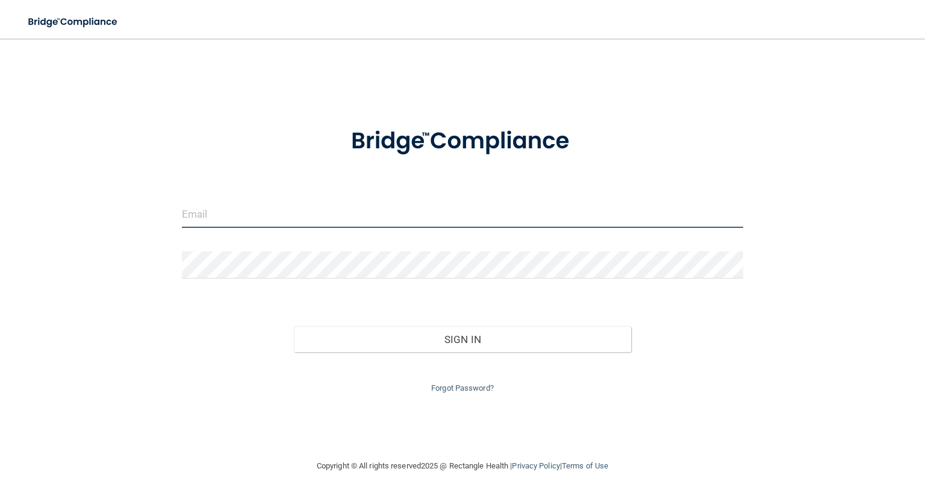
click at [219, 215] on input "email" at bounding box center [463, 214] width 562 height 27
type input "[EMAIL_ADDRESS][DOMAIN_NAME]"
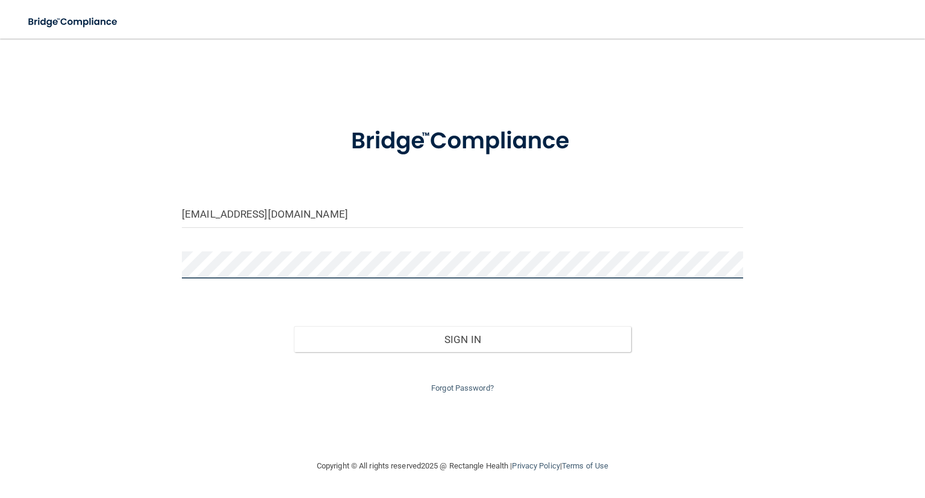
click at [294, 326] on button "Sign In" at bounding box center [462, 339] width 337 height 27
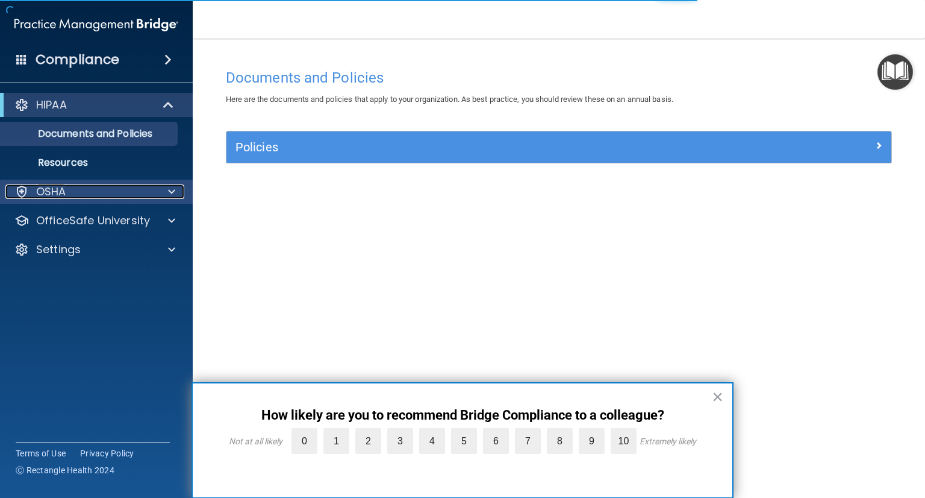
click at [87, 193] on div "OSHA" at bounding box center [79, 191] width 149 height 14
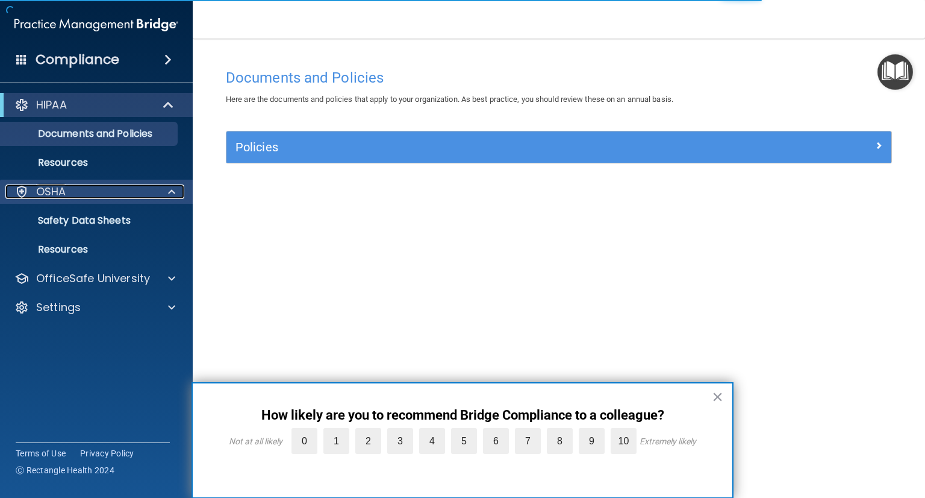
click at [104, 195] on div "OSHA" at bounding box center [79, 191] width 149 height 14
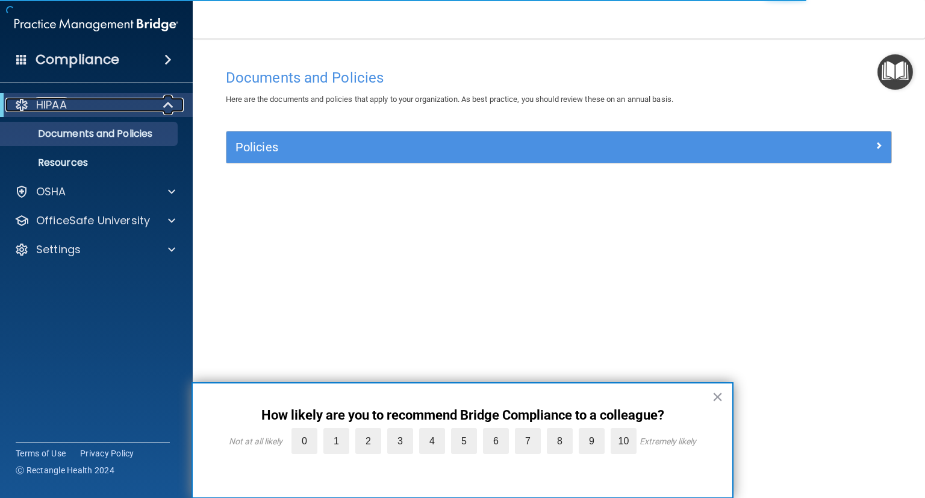
click at [133, 104] on div "HIPAA" at bounding box center [79, 105] width 149 height 14
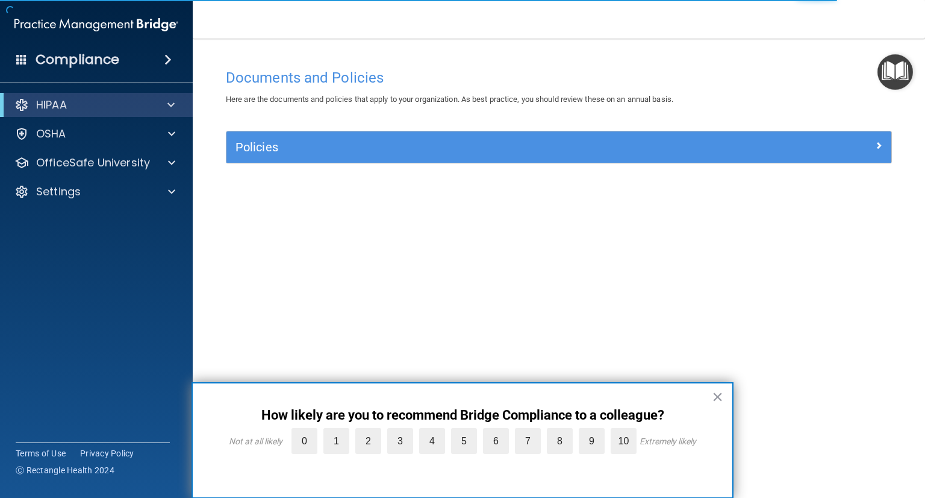
click at [724, 395] on div "× How likely are you to recommend Bridge Compliance to a colleague? Not at all …" at bounding box center [463, 440] width 542 height 116
click at [716, 395] on button "×" at bounding box center [717, 396] width 11 height 19
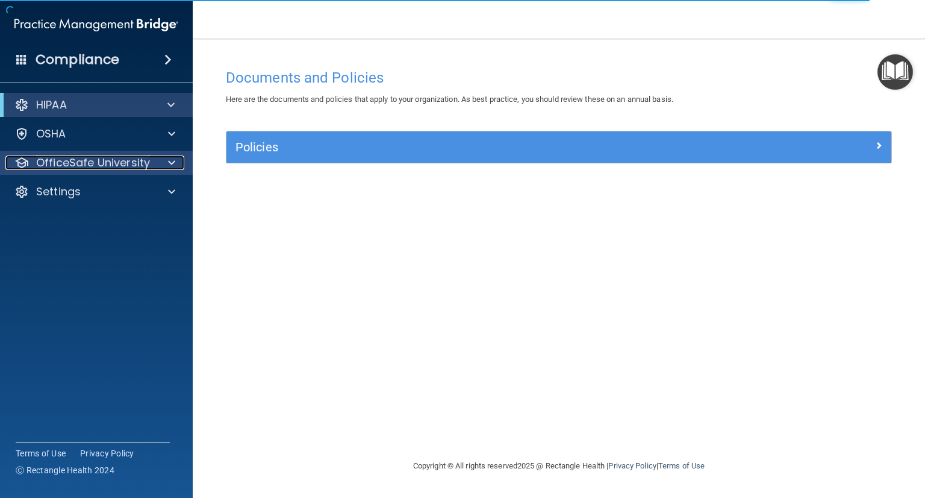
click at [148, 167] on p "OfficeSafe University" at bounding box center [93, 162] width 114 height 14
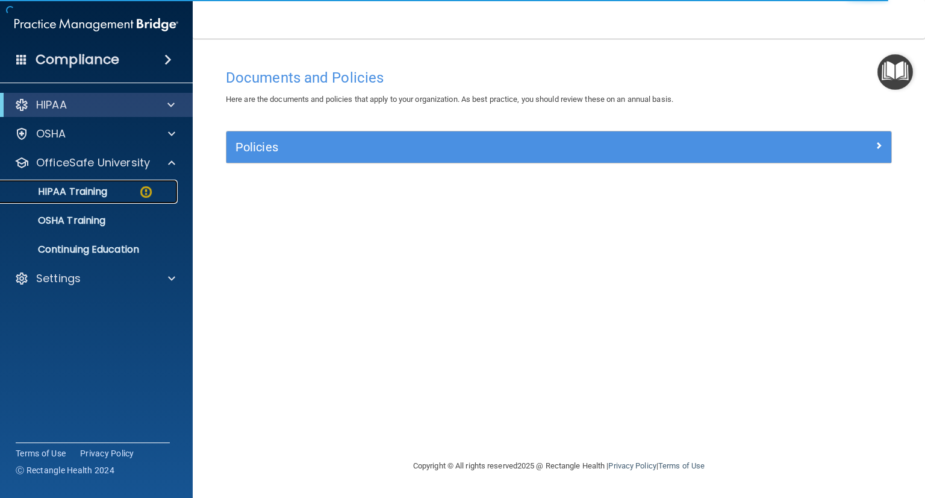
click at [120, 186] on div "HIPAA Training" at bounding box center [90, 192] width 164 height 12
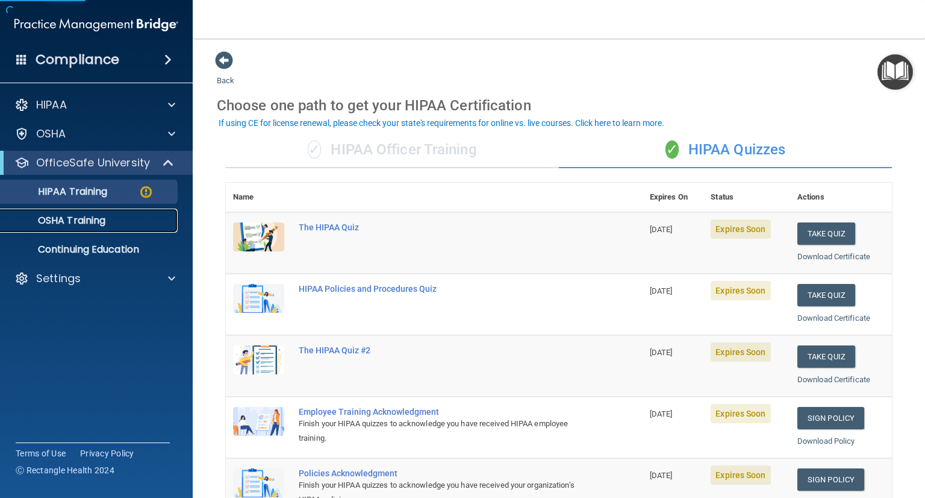
click at [116, 210] on link "OSHA Training" at bounding box center [83, 220] width 190 height 24
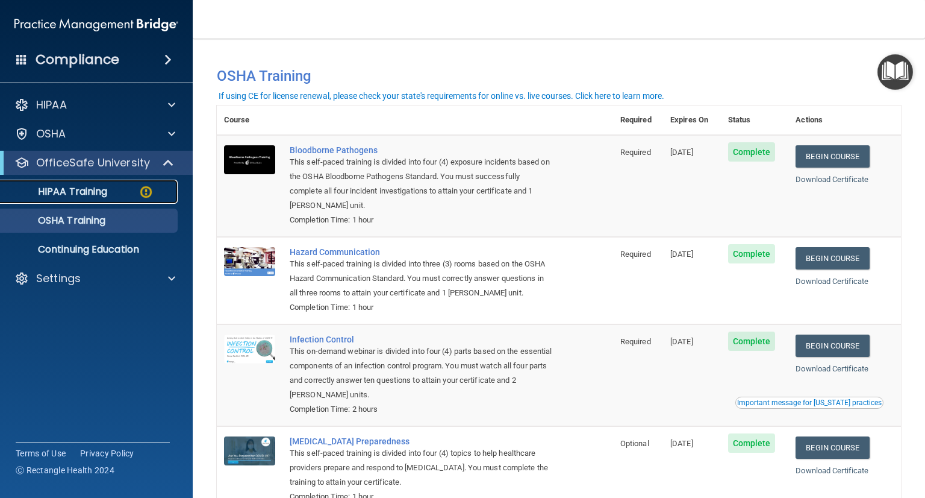
click at [112, 192] on div "HIPAA Training" at bounding box center [90, 192] width 164 height 12
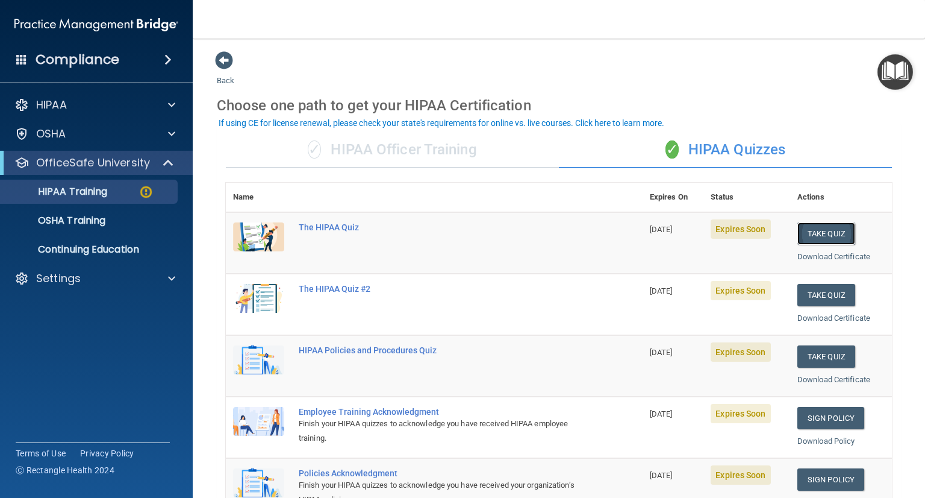
click at [822, 230] on button "Take Quiz" at bounding box center [827, 233] width 58 height 22
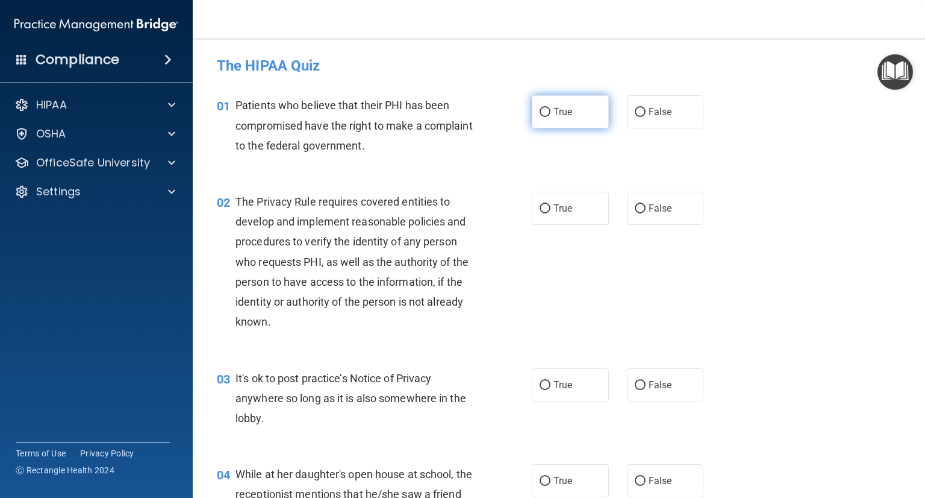
click at [566, 116] on span "True" at bounding box center [563, 111] width 19 height 11
click at [551, 116] on input "True" at bounding box center [545, 112] width 11 height 9
radio input "true"
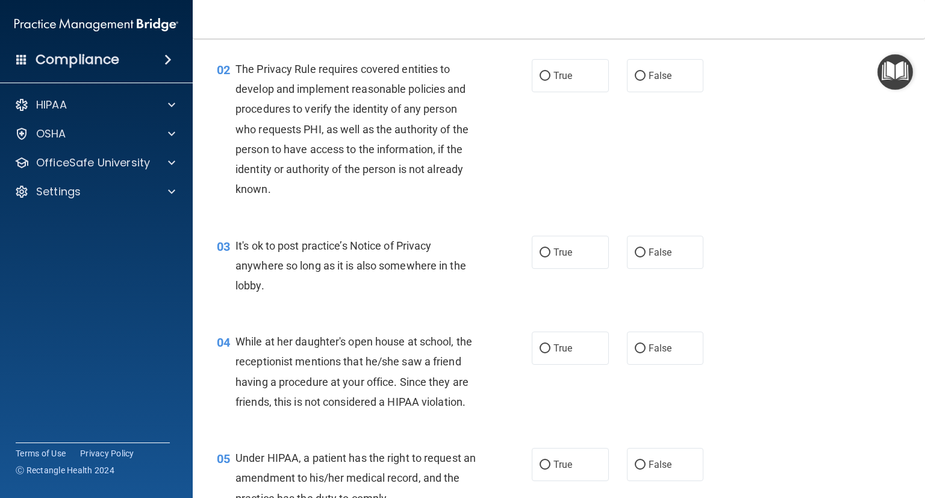
scroll to position [134, 0]
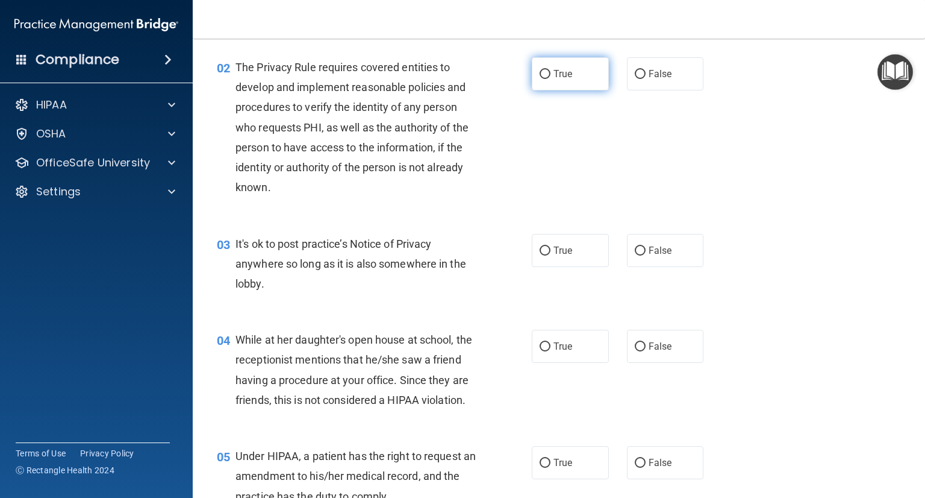
click at [554, 72] on span "True" at bounding box center [563, 73] width 19 height 11
click at [550, 72] on input "True" at bounding box center [545, 74] width 11 height 9
radio input "true"
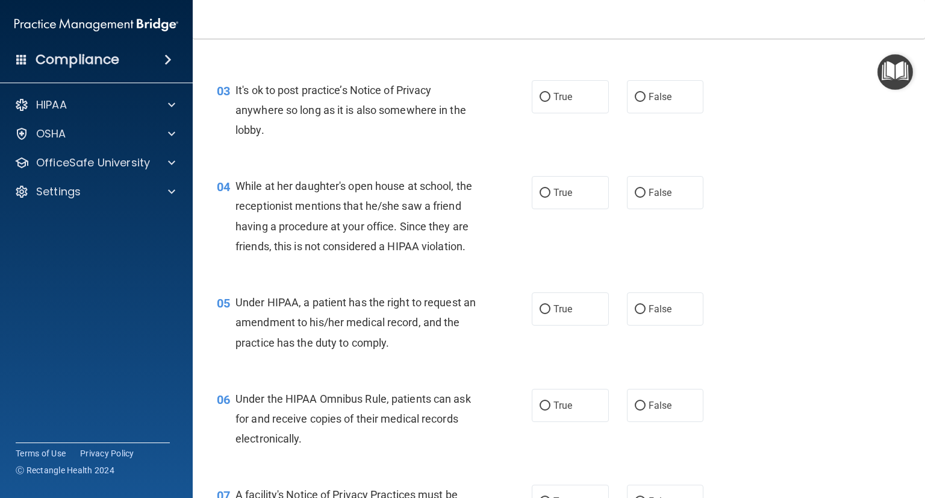
scroll to position [291, 0]
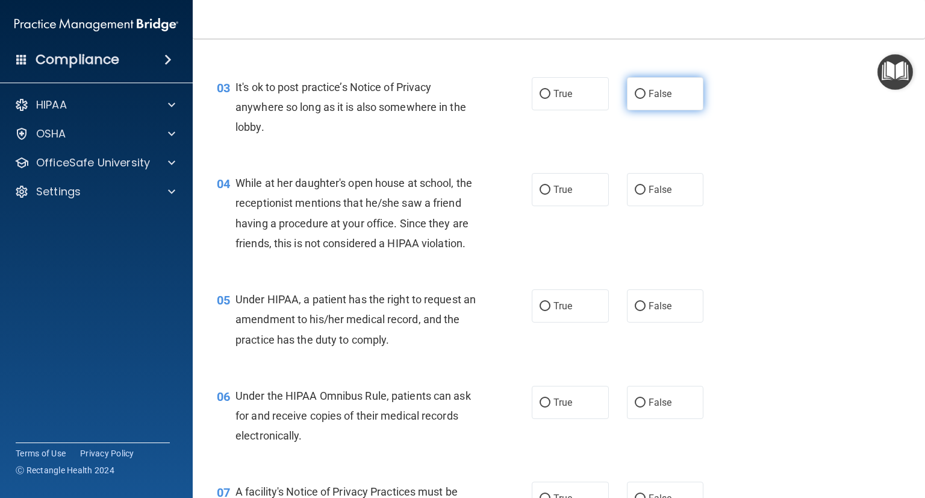
click at [662, 90] on span "False" at bounding box center [660, 93] width 23 height 11
click at [646, 90] on input "False" at bounding box center [640, 94] width 11 height 9
radio input "true"
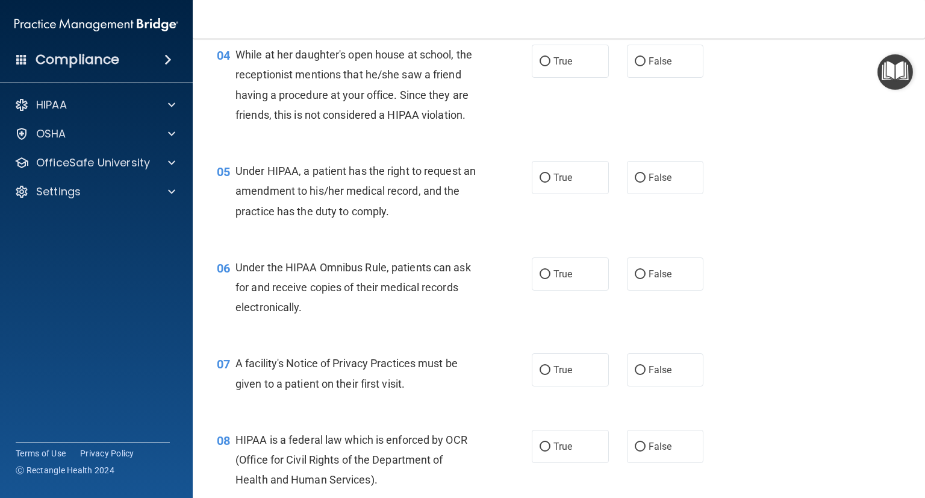
scroll to position [419, 0]
click at [635, 61] on input "False" at bounding box center [640, 61] width 11 height 9
radio input "true"
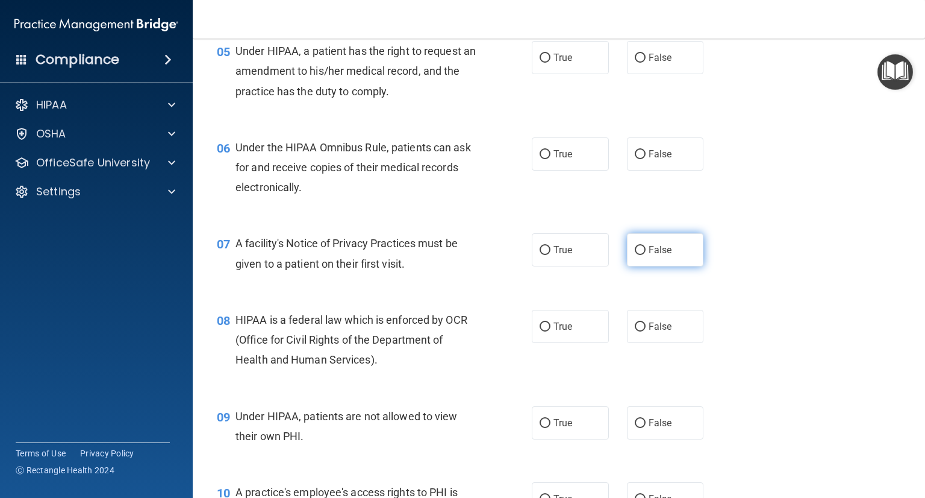
scroll to position [542, 0]
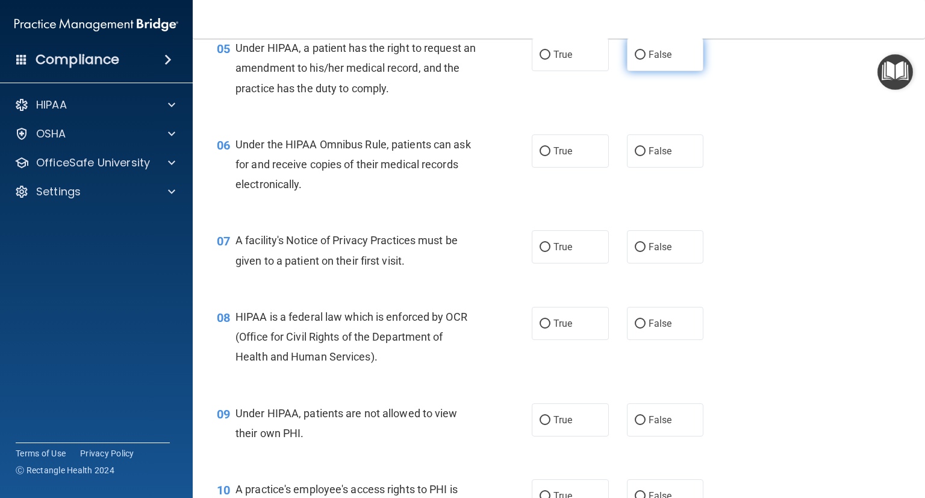
click at [639, 66] on label "False" at bounding box center [665, 54] width 77 height 33
click at [639, 60] on input "False" at bounding box center [640, 55] width 11 height 9
radio input "true"
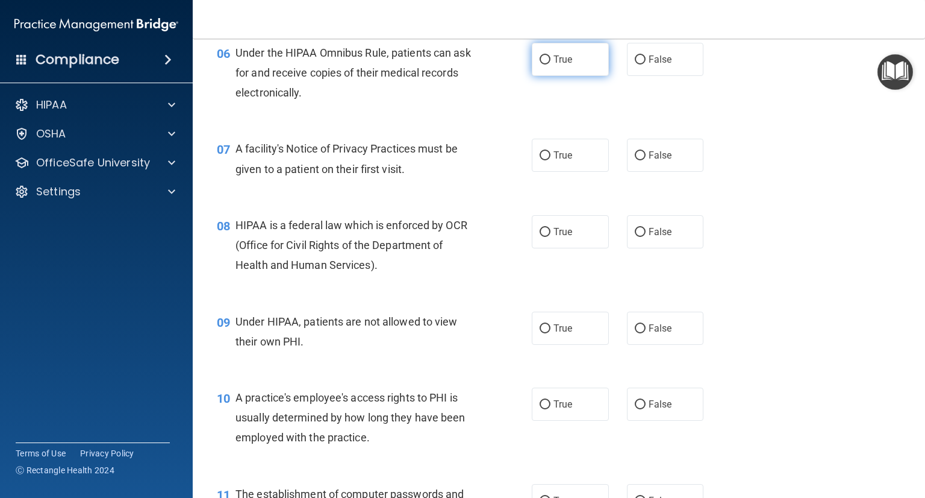
scroll to position [635, 0]
click at [545, 63] on input "True" at bounding box center [545, 58] width 11 height 9
radio input "true"
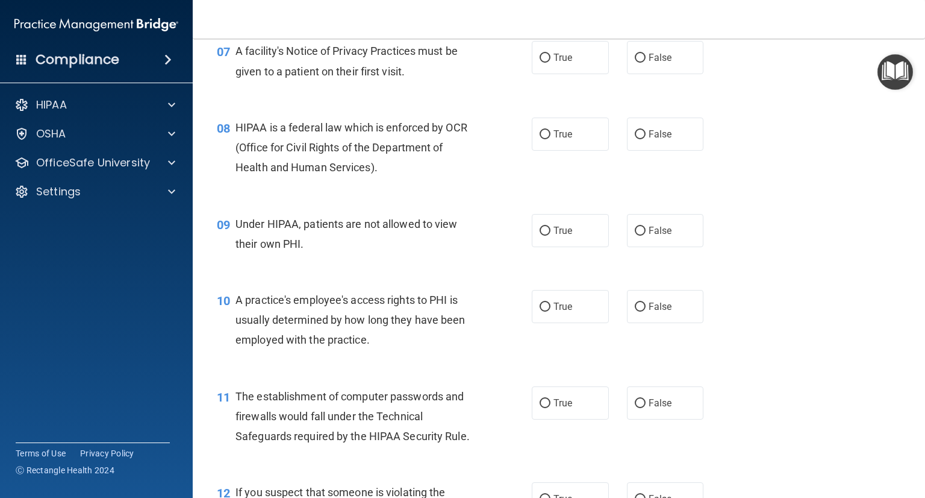
scroll to position [735, 0]
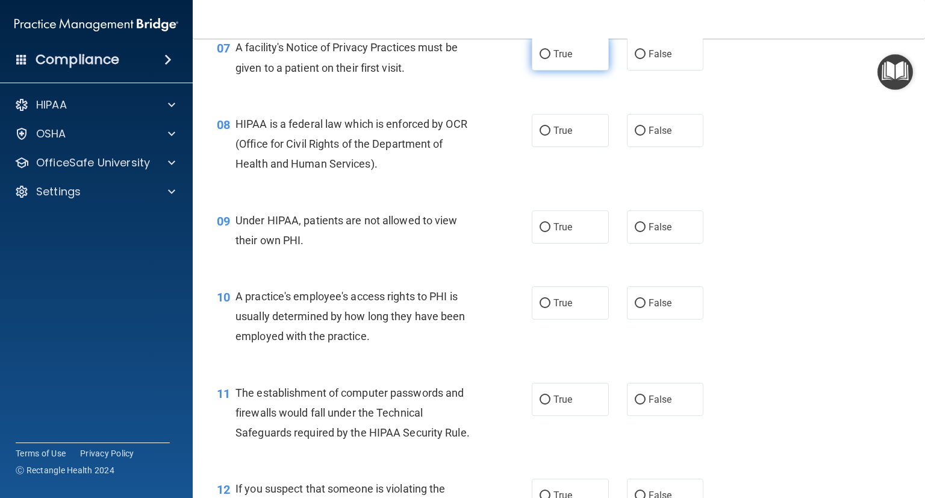
click at [569, 70] on label "True" at bounding box center [570, 53] width 77 height 33
click at [551, 59] on input "True" at bounding box center [545, 54] width 11 height 9
radio input "true"
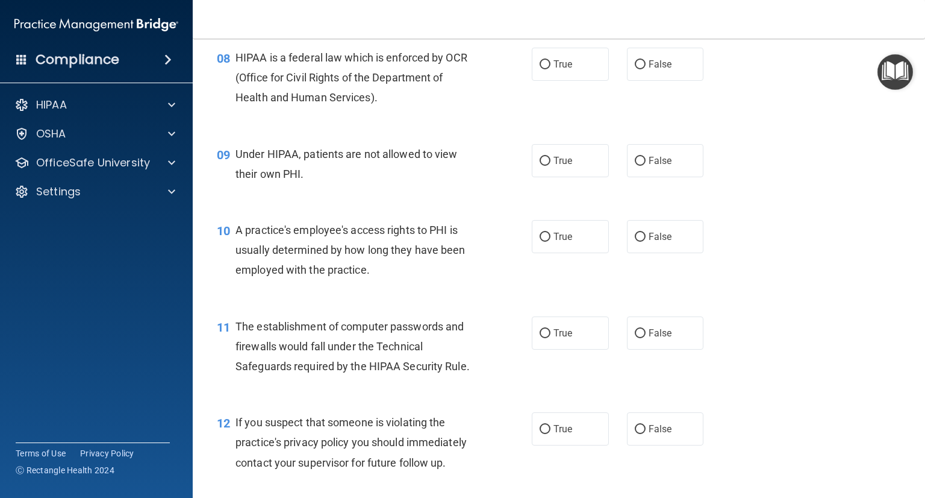
scroll to position [802, 0]
click at [566, 69] on span "True" at bounding box center [563, 63] width 19 height 11
click at [551, 69] on input "True" at bounding box center [545, 64] width 11 height 9
radio input "true"
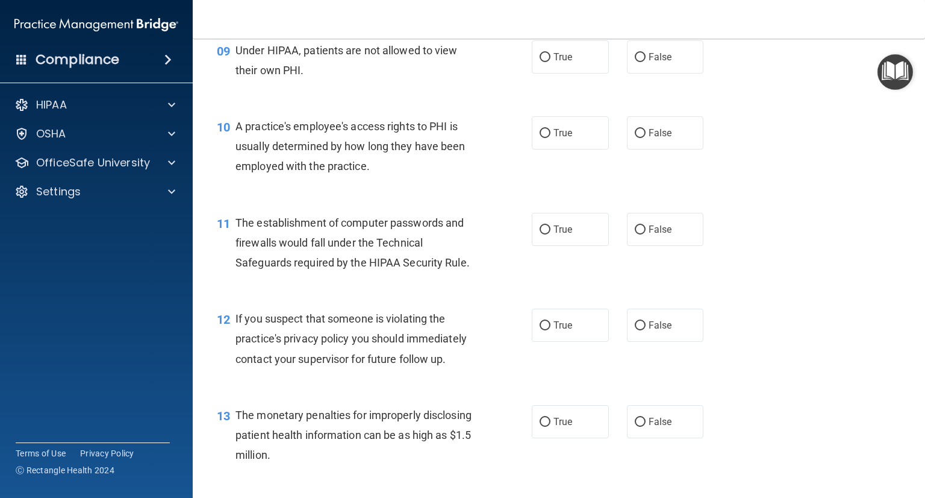
scroll to position [906, 0]
click at [651, 63] on label "False" at bounding box center [665, 56] width 77 height 33
click at [646, 61] on input "False" at bounding box center [640, 56] width 11 height 9
radio input "true"
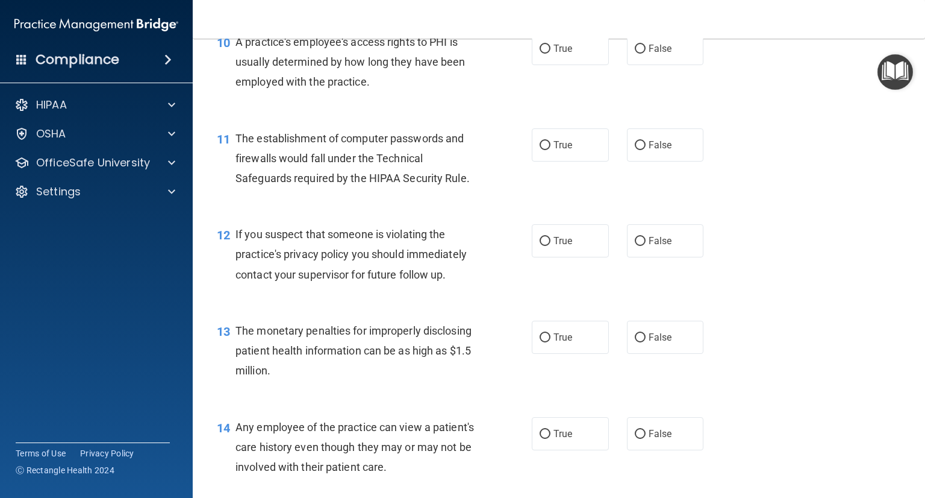
scroll to position [990, 0]
click at [635, 53] on input "False" at bounding box center [640, 48] width 11 height 9
radio input "true"
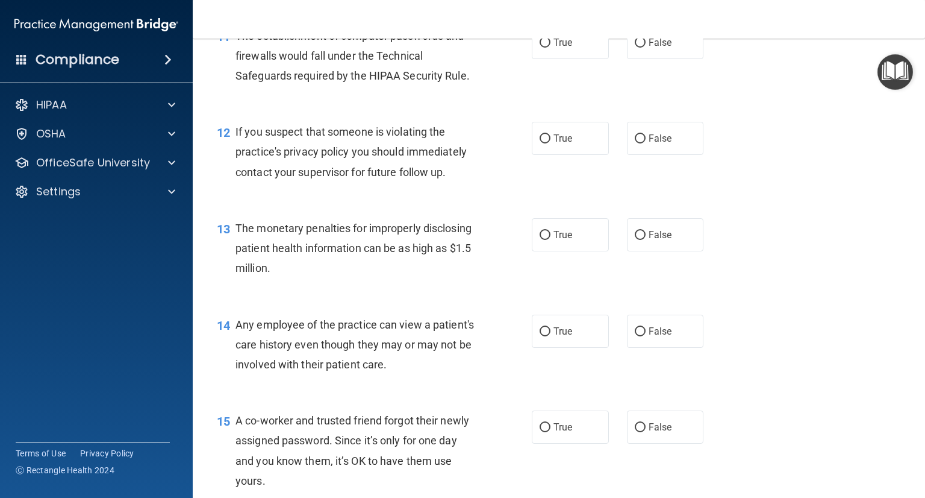
scroll to position [1098, 0]
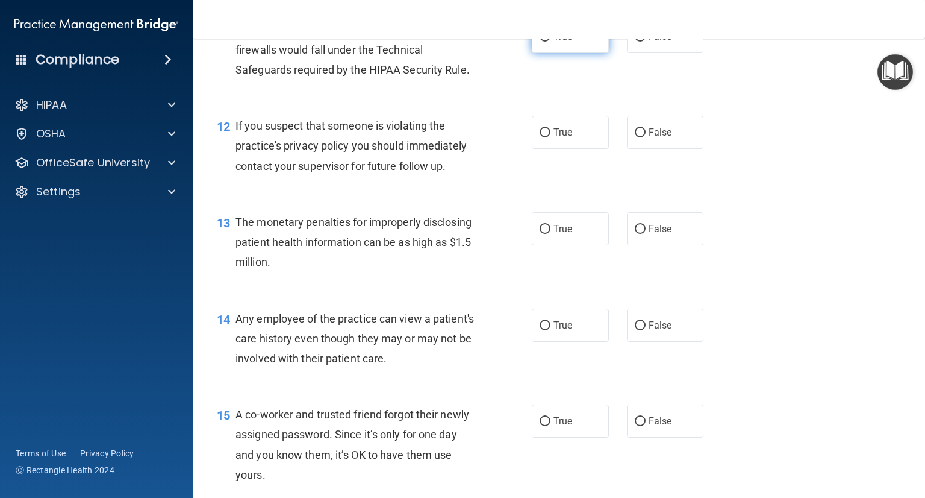
click at [543, 42] on input "True" at bounding box center [545, 37] width 11 height 9
radio input "true"
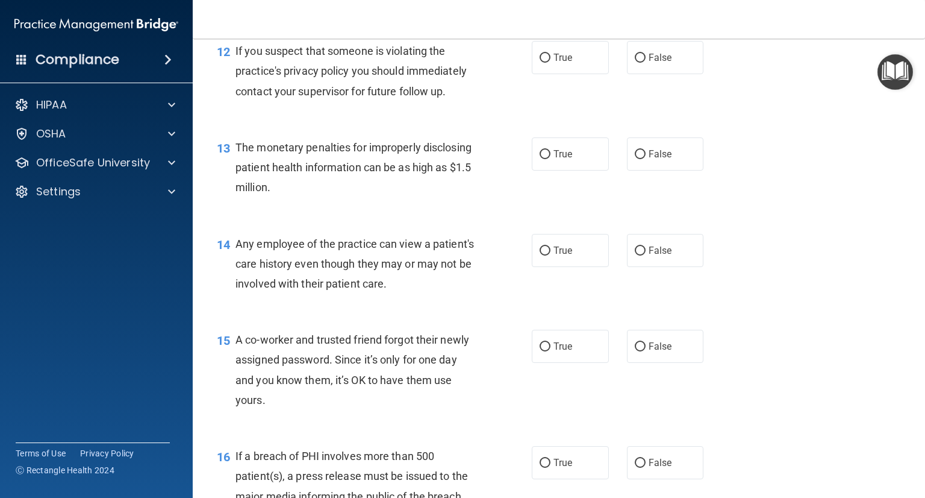
scroll to position [1175, 0]
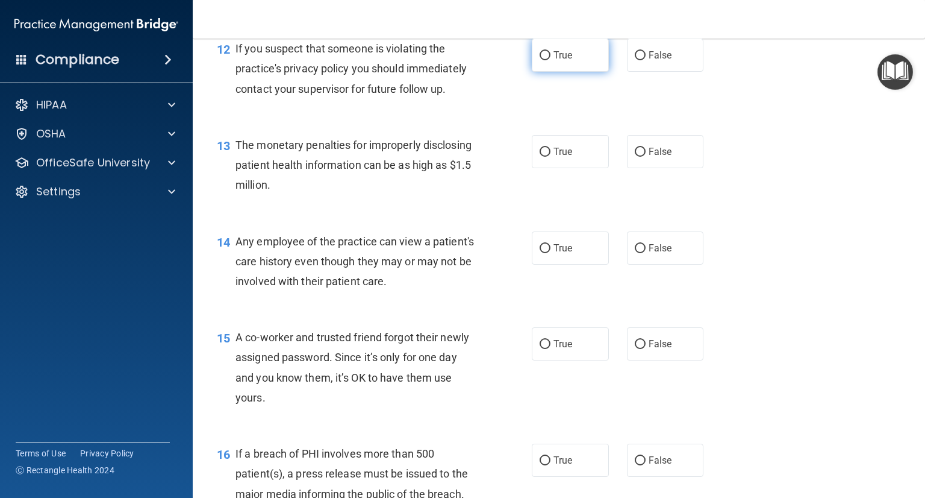
click at [540, 60] on input "True" at bounding box center [545, 55] width 11 height 9
radio input "true"
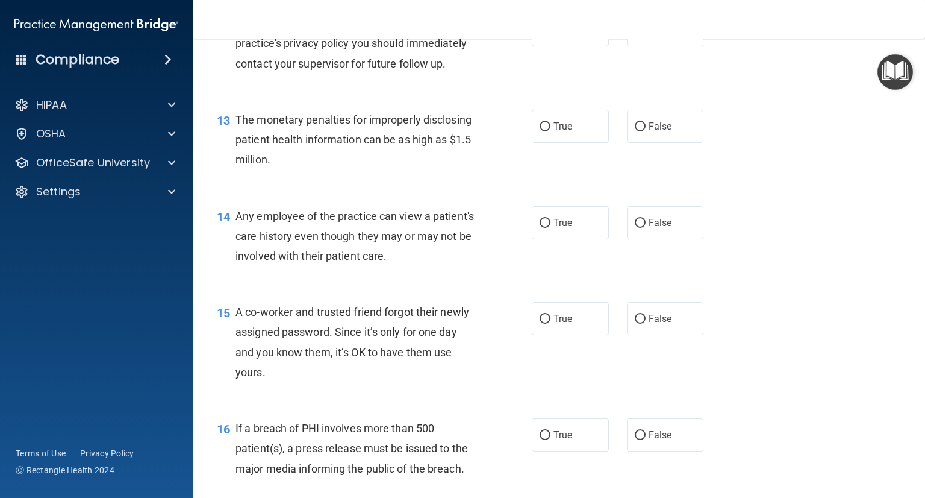
scroll to position [1200, 0]
click at [583, 142] on label "True" at bounding box center [570, 126] width 77 height 33
click at [551, 131] on input "True" at bounding box center [545, 126] width 11 height 9
radio input "true"
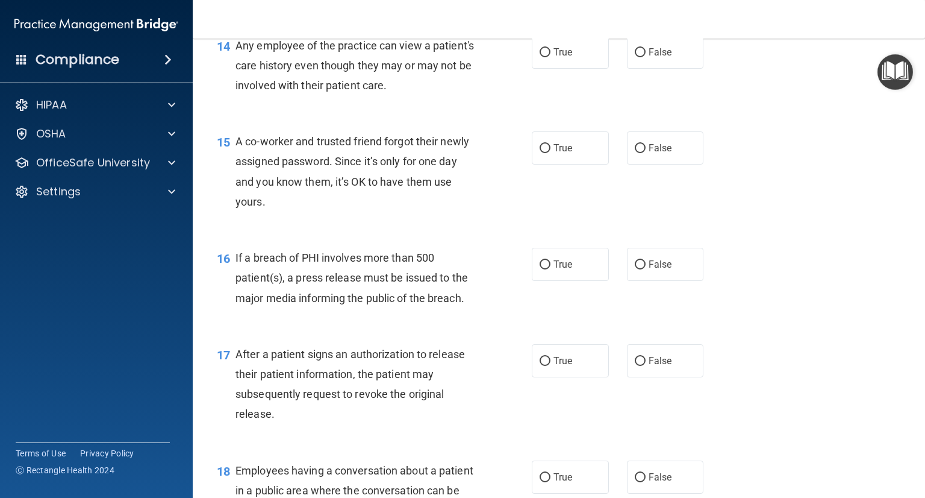
scroll to position [1371, 0]
click at [661, 57] on span "False" at bounding box center [660, 51] width 23 height 11
click at [646, 57] on input "False" at bounding box center [640, 52] width 11 height 9
radio input "true"
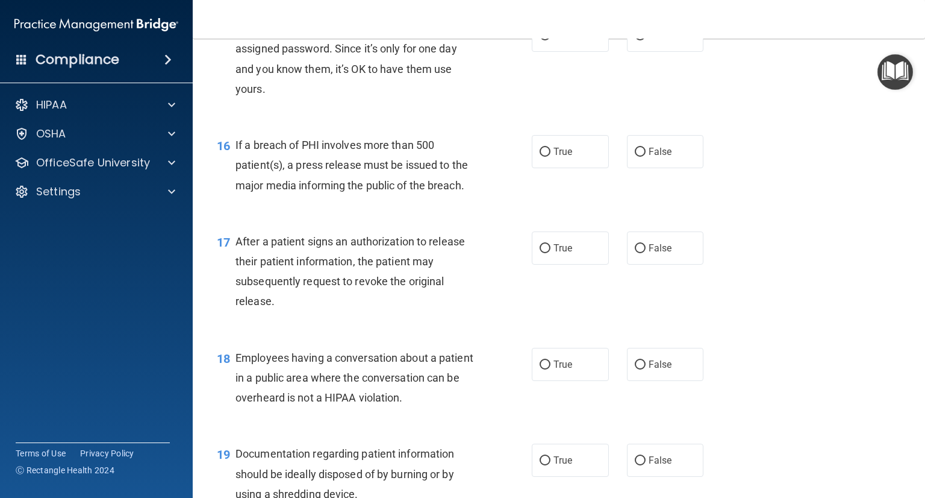
scroll to position [1482, 0]
click at [650, 42] on span "False" at bounding box center [660, 36] width 23 height 11
click at [646, 42] on input "False" at bounding box center [640, 37] width 11 height 9
radio input "true"
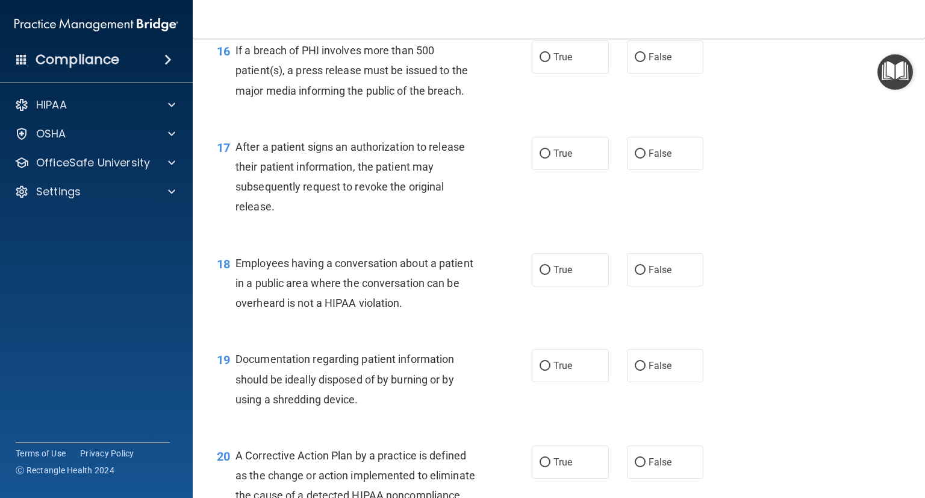
scroll to position [1579, 0]
click at [571, 73] on label "True" at bounding box center [570, 56] width 77 height 33
click at [551, 61] on input "True" at bounding box center [545, 56] width 11 height 9
radio input "true"
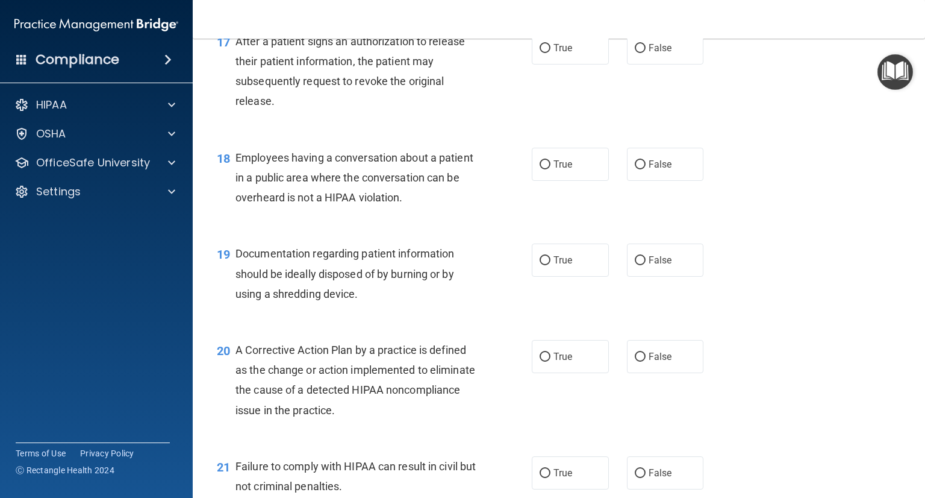
scroll to position [1685, 0]
click at [554, 52] on span "True" at bounding box center [563, 46] width 19 height 11
click at [551, 52] on input "True" at bounding box center [545, 47] width 11 height 9
radio input "true"
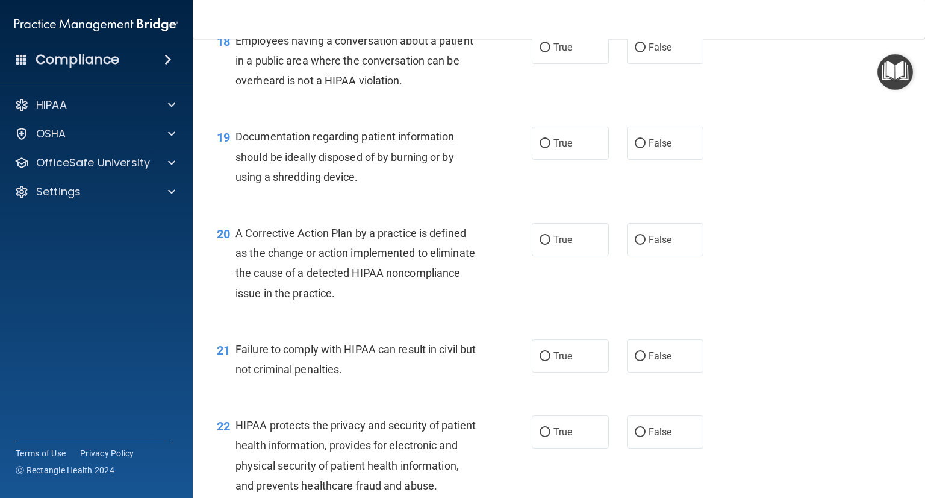
scroll to position [1800, 0]
click at [666, 61] on label "False" at bounding box center [665, 47] width 77 height 33
click at [646, 52] on input "False" at bounding box center [640, 47] width 11 height 9
radio input "true"
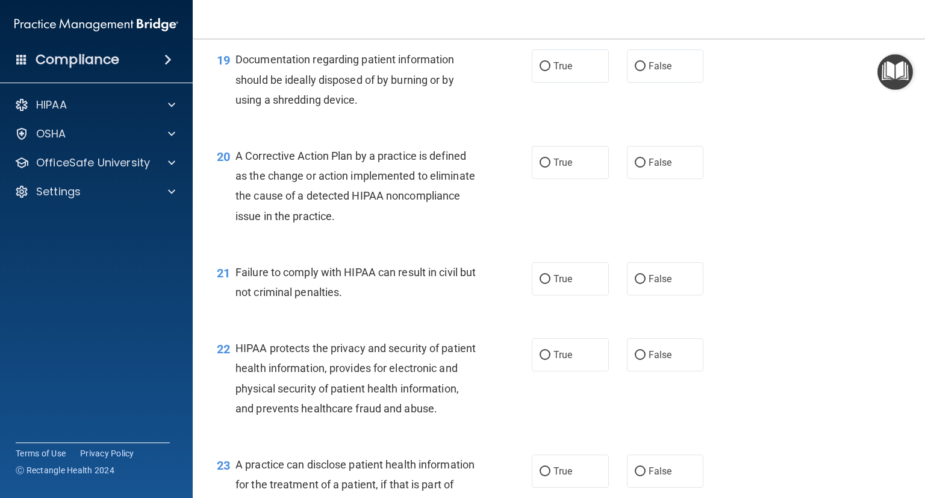
scroll to position [1878, 0]
click at [540, 71] on input "True" at bounding box center [545, 66] width 11 height 9
radio input "true"
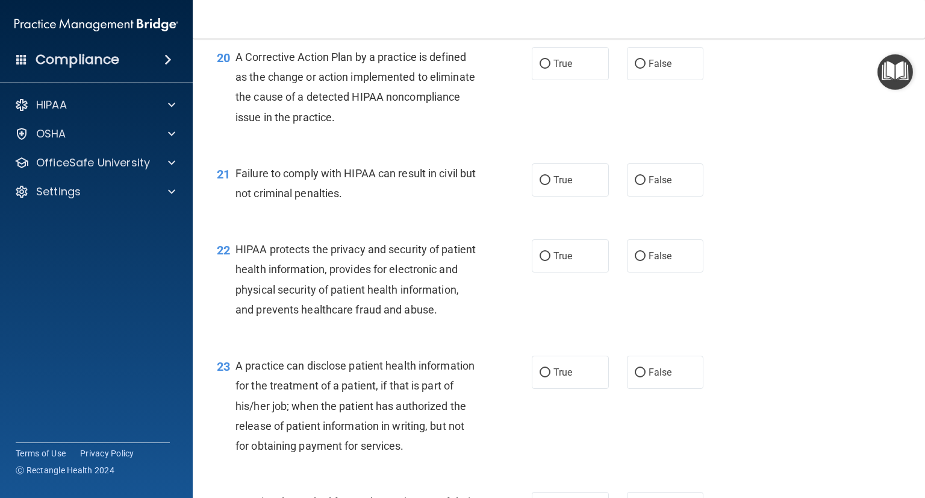
scroll to position [1976, 0]
click at [564, 69] on span "True" at bounding box center [563, 63] width 19 height 11
click at [551, 69] on input "True" at bounding box center [545, 64] width 11 height 9
radio input "true"
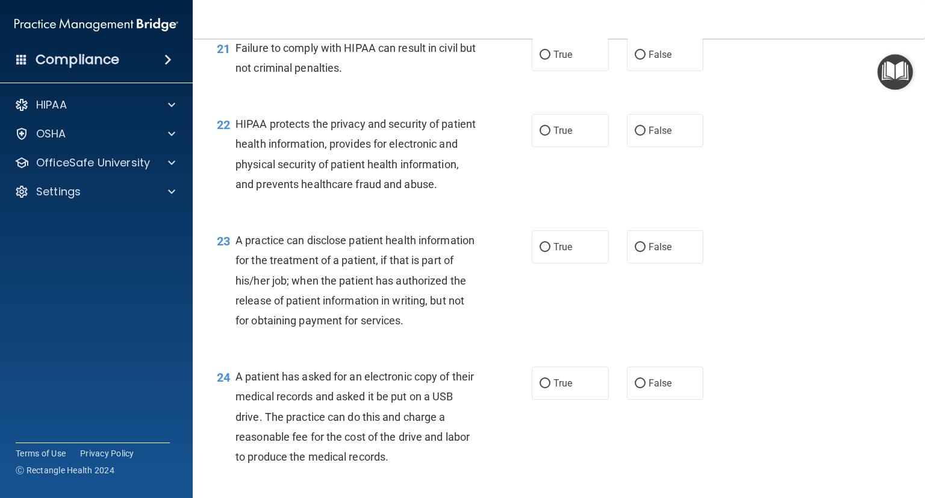
scroll to position [2113, 0]
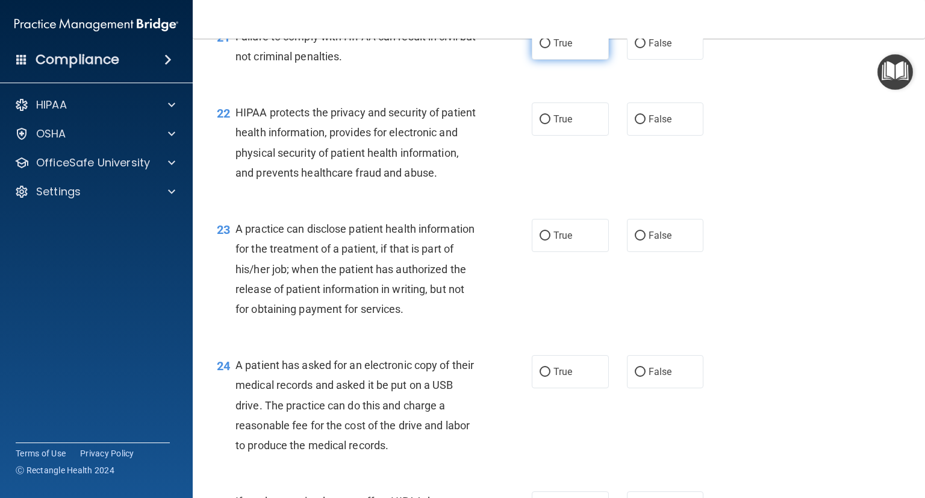
click at [552, 54] on label "True" at bounding box center [570, 43] width 77 height 33
click at [551, 48] on input "True" at bounding box center [545, 43] width 11 height 9
radio input "true"
click at [665, 51] on label "False" at bounding box center [665, 43] width 77 height 33
click at [646, 48] on input "False" at bounding box center [640, 43] width 11 height 9
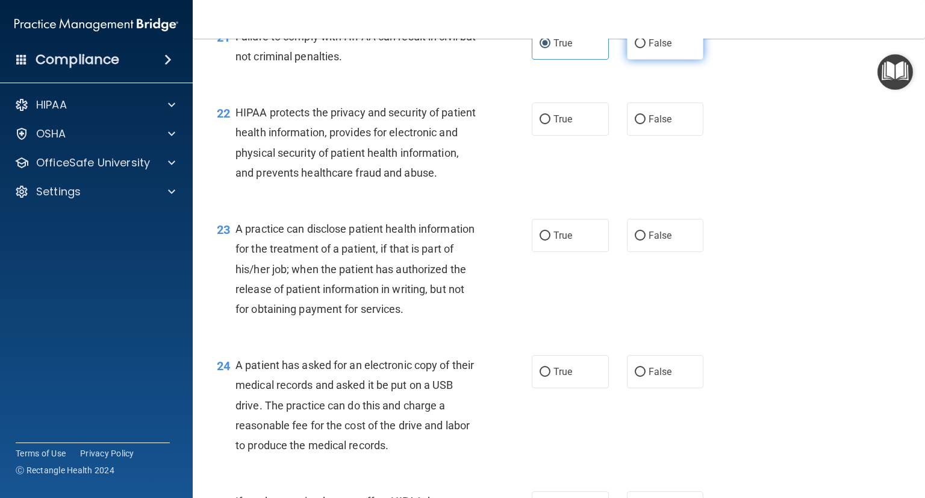
radio input "true"
radio input "false"
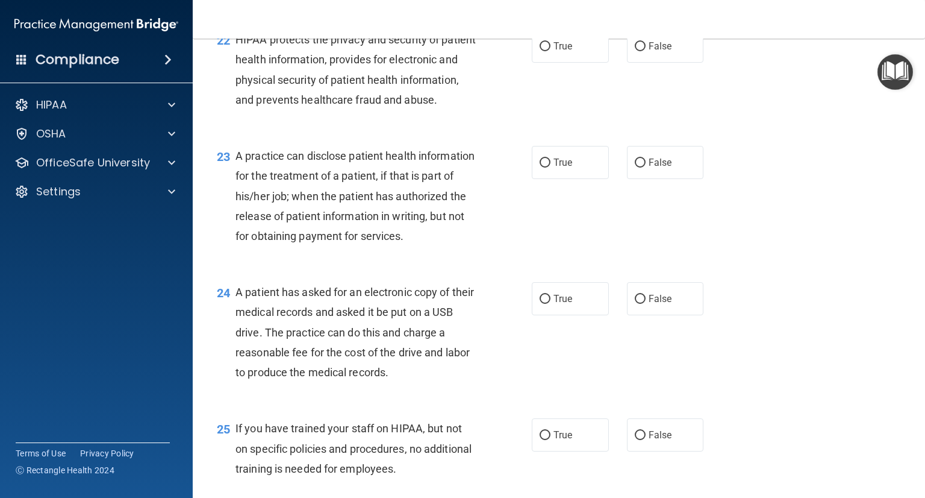
scroll to position [2187, 0]
click at [563, 58] on label "True" at bounding box center [570, 44] width 77 height 33
click at [551, 50] on input "True" at bounding box center [545, 45] width 11 height 9
radio input "true"
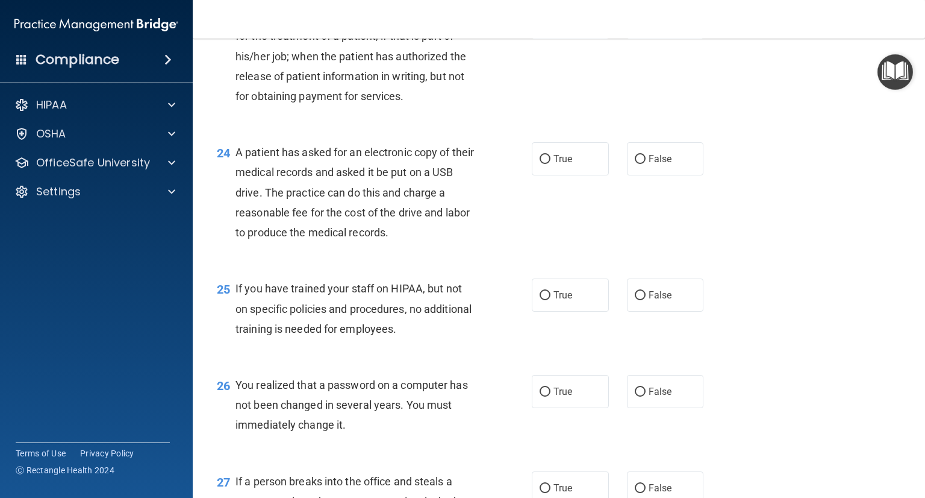
scroll to position [2325, 0]
click at [547, 40] on label "True" at bounding box center [570, 23] width 77 height 33
click at [547, 28] on input "True" at bounding box center [545, 23] width 11 height 9
radio input "true"
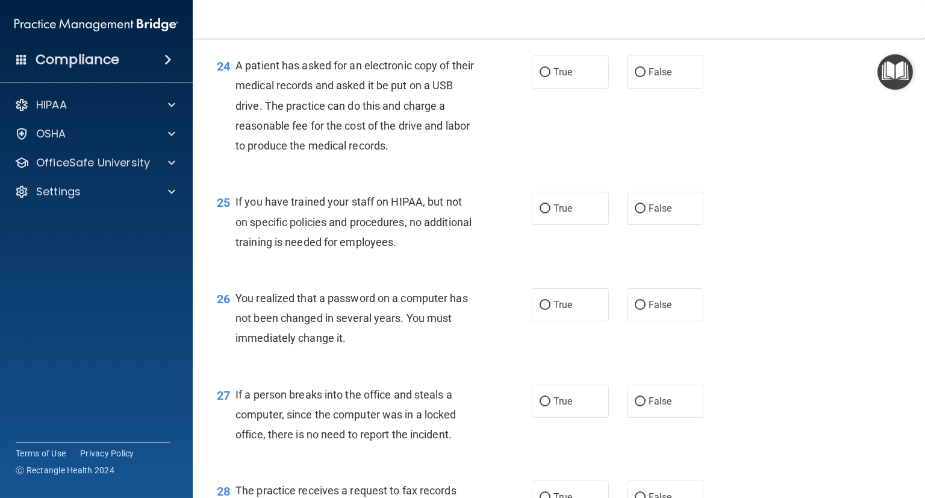
scroll to position [2434, 0]
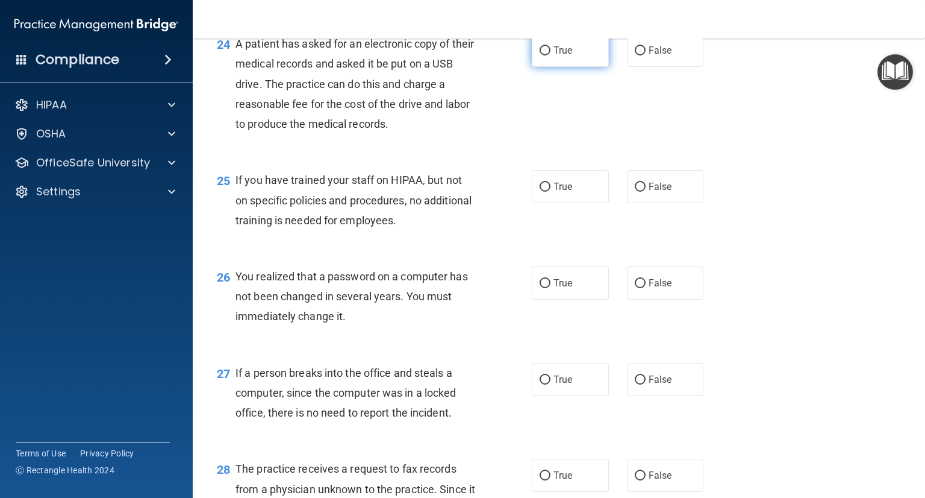
click at [557, 56] on span "True" at bounding box center [563, 50] width 19 height 11
click at [551, 55] on input "True" at bounding box center [545, 50] width 11 height 9
radio input "true"
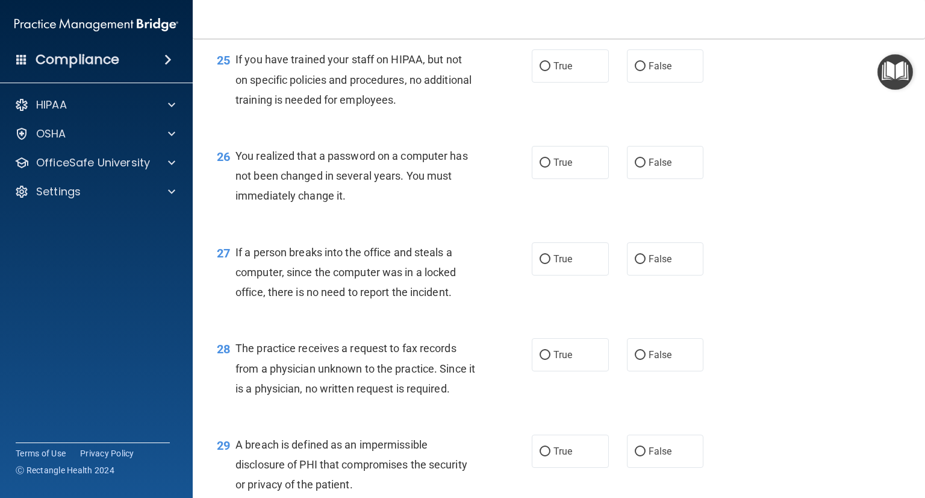
scroll to position [2555, 0]
click at [548, 83] on label "True" at bounding box center [570, 65] width 77 height 33
click at [548, 71] on input "True" at bounding box center [545, 66] width 11 height 9
radio input "true"
click at [649, 72] on span "False" at bounding box center [660, 65] width 23 height 11
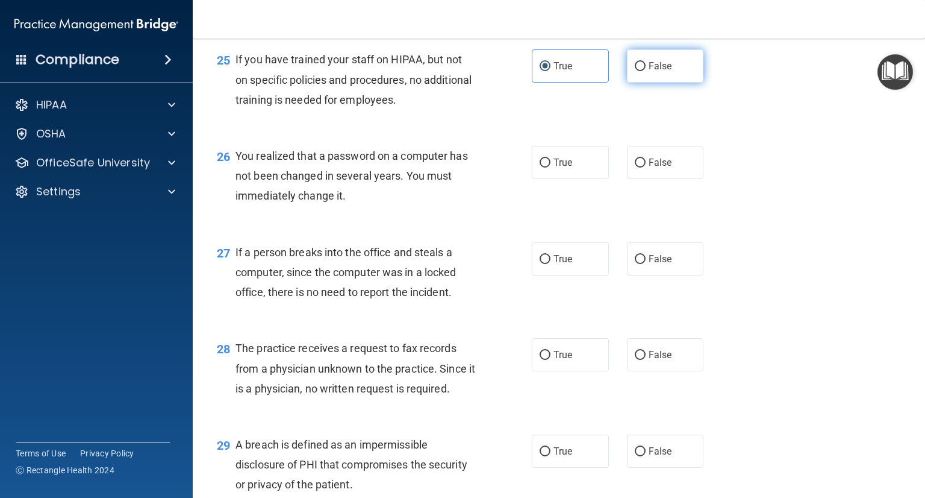
click at [644, 71] on input "False" at bounding box center [640, 66] width 11 height 9
radio input "true"
radio input "false"
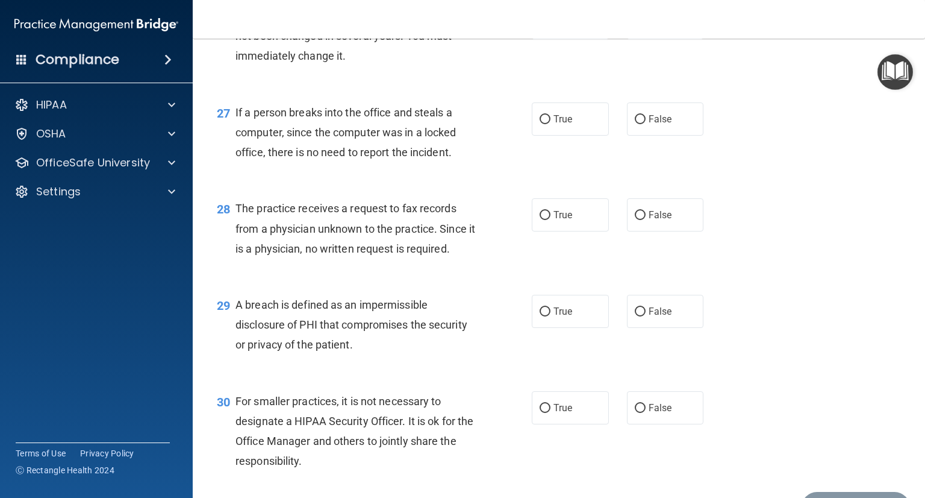
scroll to position [2695, 0]
click at [547, 136] on label "True" at bounding box center [570, 118] width 77 height 33
click at [547, 124] on input "True" at bounding box center [545, 119] width 11 height 9
radio input "true"
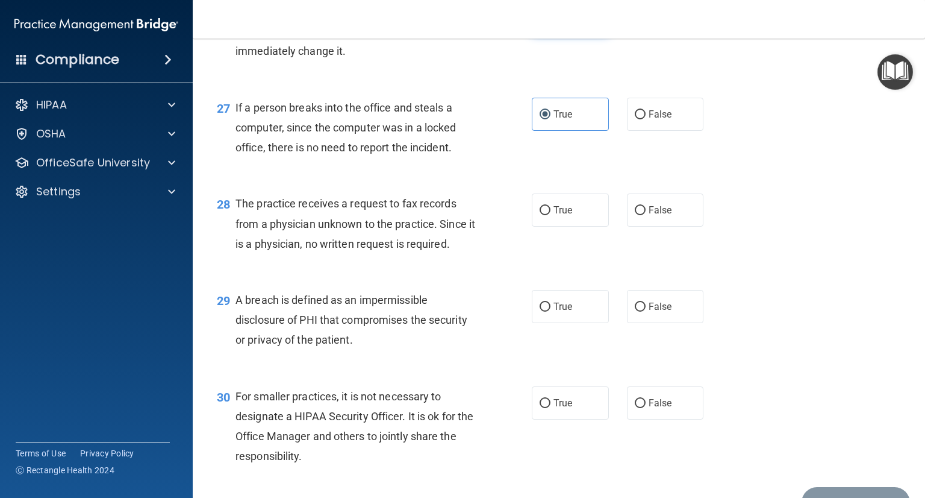
click at [589, 34] on label "True" at bounding box center [570, 17] width 77 height 33
click at [551, 23] on input "True" at bounding box center [545, 18] width 11 height 9
radio input "true"
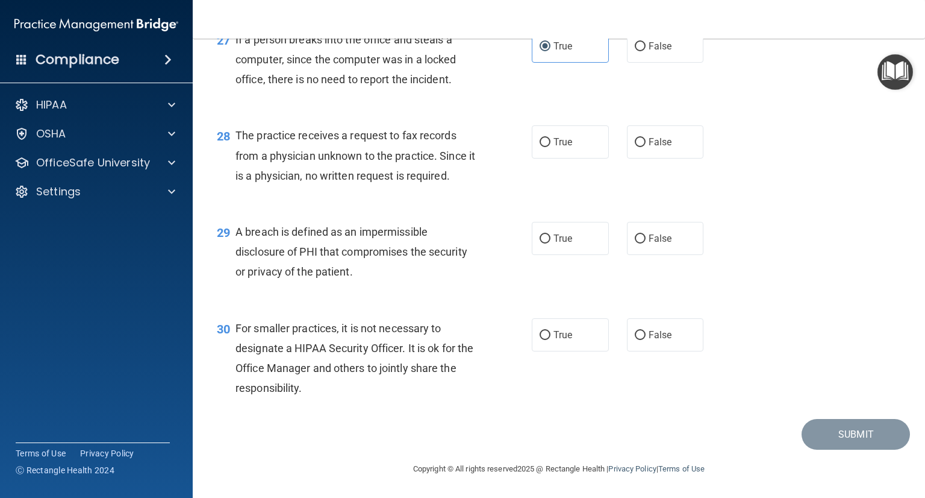
scroll to position [2792, 0]
click at [635, 51] on input "False" at bounding box center [640, 46] width 11 height 9
radio input "true"
radio input "false"
click at [635, 51] on input "False" at bounding box center [640, 46] width 11 height 9
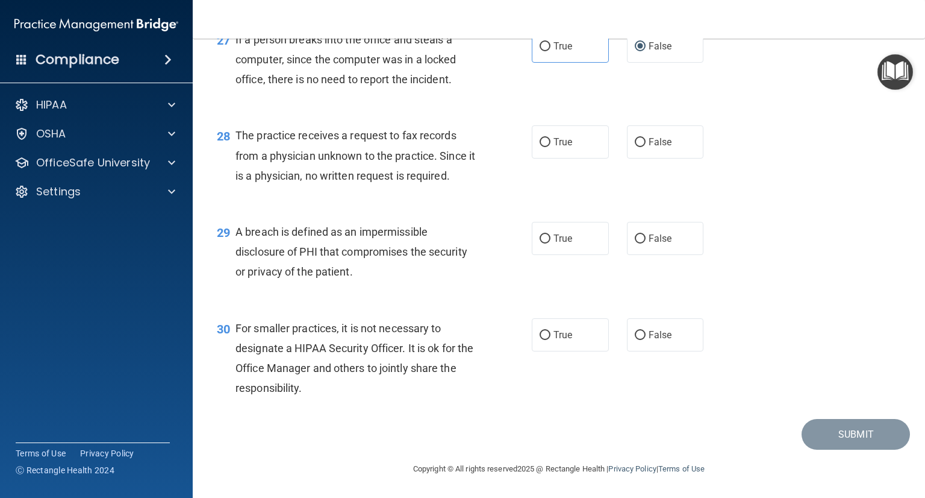
scroll to position [2827, 0]
click at [590, 144] on label "True" at bounding box center [570, 141] width 77 height 33
click at [551, 144] on input "True" at bounding box center [545, 142] width 11 height 9
radio input "true"
click at [649, 147] on span "False" at bounding box center [660, 141] width 23 height 11
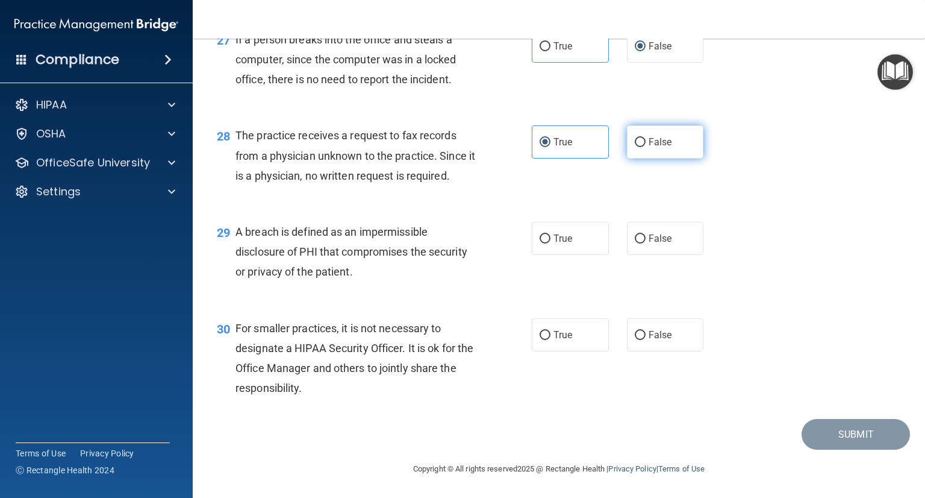
click at [646, 147] on input "False" at bounding box center [640, 142] width 11 height 9
radio input "true"
radio input "false"
click at [336, 247] on span "A breach is defined as an impermissible disclosure of PHI that compromises the …" at bounding box center [352, 251] width 232 height 52
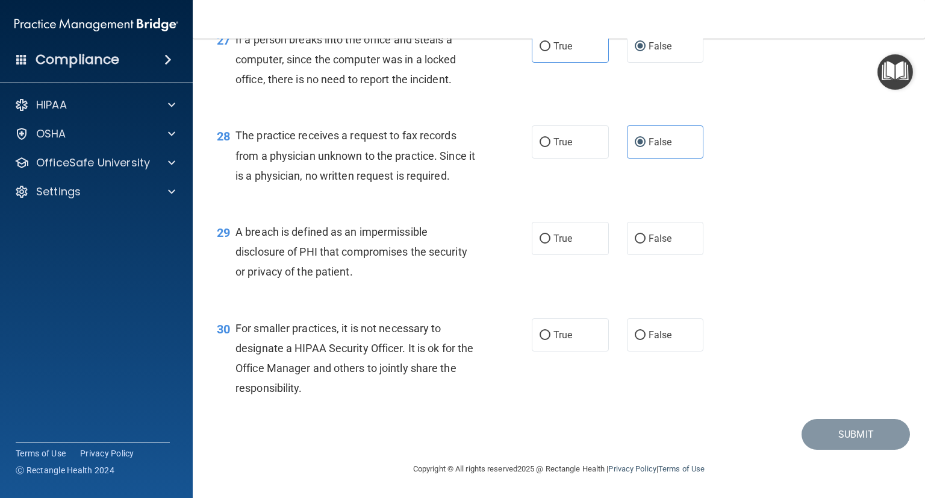
click at [436, 208] on div "29 A breach is defined as an impermissible disclosure of PHI that compromises t…" at bounding box center [559, 255] width 703 height 96
click at [395, 245] on span "A breach is defined as an impermissible disclosure of PHI that compromises the …" at bounding box center [352, 251] width 232 height 52
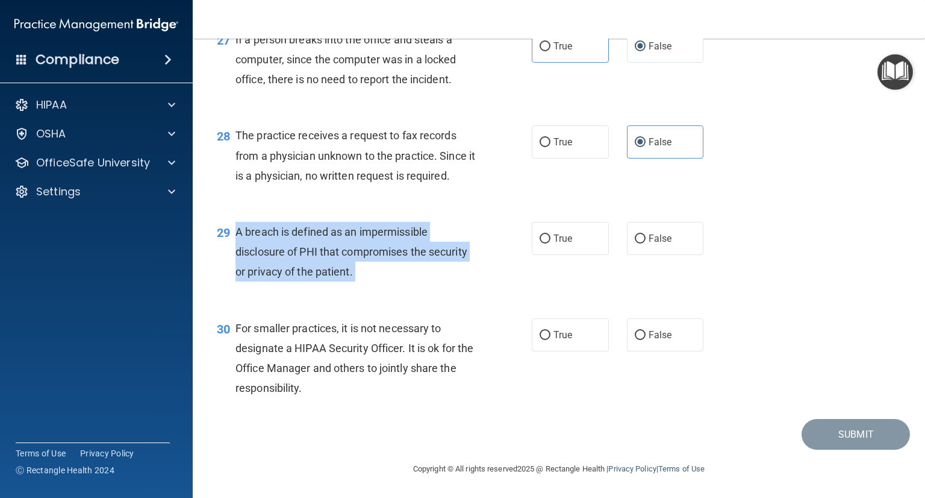
click at [395, 245] on span "A breach is defined as an impermissible disclosure of PHI that compromises the …" at bounding box center [352, 251] width 232 height 52
click at [395, 246] on span "A breach is defined as an impermissible disclosure of PHI that compromises the …" at bounding box center [352, 251] width 232 height 52
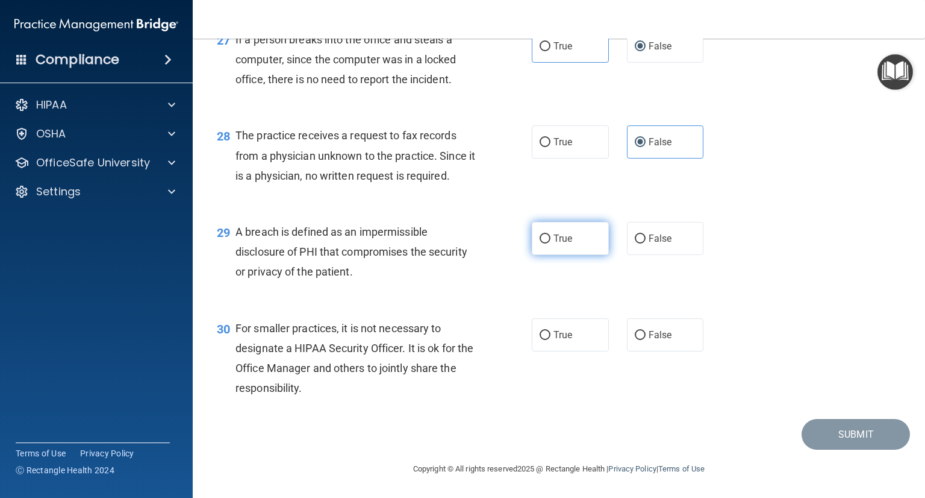
click at [574, 229] on label "True" at bounding box center [570, 238] width 77 height 33
click at [551, 234] on input "True" at bounding box center [545, 238] width 11 height 9
radio input "true"
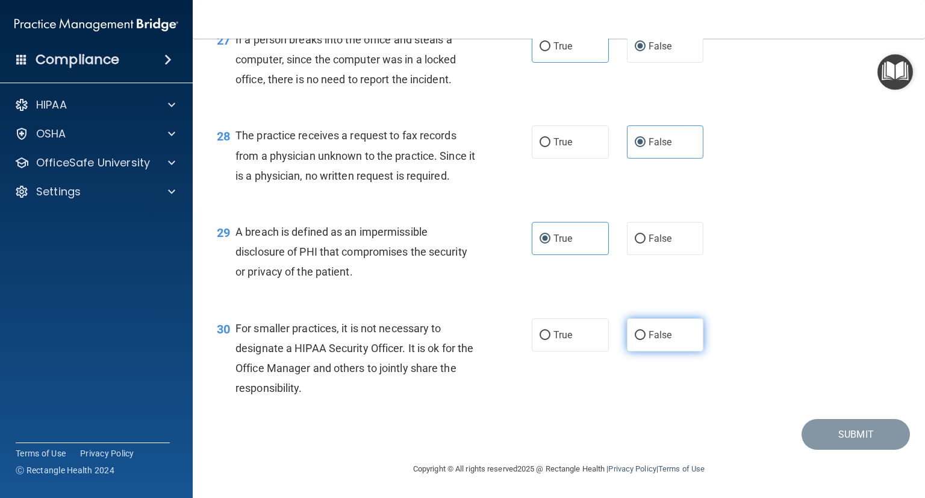
click at [649, 338] on span "False" at bounding box center [660, 334] width 23 height 11
click at [646, 338] on input "False" at bounding box center [640, 335] width 11 height 9
radio input "true"
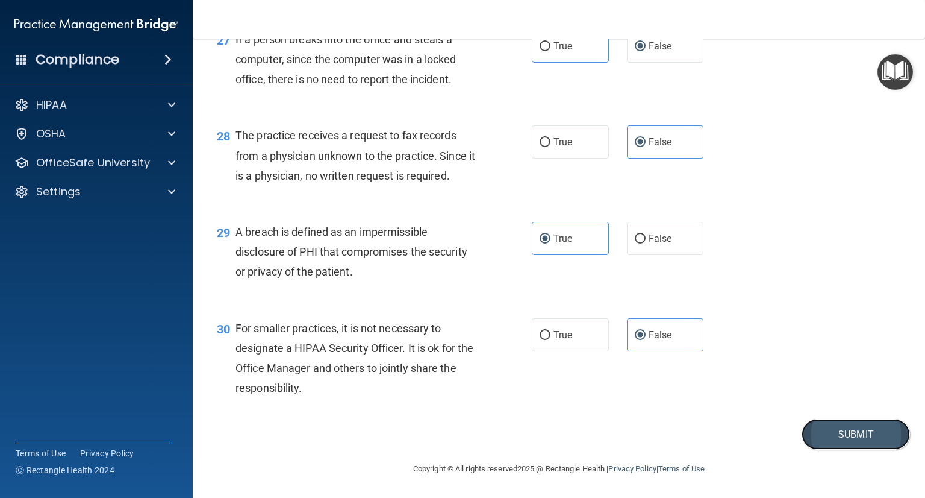
click at [807, 425] on button "Submit" at bounding box center [856, 434] width 108 height 31
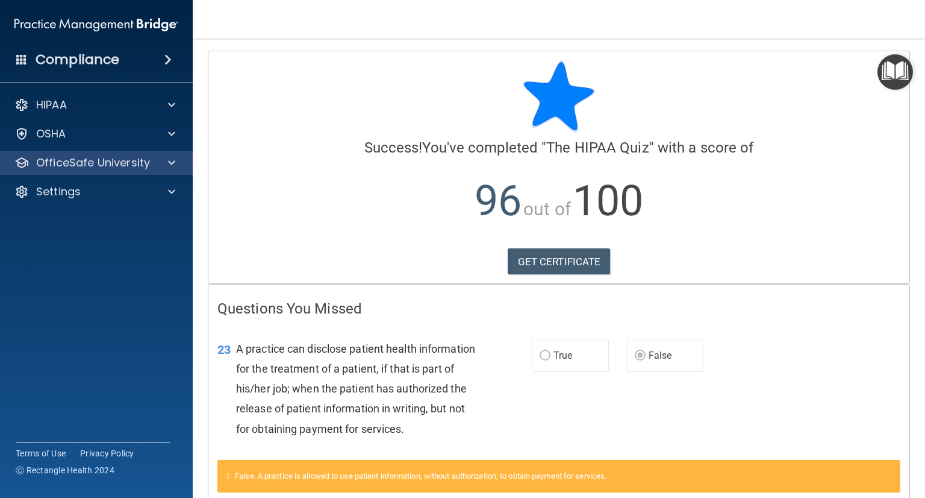
click at [110, 171] on div "OfficeSafe University" at bounding box center [96, 163] width 193 height 24
click at [181, 163] on div at bounding box center [170, 162] width 30 height 14
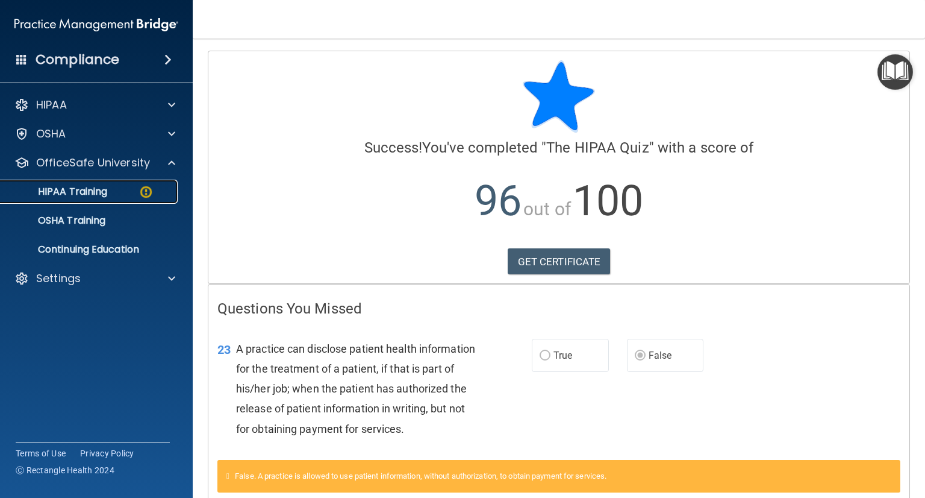
click at [118, 184] on link "HIPAA Training" at bounding box center [83, 192] width 190 height 24
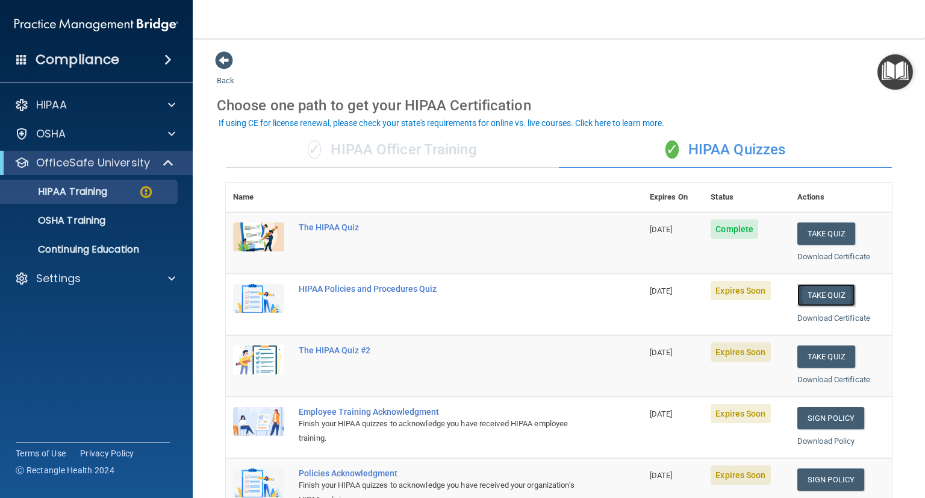
click at [833, 293] on button "Take Quiz" at bounding box center [827, 295] width 58 height 22
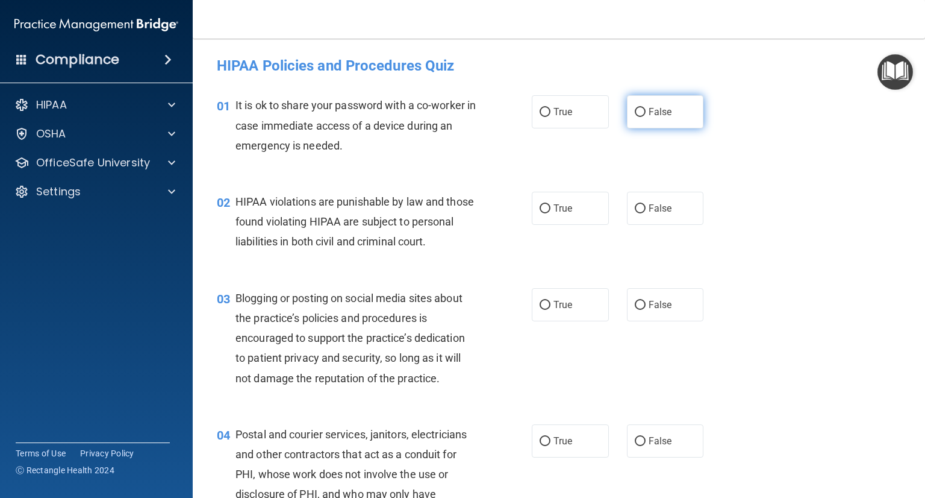
click at [649, 113] on span "False" at bounding box center [660, 111] width 23 height 11
click at [646, 113] on input "False" at bounding box center [640, 112] width 11 height 9
radio input "true"
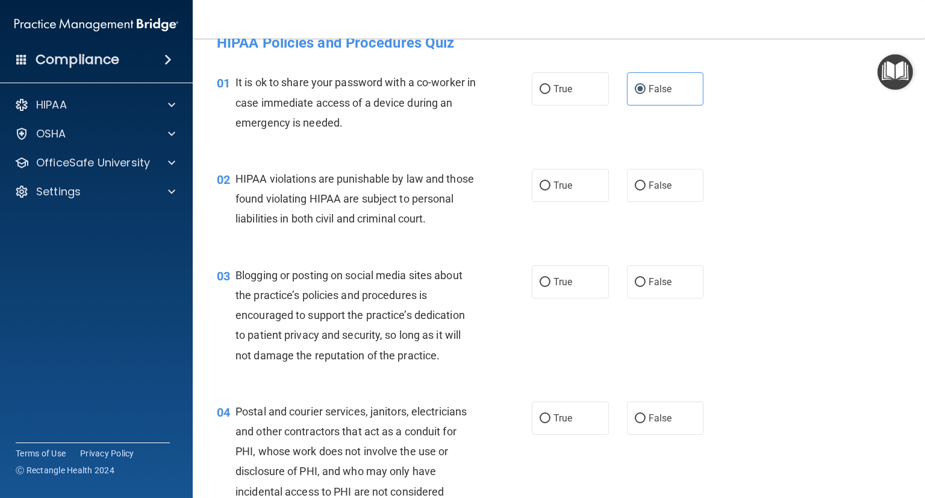
scroll to position [34, 0]
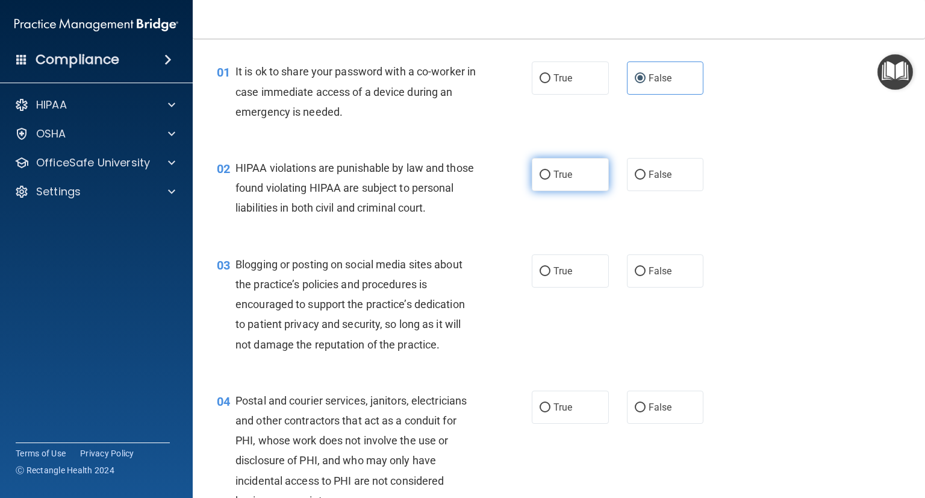
drag, startPoint x: 537, startPoint y: 173, endPoint x: 565, endPoint y: 178, distance: 27.7
click at [565, 178] on label "True" at bounding box center [570, 174] width 77 height 33
click at [551, 178] on input "True" at bounding box center [545, 175] width 11 height 9
radio input "true"
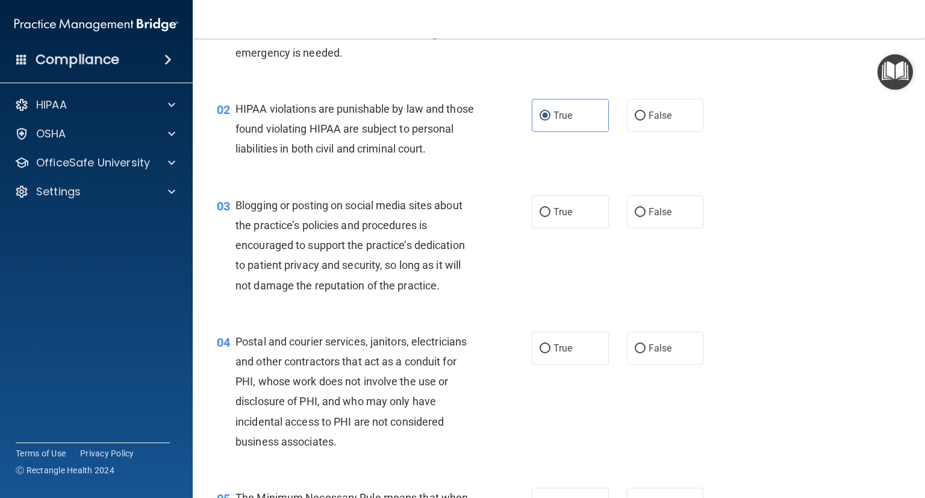
scroll to position [95, 0]
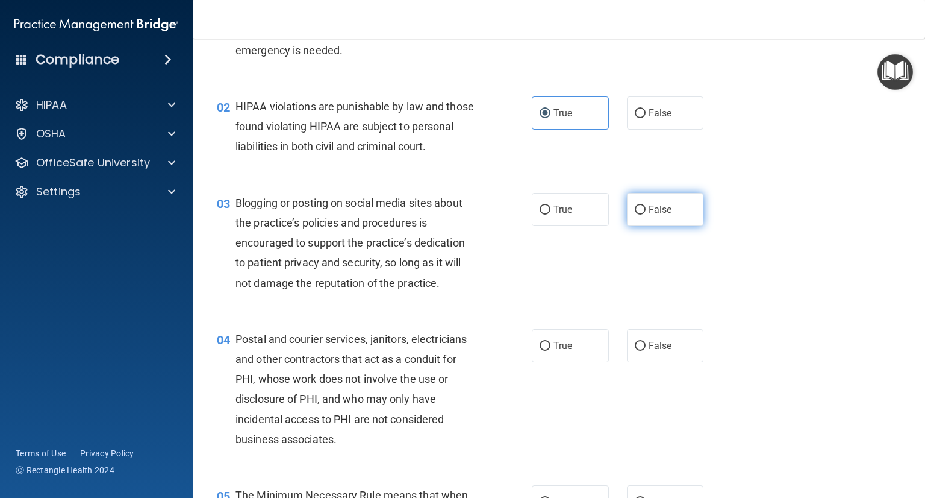
click at [635, 215] on input "False" at bounding box center [640, 209] width 11 height 9
radio input "true"
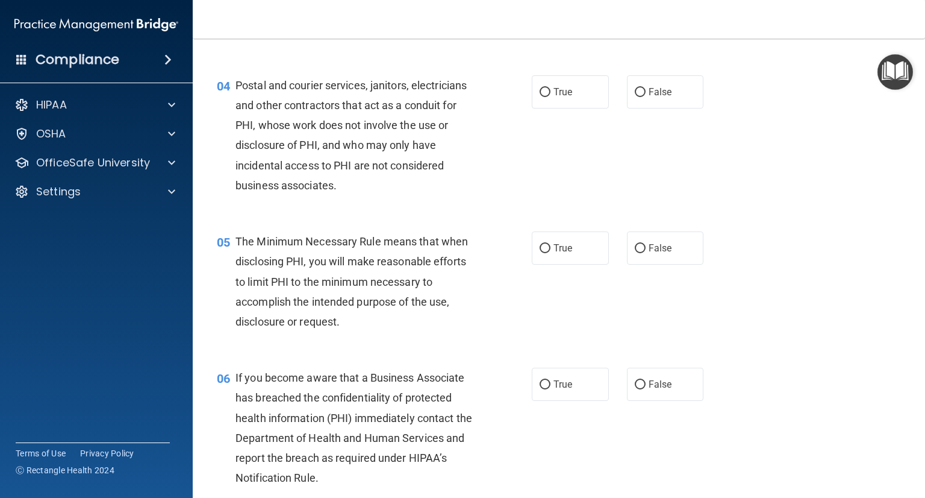
scroll to position [347, 0]
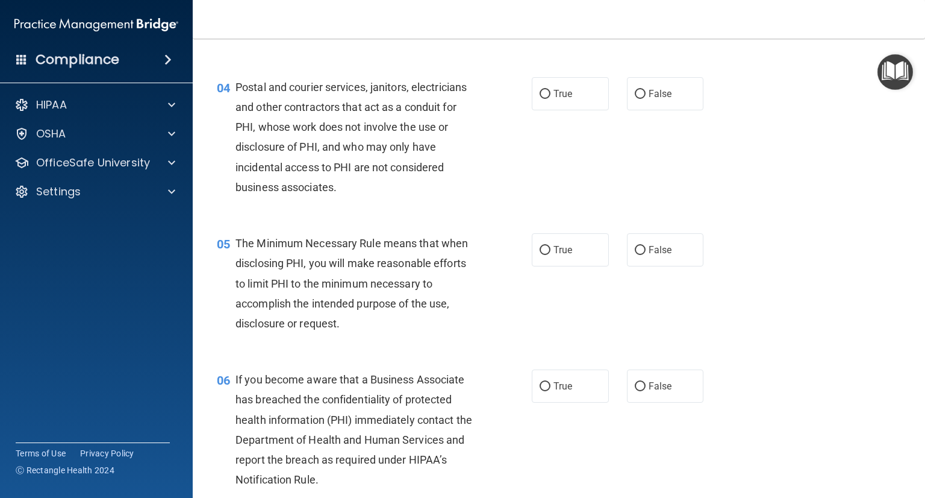
click at [530, 339] on div "05 The Minimum Necessary Rule means that when disclosing PHI, you will make rea…" at bounding box center [374, 286] width 351 height 106
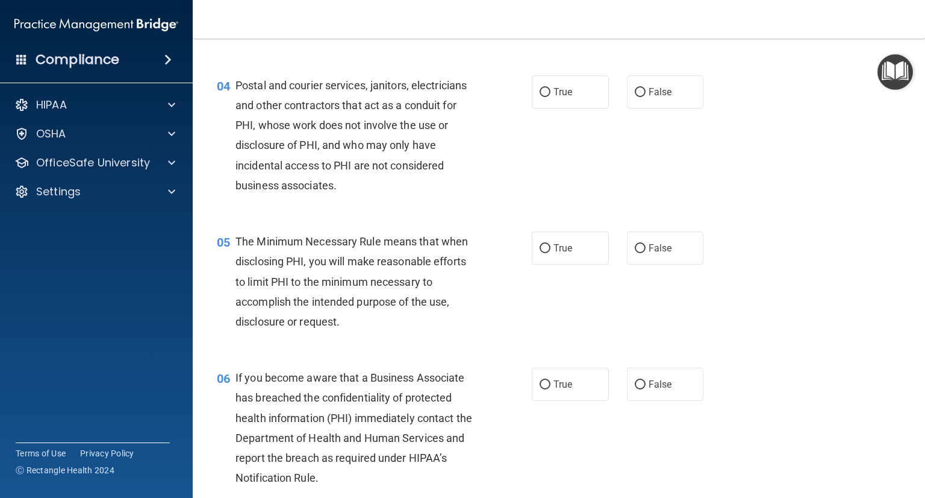
scroll to position [349, 0]
click at [656, 97] on span "False" at bounding box center [660, 91] width 23 height 11
click at [649, 97] on span "False" at bounding box center [660, 91] width 23 height 11
click at [644, 96] on input "False" at bounding box center [640, 91] width 11 height 9
radio input "true"
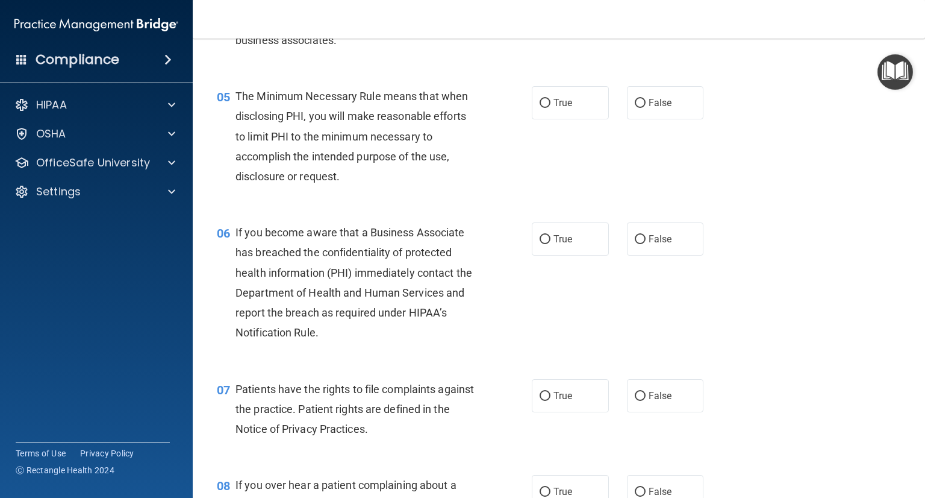
scroll to position [494, 0]
click at [554, 108] on span "True" at bounding box center [563, 102] width 19 height 11
click at [551, 108] on input "True" at bounding box center [545, 103] width 11 height 9
radio input "true"
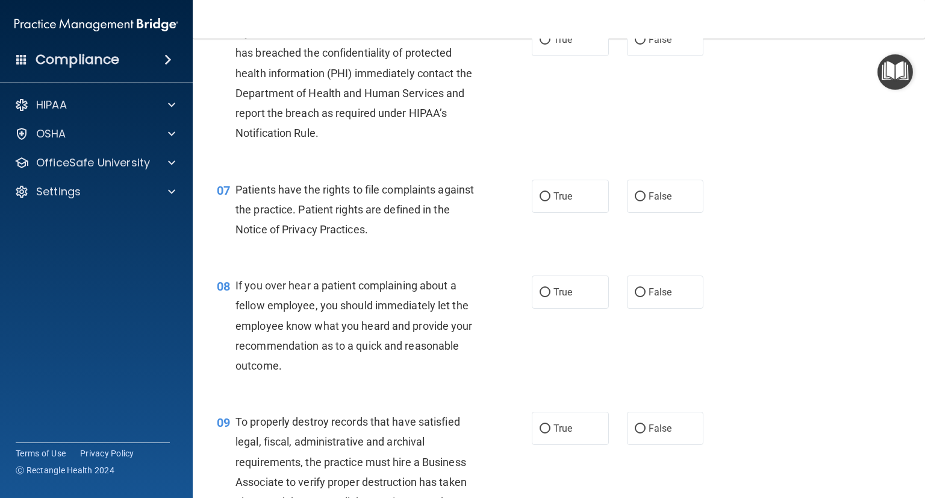
scroll to position [694, 0]
click at [559, 49] on label "True" at bounding box center [570, 38] width 77 height 33
click at [551, 44] on input "True" at bounding box center [545, 39] width 11 height 9
radio input "true"
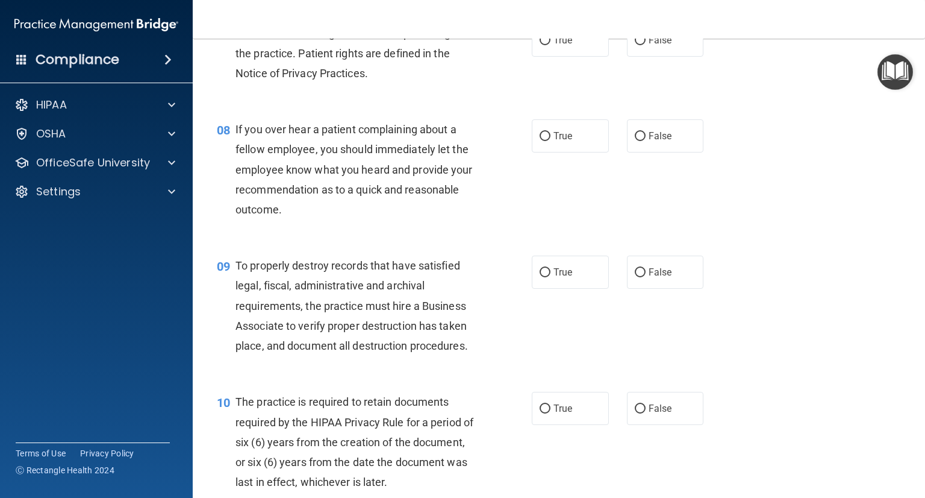
scroll to position [851, 0]
click at [570, 52] on label "True" at bounding box center [570, 38] width 77 height 33
click at [551, 44] on input "True" at bounding box center [545, 39] width 11 height 9
radio input "true"
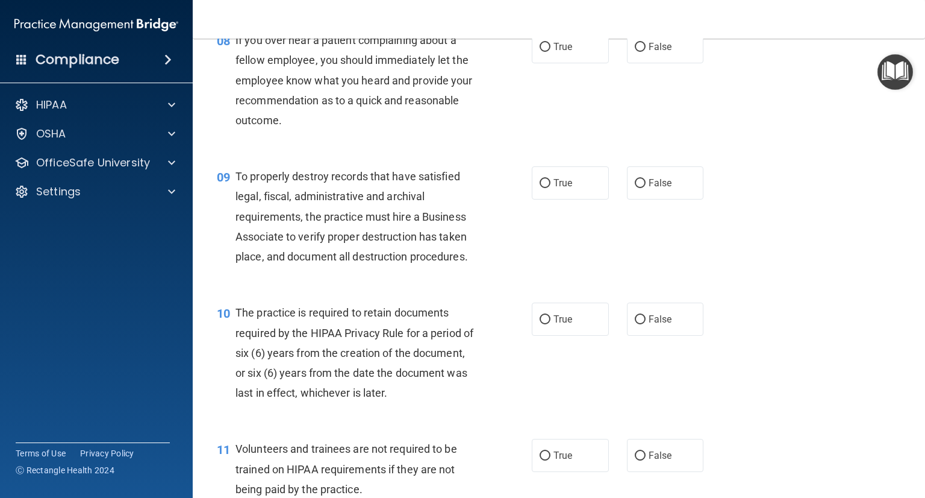
scroll to position [939, 0]
click at [649, 52] on span "False" at bounding box center [660, 45] width 23 height 11
click at [644, 51] on input "False" at bounding box center [640, 46] width 11 height 9
radio input "true"
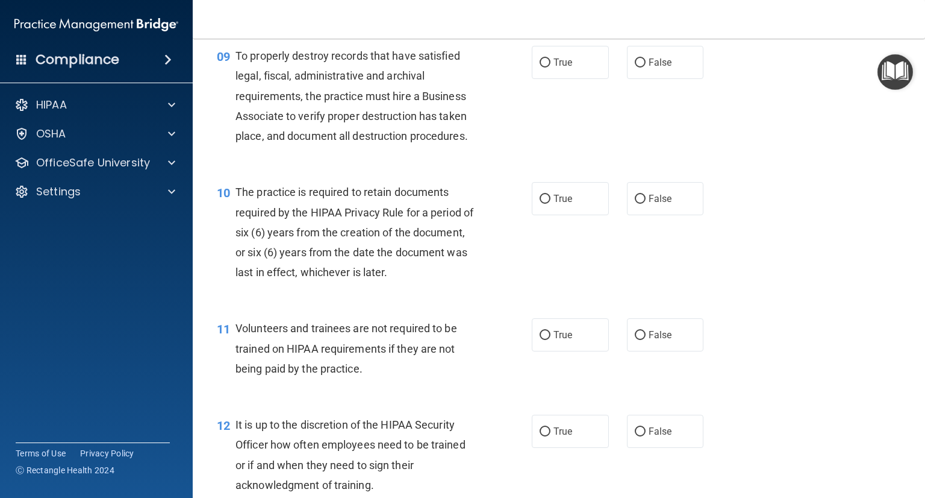
scroll to position [1060, 0]
click at [581, 78] on label "True" at bounding box center [570, 61] width 77 height 33
click at [551, 67] on input "True" at bounding box center [545, 62] width 11 height 9
radio input "true"
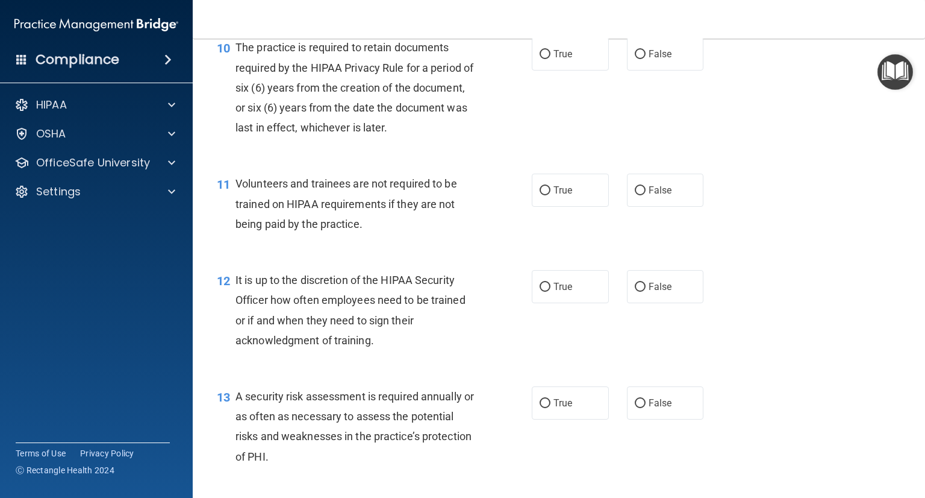
scroll to position [1204, 0]
click at [554, 59] on span "True" at bounding box center [563, 53] width 19 height 11
click at [551, 58] on input "True" at bounding box center [545, 53] width 11 height 9
radio input "true"
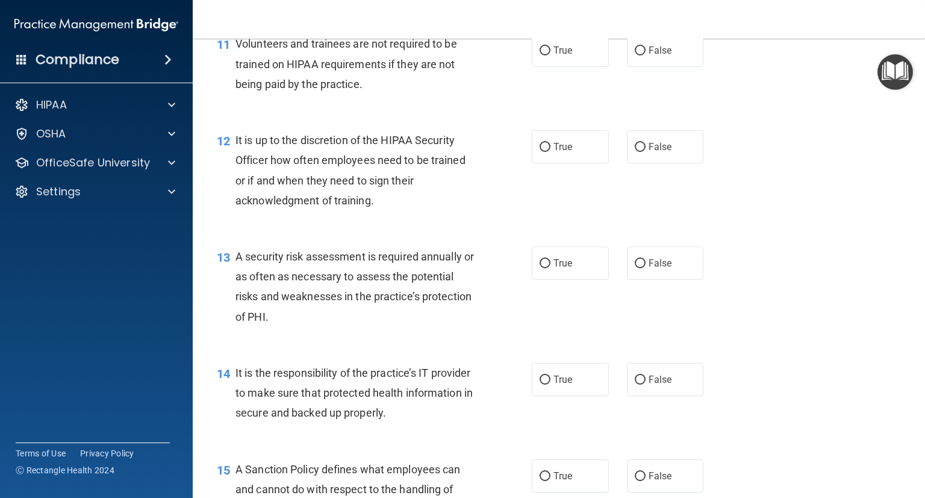
scroll to position [1344, 0]
click at [544, 66] on label "True" at bounding box center [570, 49] width 77 height 33
click at [544, 55] on input "True" at bounding box center [545, 50] width 11 height 9
radio input "true"
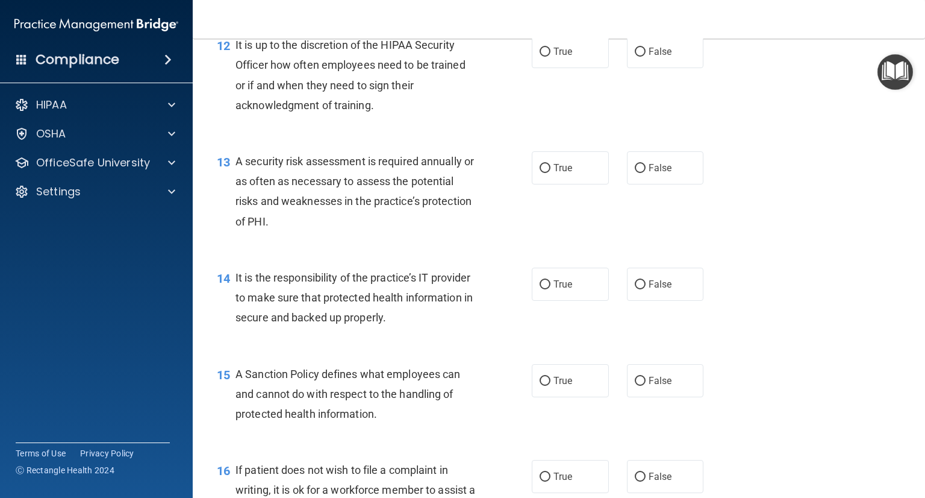
scroll to position [1438, 0]
click at [576, 69] on label "True" at bounding box center [570, 52] width 77 height 33
click at [551, 57] on input "True" at bounding box center [545, 52] width 11 height 9
radio input "true"
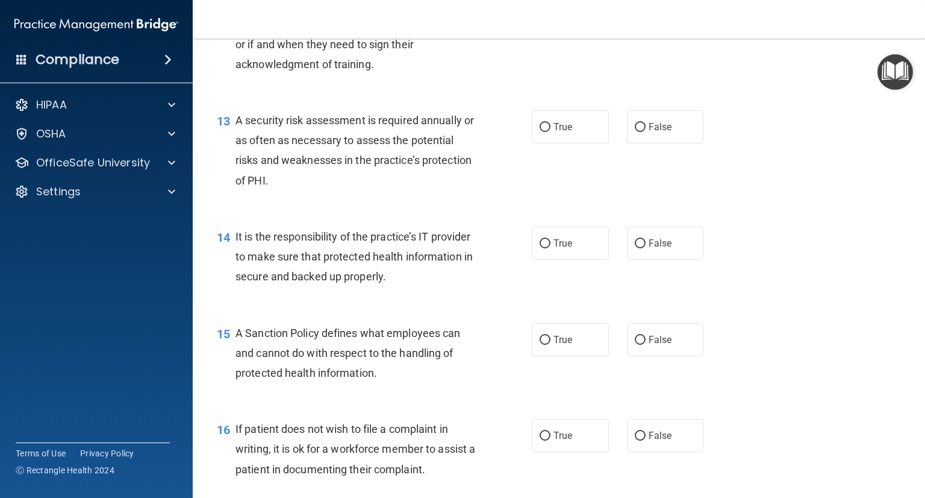
scroll to position [1480, 0]
click at [540, 132] on input "True" at bounding box center [545, 127] width 11 height 9
radio input "true"
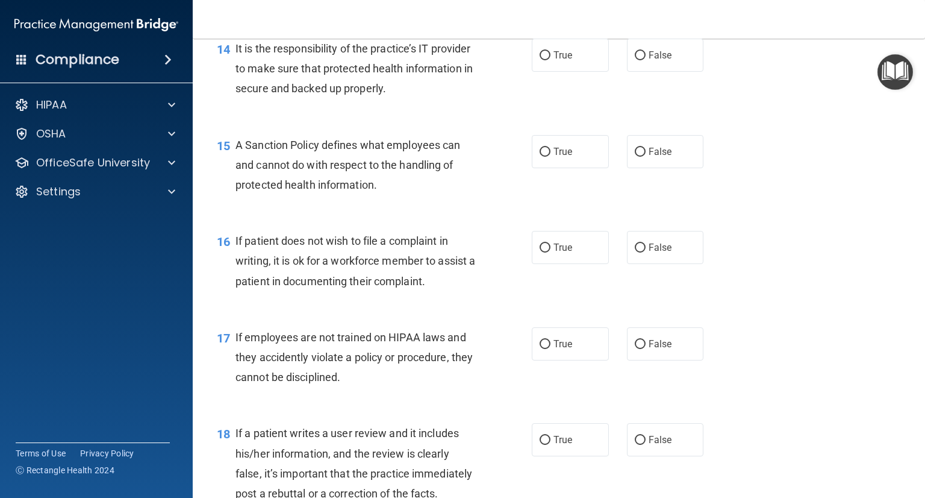
scroll to position [1677, 0]
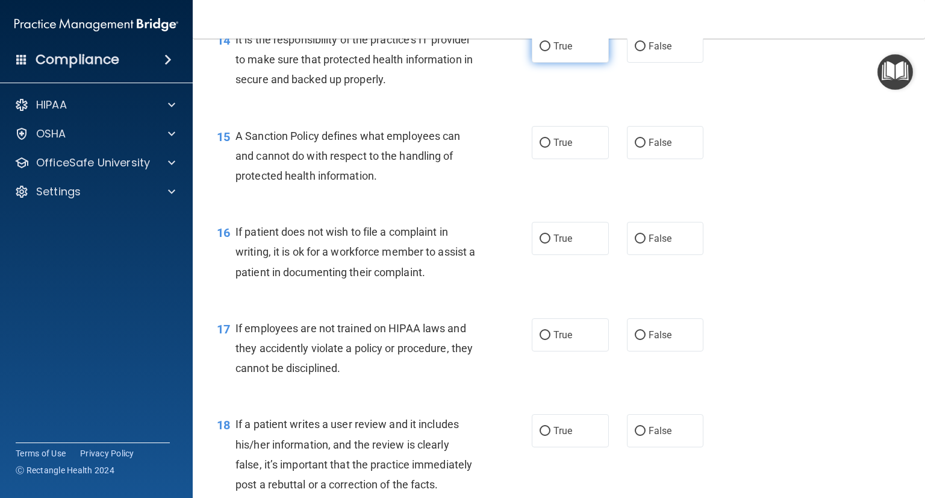
click at [584, 63] on label "True" at bounding box center [570, 46] width 77 height 33
click at [551, 51] on input "True" at bounding box center [545, 46] width 11 height 9
radio input "true"
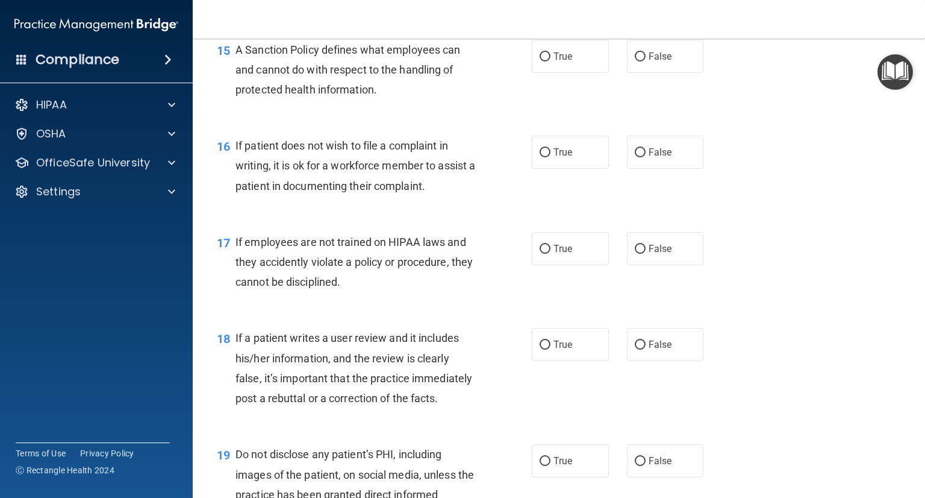
scroll to position [1764, 0]
click at [575, 70] on label "True" at bounding box center [570, 55] width 77 height 33
click at [551, 61] on input "True" at bounding box center [545, 56] width 11 height 9
radio input "true"
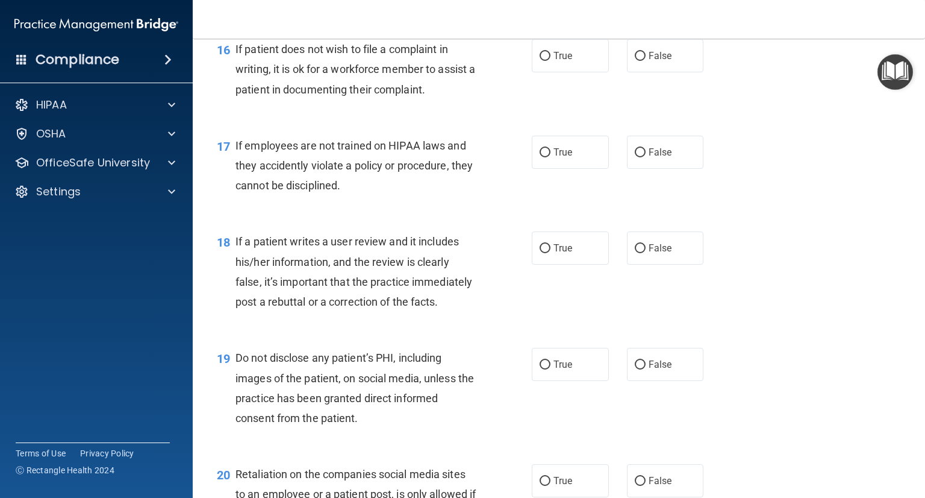
scroll to position [1863, 0]
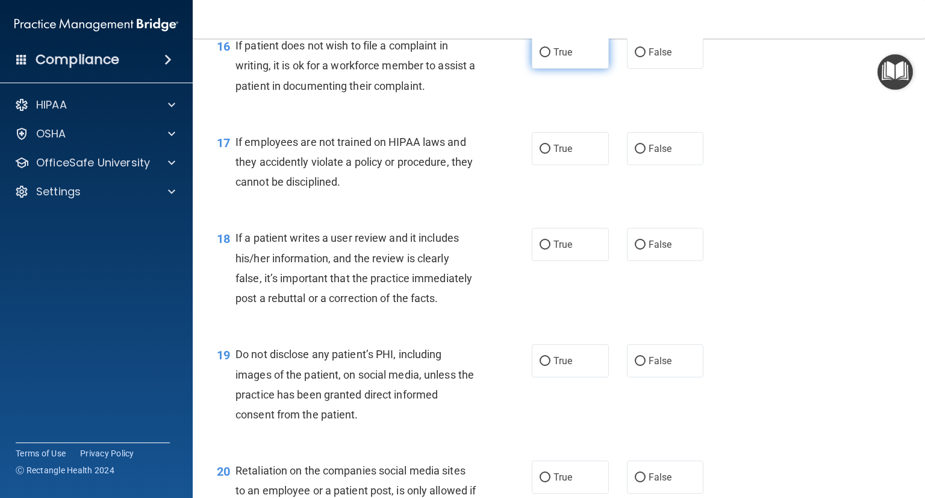
click at [593, 63] on label "True" at bounding box center [570, 52] width 77 height 33
click at [551, 57] on input "True" at bounding box center [545, 52] width 11 height 9
radio input "true"
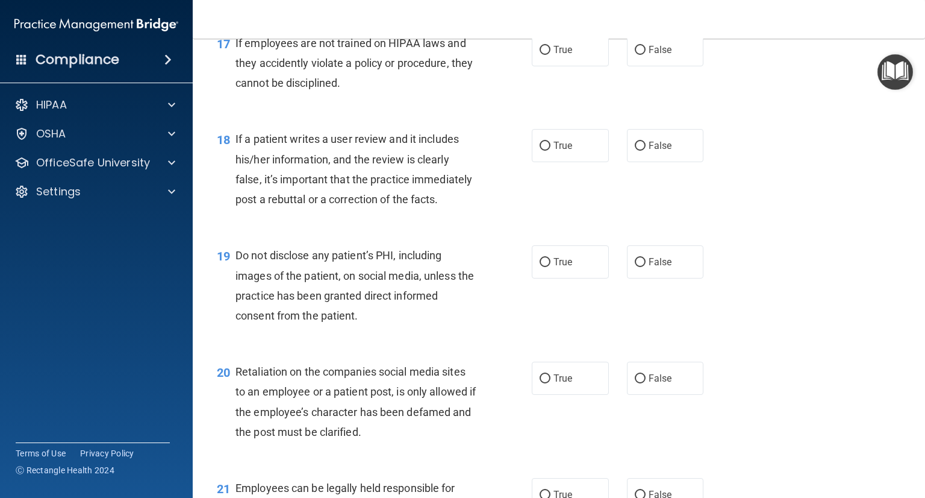
scroll to position [1962, 0]
click at [554, 55] on span "True" at bounding box center [563, 49] width 19 height 11
click at [551, 55] on input "True" at bounding box center [545, 50] width 11 height 9
radio input "true"
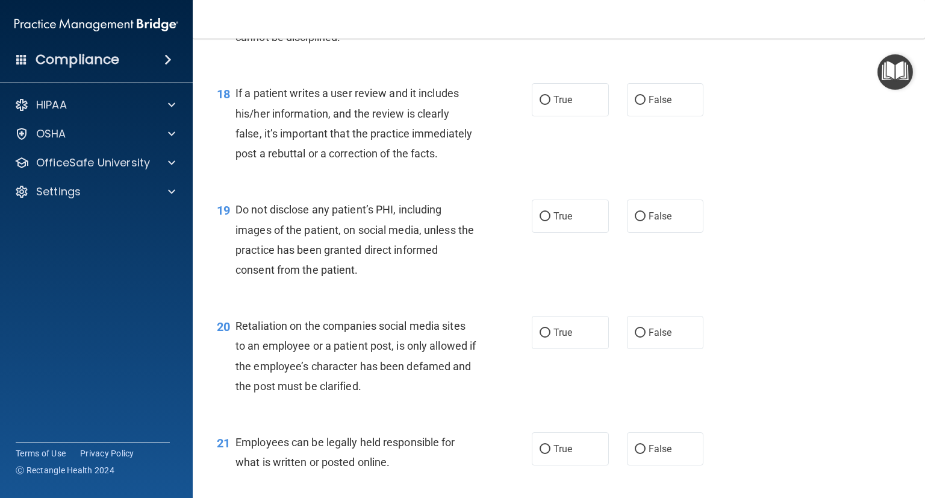
scroll to position [2009, 0]
click at [650, 104] on span "False" at bounding box center [660, 98] width 23 height 11
click at [646, 104] on input "False" at bounding box center [640, 99] width 11 height 9
radio input "true"
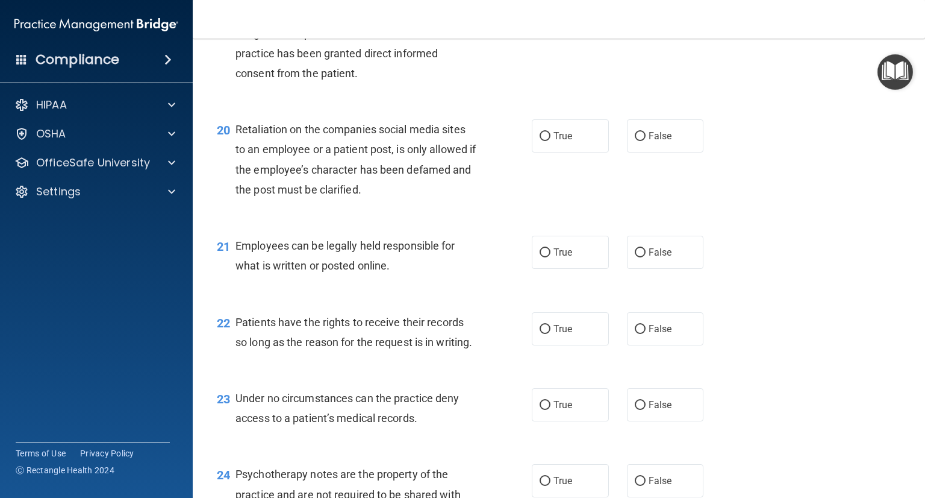
scroll to position [2206, 0]
click at [561, 23] on span "True" at bounding box center [563, 16] width 19 height 11
click at [551, 22] on input "True" at bounding box center [545, 17] width 11 height 9
radio input "true"
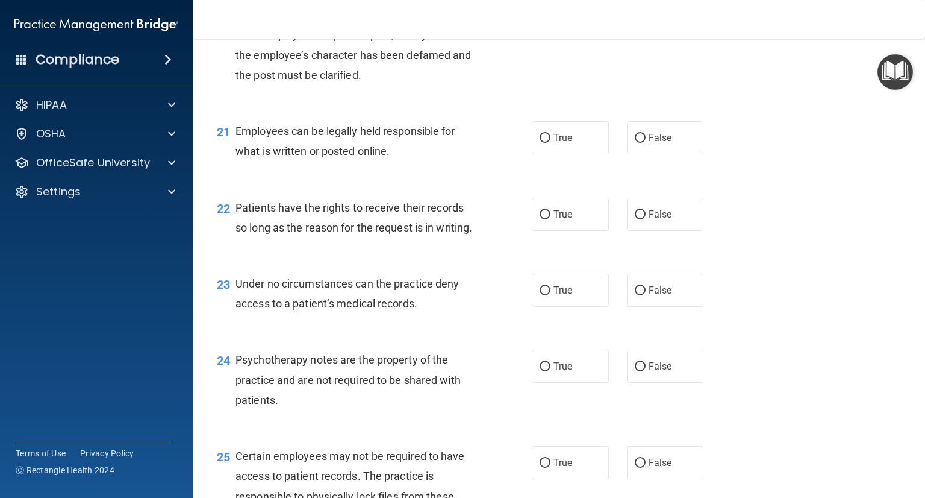
scroll to position [2319, 0]
click at [541, 38] on label "True" at bounding box center [570, 21] width 77 height 33
click at [541, 27] on input "True" at bounding box center [545, 21] width 11 height 9
radio input "true"
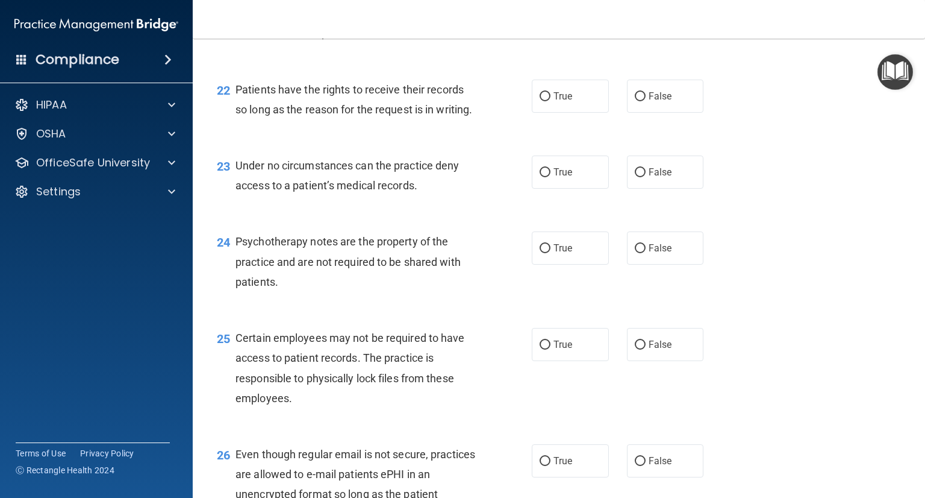
scroll to position [2438, 0]
click at [536, 35] on label "True" at bounding box center [570, 18] width 77 height 33
click at [540, 23] on input "True" at bounding box center [545, 18] width 11 height 9
radio input "true"
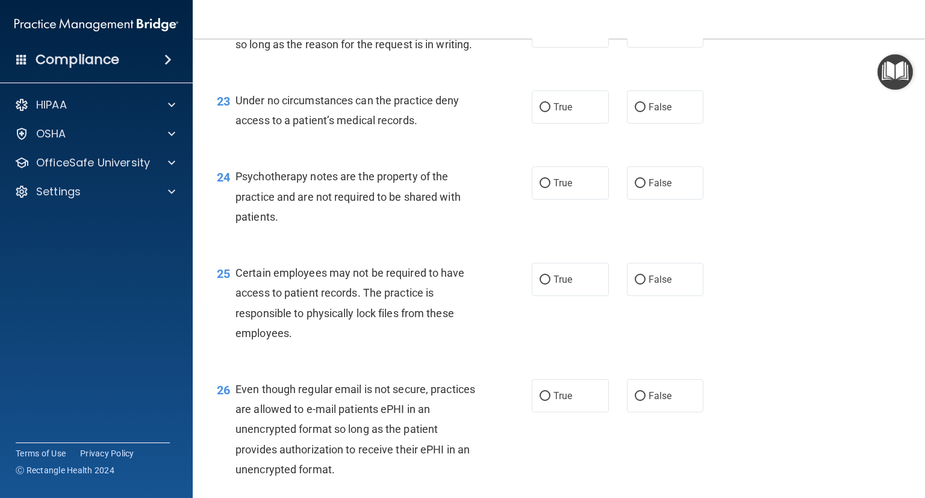
scroll to position [2502, 0]
click at [543, 48] on label "True" at bounding box center [570, 30] width 77 height 33
click at [543, 36] on input "True" at bounding box center [545, 31] width 11 height 9
radio input "true"
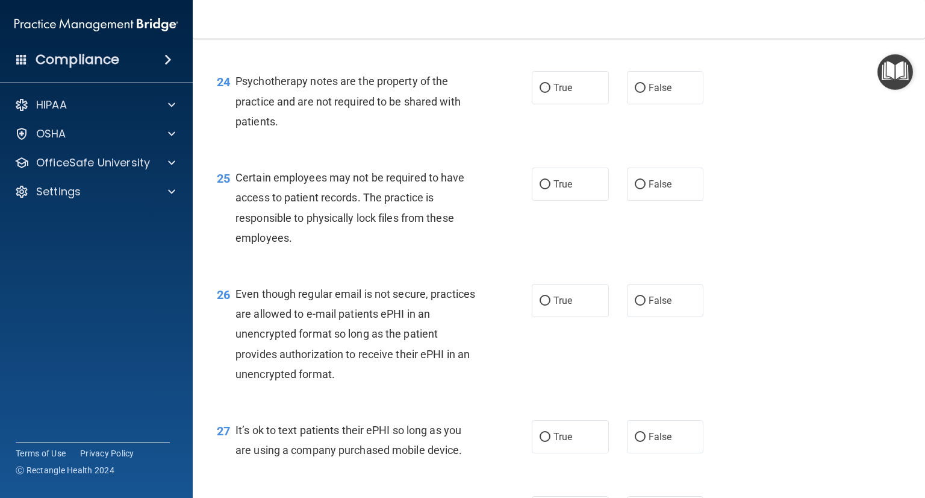
scroll to position [2596, 0]
click at [634, 30] on label "False" at bounding box center [665, 12] width 77 height 33
click at [635, 18] on input "False" at bounding box center [640, 13] width 11 height 9
radio input "true"
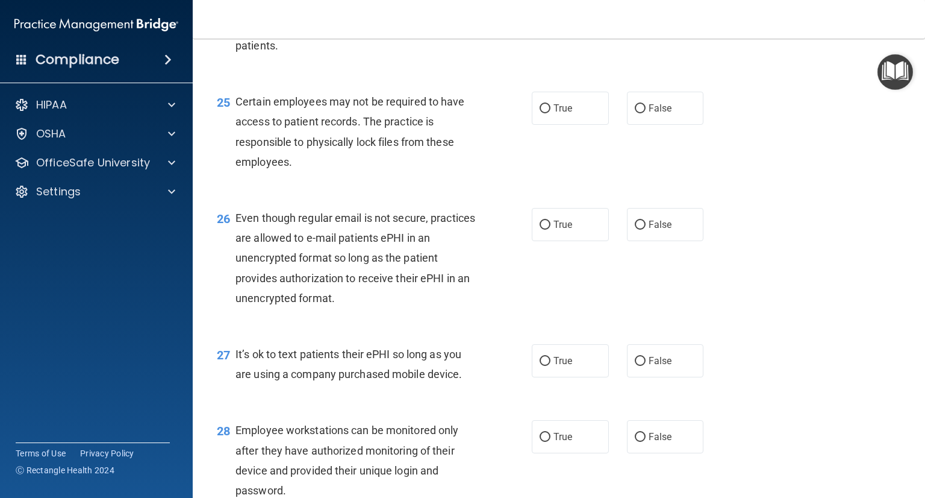
scroll to position [2673, 0]
click at [572, 28] on label "True" at bounding box center [570, 11] width 77 height 33
click at [551, 17] on input "True" at bounding box center [545, 12] width 11 height 9
radio input "true"
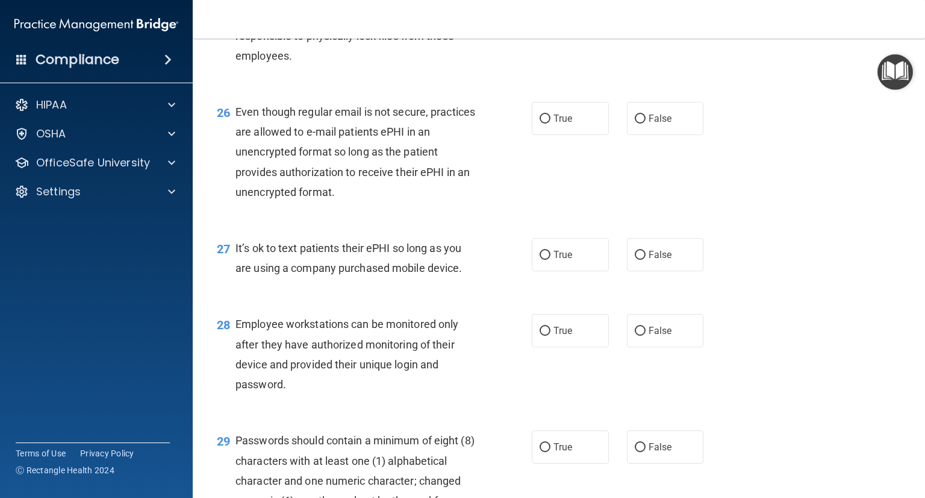
scroll to position [2780, 0]
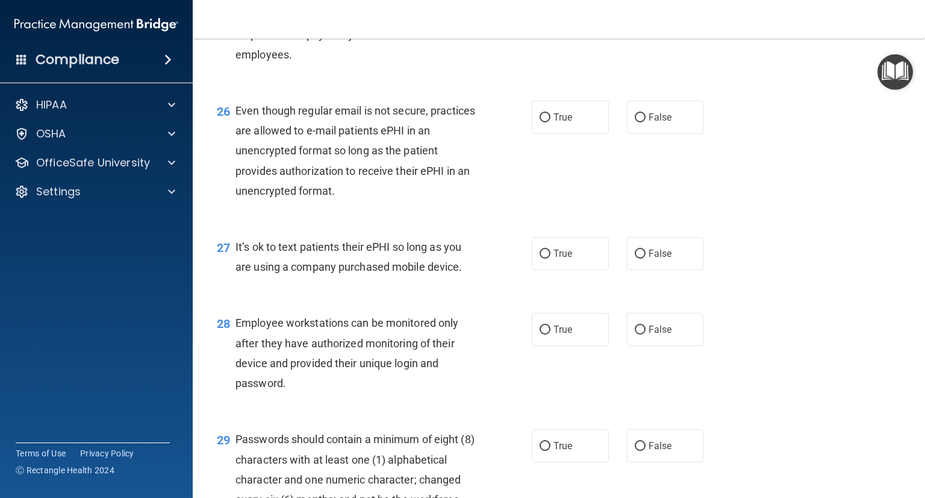
click at [554, 7] on span "True" at bounding box center [563, 0] width 19 height 11
click at [551, 6] on input "True" at bounding box center [545, 1] width 11 height 9
radio input "true"
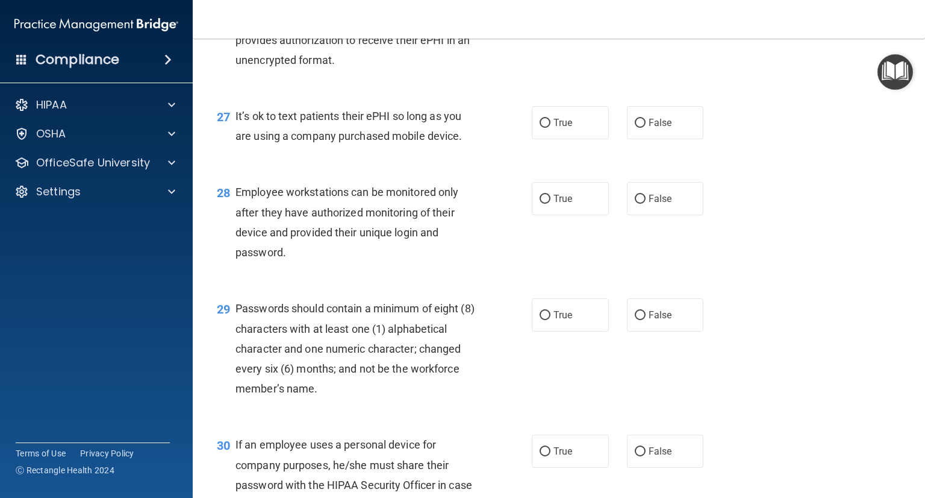
scroll to position [2911, 0]
radio input "true"
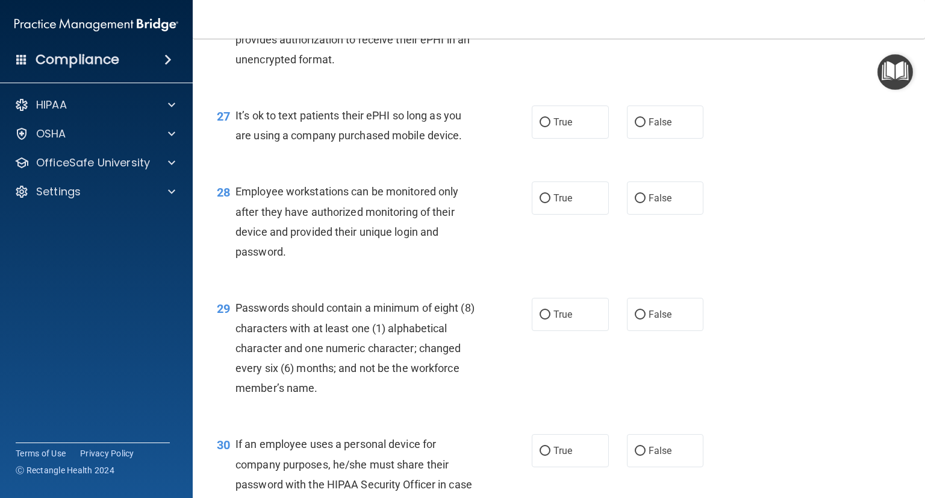
radio input "true"
radio input "false"
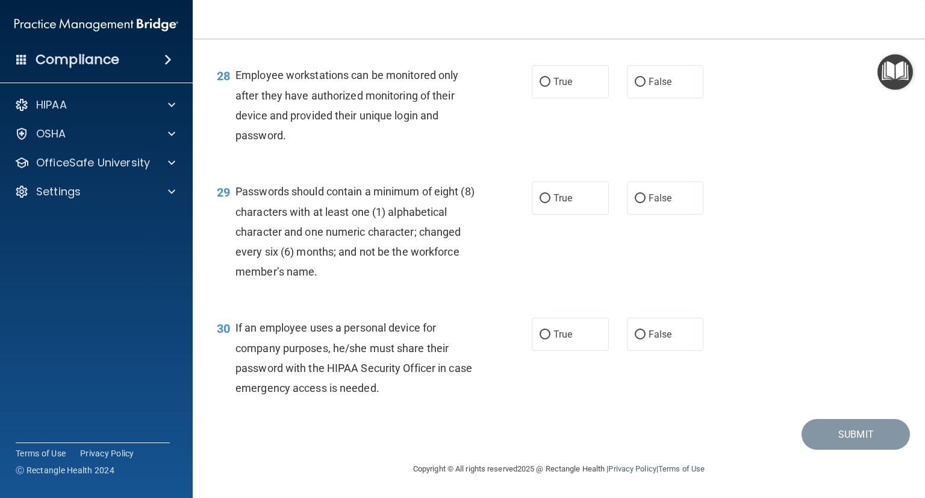
scroll to position [3031, 0]
click at [587, 22] on label "True" at bounding box center [570, 5] width 77 height 33
click at [551, 11] on input "True" at bounding box center [545, 6] width 11 height 9
radio input "true"
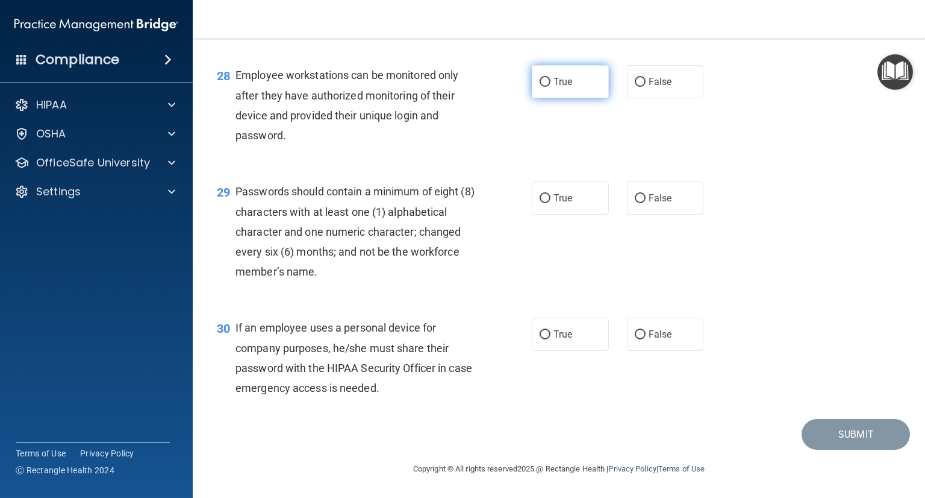
click at [562, 79] on span "True" at bounding box center [563, 81] width 19 height 11
click at [551, 79] on input "True" at bounding box center [545, 82] width 11 height 9
radio input "true"
click at [554, 192] on span "True" at bounding box center [563, 197] width 19 height 11
click at [551, 194] on input "True" at bounding box center [545, 198] width 11 height 9
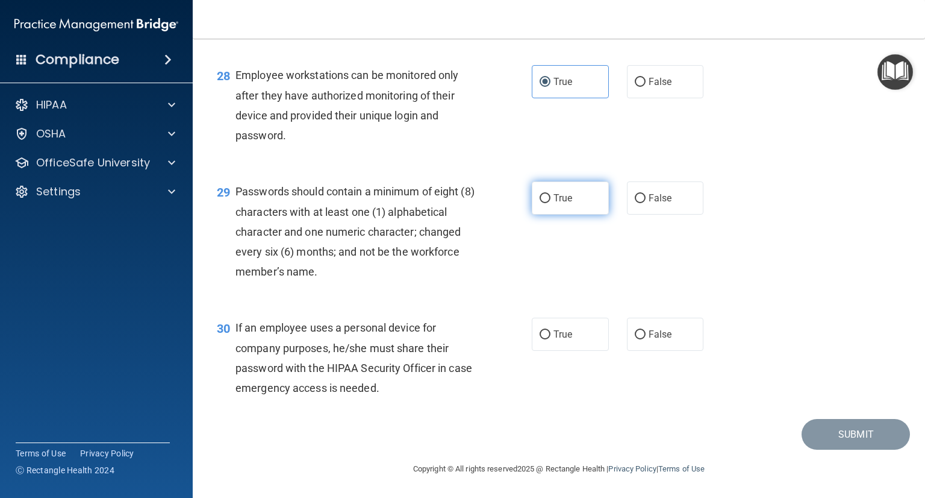
radio input "true"
click at [554, 332] on span "True" at bounding box center [563, 333] width 19 height 11
click at [551, 332] on input "True" at bounding box center [545, 334] width 11 height 9
radio input "true"
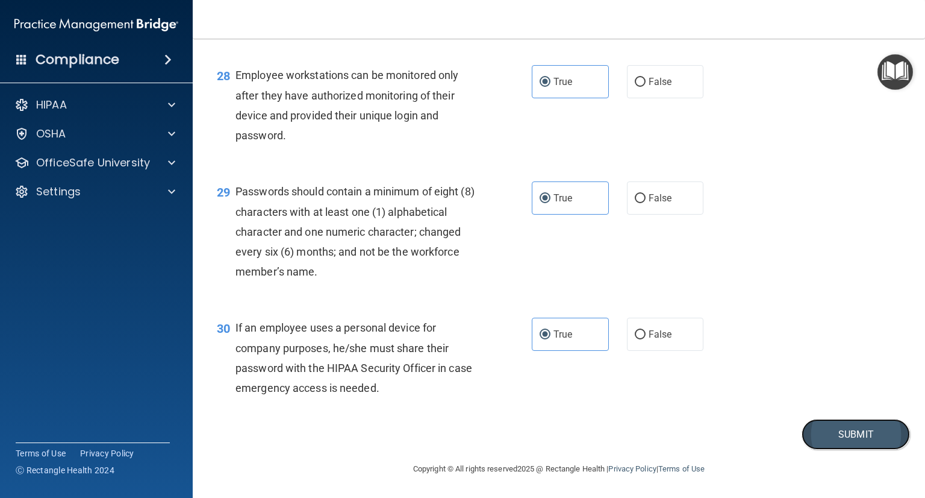
click at [810, 430] on button "Submit" at bounding box center [856, 434] width 108 height 31
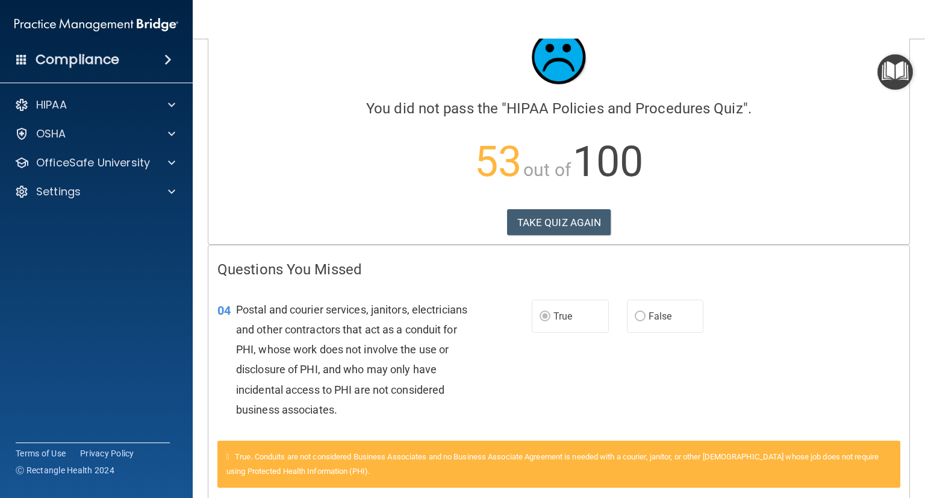
scroll to position [39, 0]
click at [521, 211] on button "TAKE QUIZ AGAIN" at bounding box center [559, 223] width 104 height 27
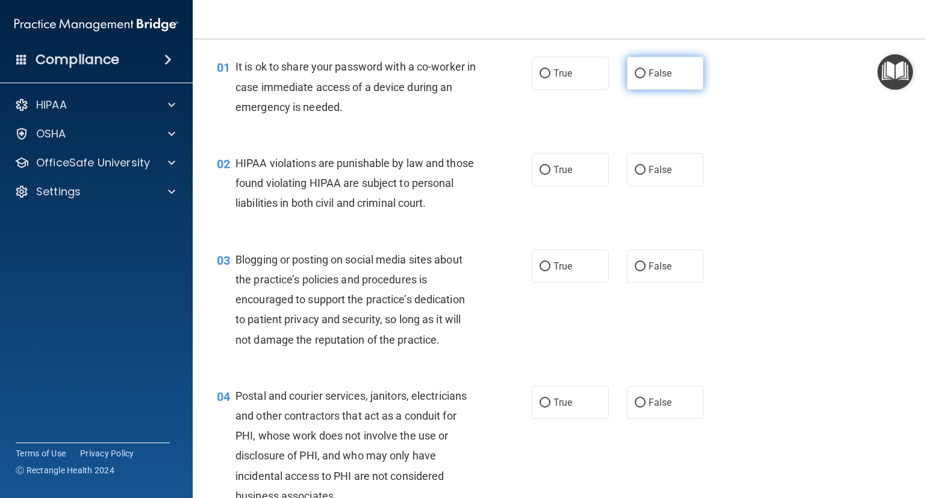
click at [635, 72] on input "False" at bounding box center [640, 73] width 11 height 9
radio input "true"
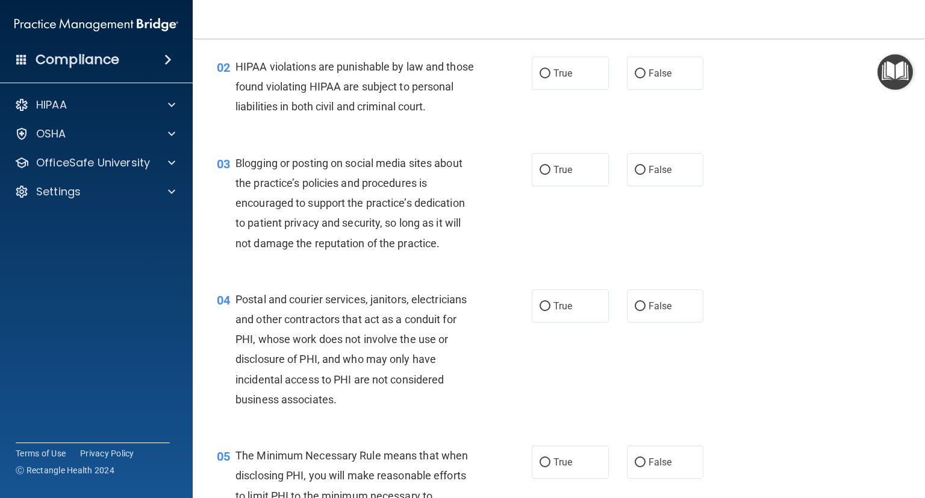
scroll to position [134, 0]
click at [555, 83] on label "True" at bounding box center [570, 73] width 77 height 33
click at [551, 79] on input "True" at bounding box center [545, 74] width 11 height 9
radio input "true"
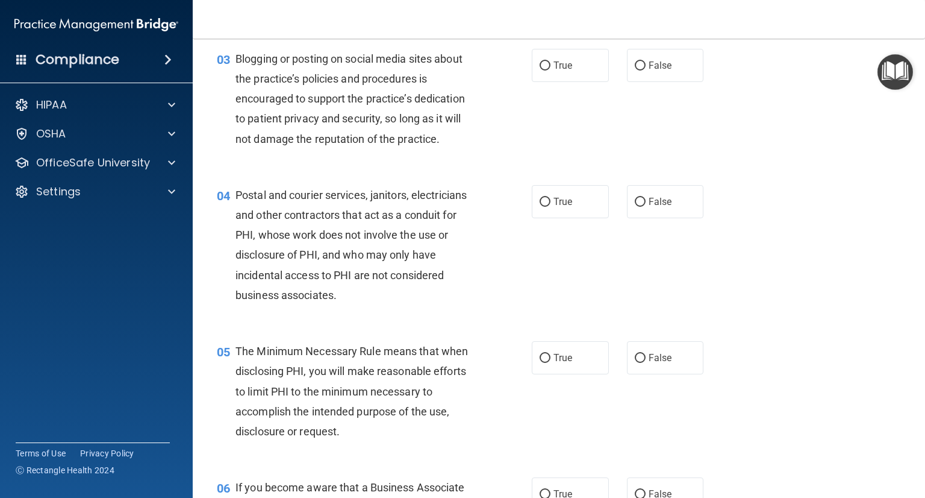
scroll to position [233, 0]
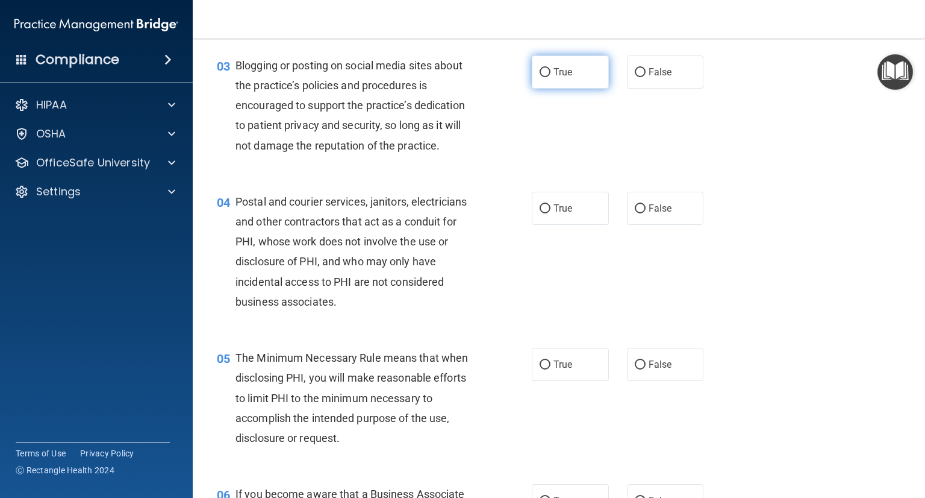
click at [544, 77] on input "True" at bounding box center [545, 72] width 11 height 9
radio input "true"
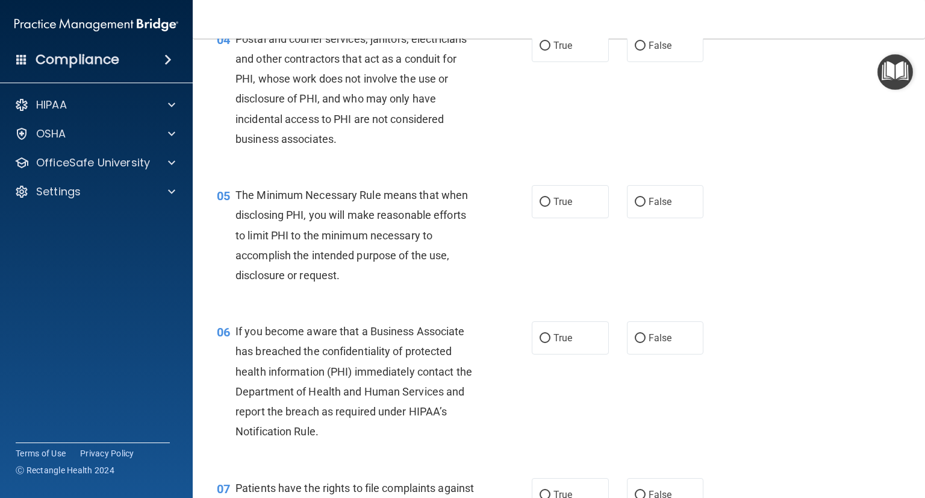
scroll to position [396, 0]
click at [591, 55] on label "True" at bounding box center [570, 44] width 77 height 33
click at [551, 50] on input "True" at bounding box center [545, 45] width 11 height 9
radio input "true"
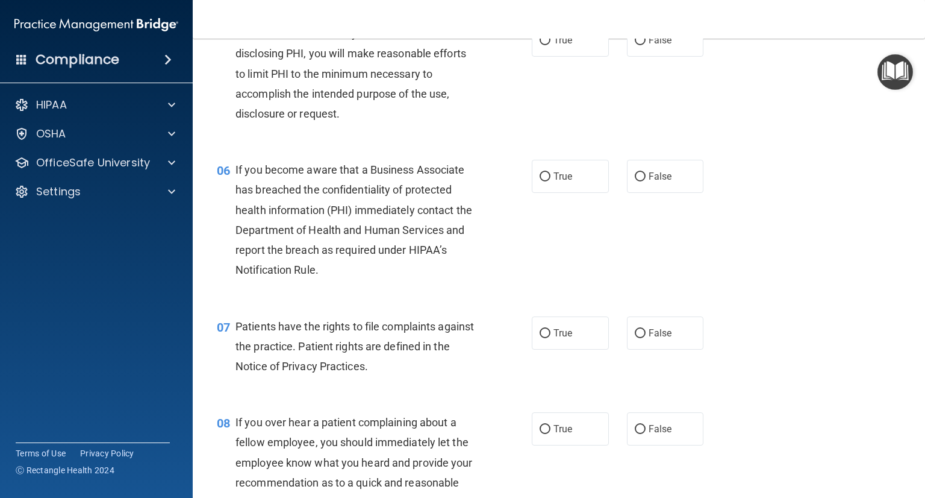
scroll to position [556, 0]
click at [540, 46] on input "True" at bounding box center [545, 41] width 11 height 9
radio input "true"
click at [554, 183] on span "True" at bounding box center [563, 176] width 19 height 11
click at [550, 182] on input "True" at bounding box center [545, 177] width 11 height 9
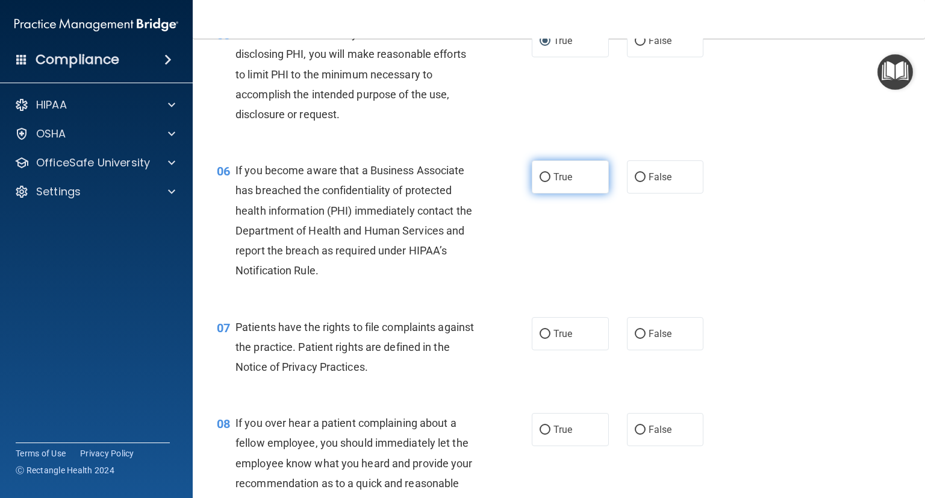
radio input "true"
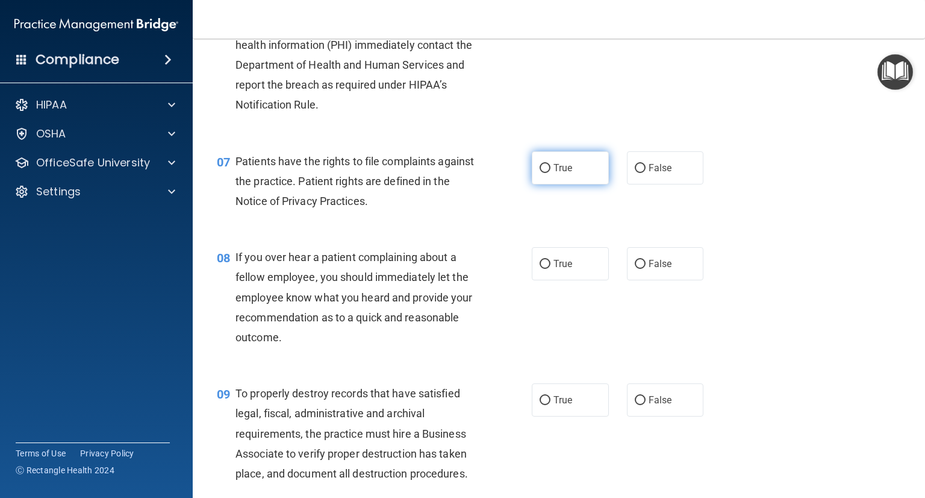
click at [554, 174] on span "True" at bounding box center [563, 167] width 19 height 11
click at [551, 173] on input "True" at bounding box center [545, 168] width 11 height 9
radio input "true"
click at [631, 278] on label "False" at bounding box center [665, 263] width 77 height 33
click at [635, 269] on input "False" at bounding box center [640, 264] width 11 height 9
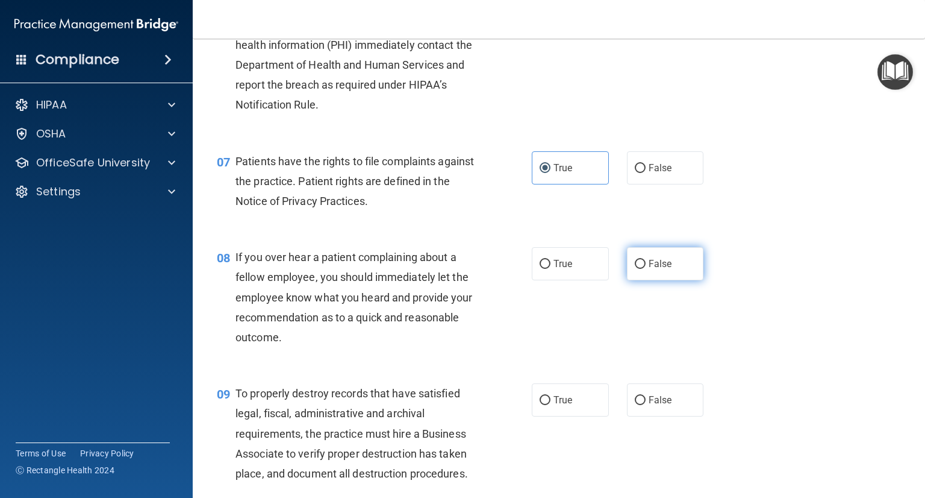
radio input "true"
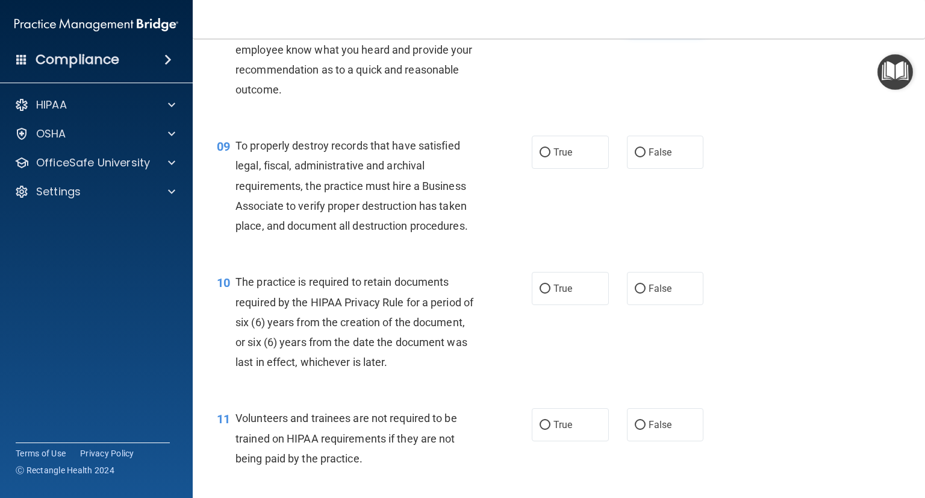
scroll to position [969, 0]
click at [554, 158] on span "True" at bounding box center [563, 152] width 19 height 11
click at [549, 158] on input "True" at bounding box center [545, 153] width 11 height 9
radio input "true"
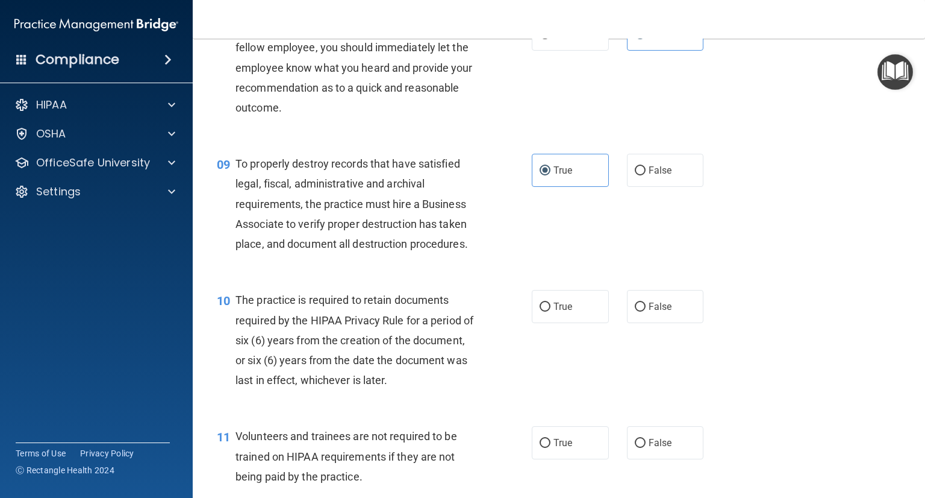
scroll to position [953, 0]
click at [652, 175] on span "False" at bounding box center [660, 168] width 23 height 11
click at [646, 174] on input "False" at bounding box center [640, 169] width 11 height 9
radio input "true"
radio input "false"
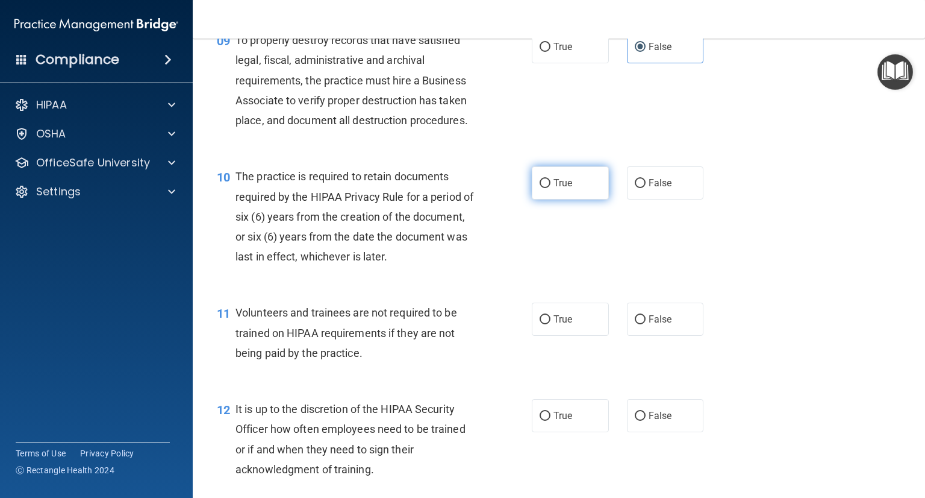
scroll to position [1076, 0]
click at [566, 188] on span "True" at bounding box center [563, 182] width 19 height 11
click at [551, 187] on input "True" at bounding box center [545, 182] width 11 height 9
radio input "true"
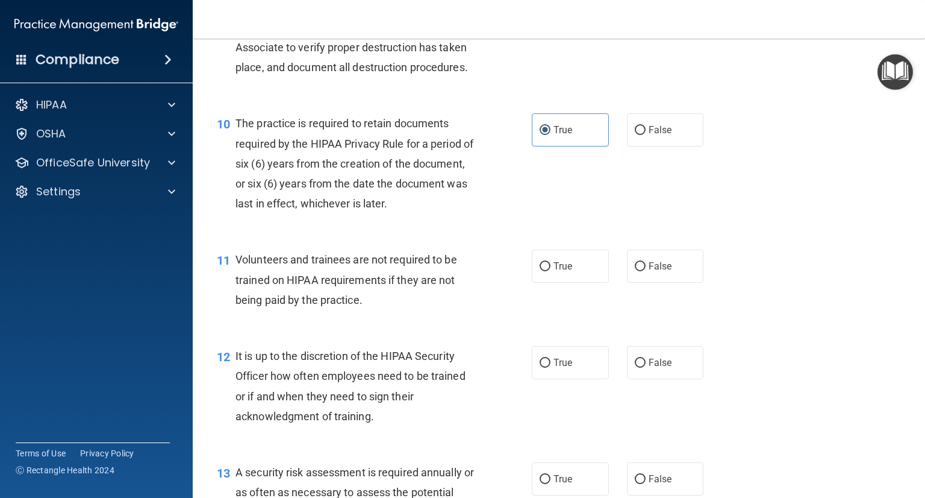
scroll to position [1130, 0]
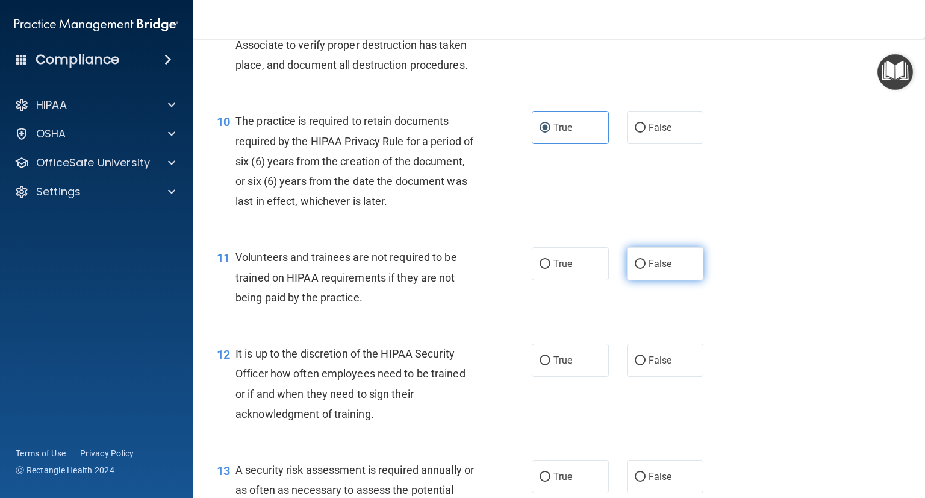
click at [649, 269] on span "False" at bounding box center [660, 263] width 23 height 11
click at [646, 269] on input "False" at bounding box center [640, 264] width 11 height 9
radio input "true"
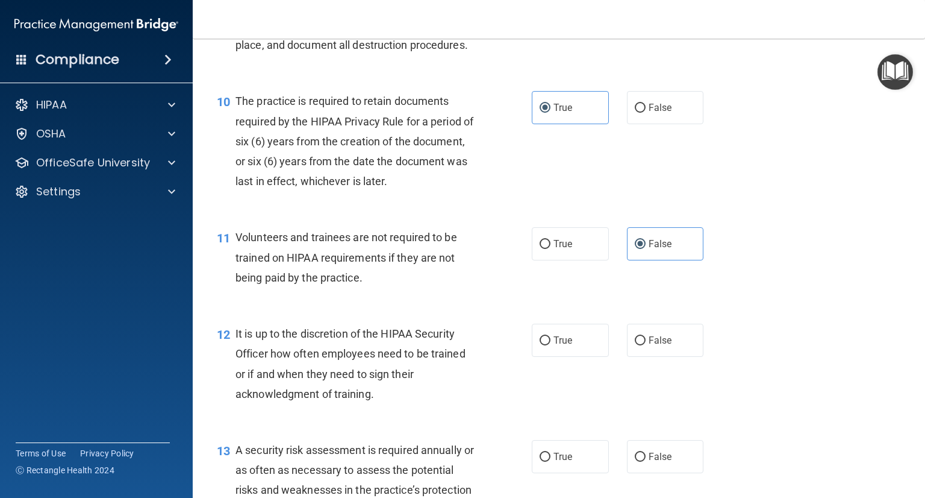
scroll to position [1152, 0]
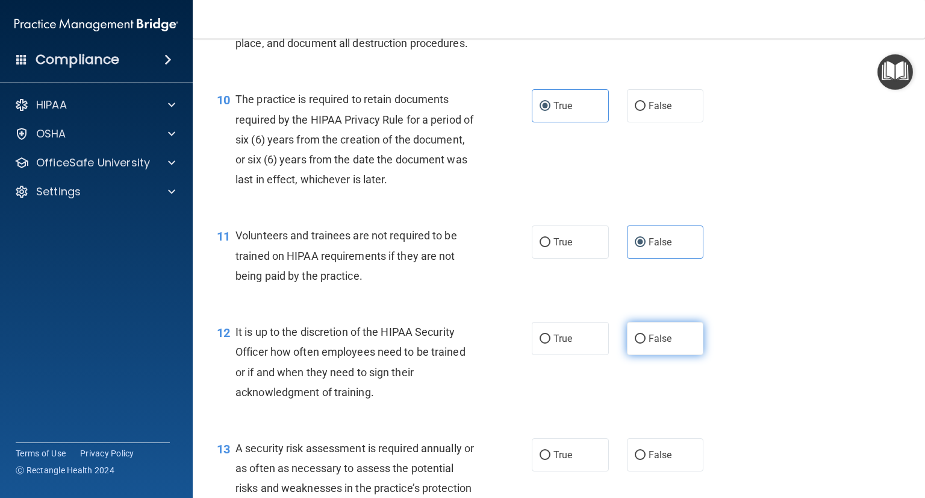
click at [643, 345] on label "False" at bounding box center [665, 338] width 77 height 33
click at [643, 343] on input "False" at bounding box center [640, 338] width 11 height 9
radio input "true"
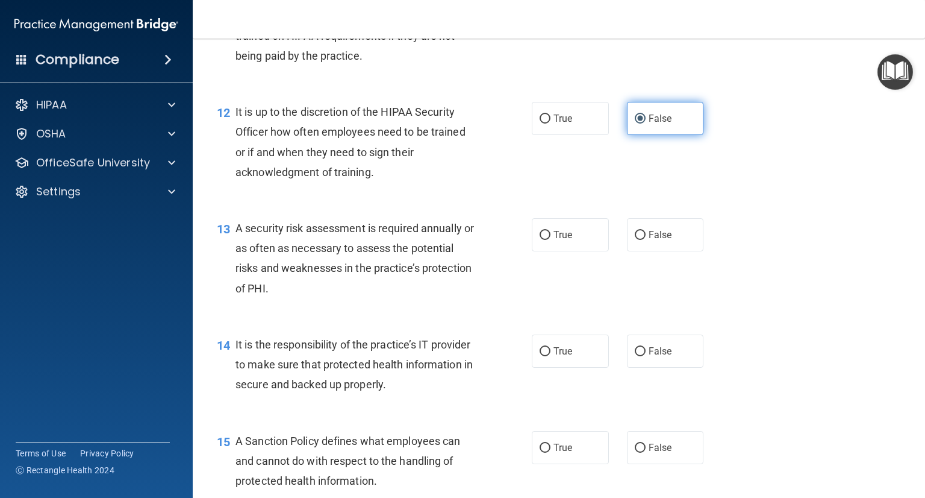
scroll to position [1383, 0]
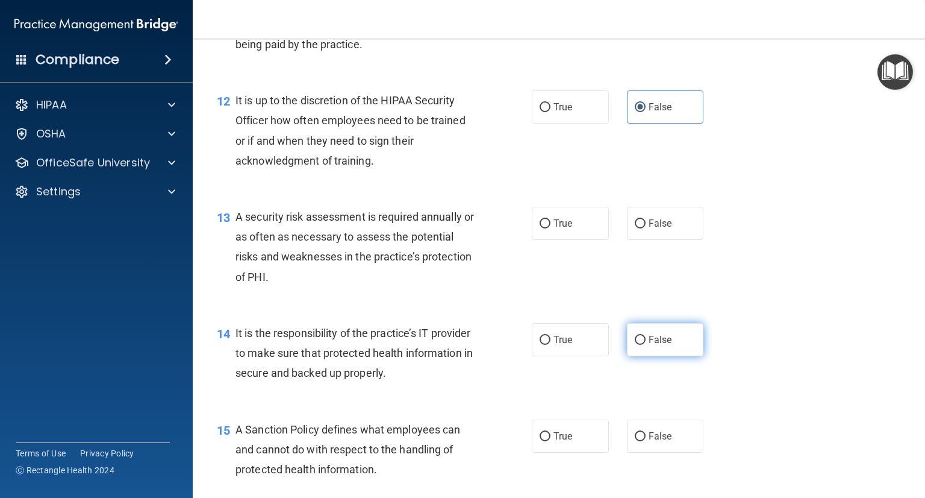
click at [640, 356] on label "False" at bounding box center [665, 339] width 77 height 33
click at [640, 345] on input "False" at bounding box center [640, 340] width 11 height 9
radio input "true"
drag, startPoint x: 257, startPoint y: 234, endPoint x: 338, endPoint y: 237, distance: 81.4
click at [338, 237] on span "A security risk assessment is required annually or as often as necessary to ass…" at bounding box center [355, 246] width 239 height 73
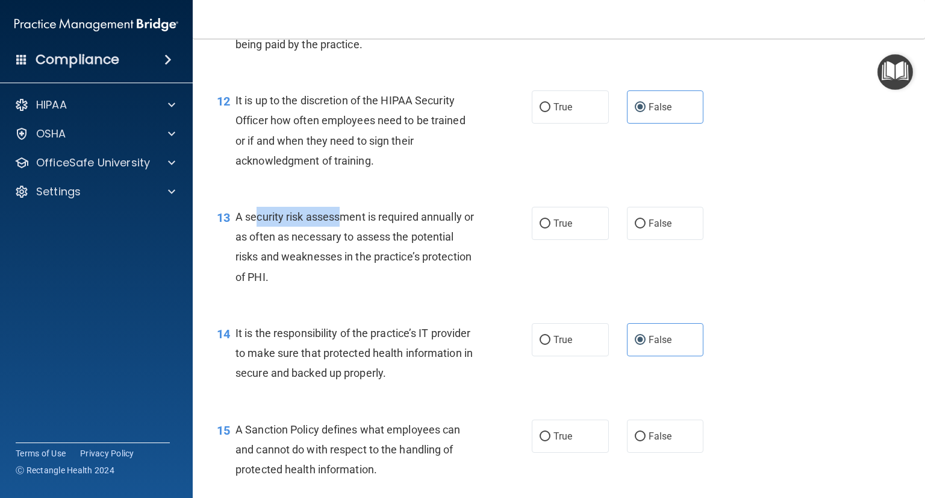
click at [338, 237] on span "A security risk assessment is required annually or as often as necessary to ass…" at bounding box center [355, 246] width 239 height 73
click at [542, 228] on input "True" at bounding box center [545, 223] width 11 height 9
radio input "true"
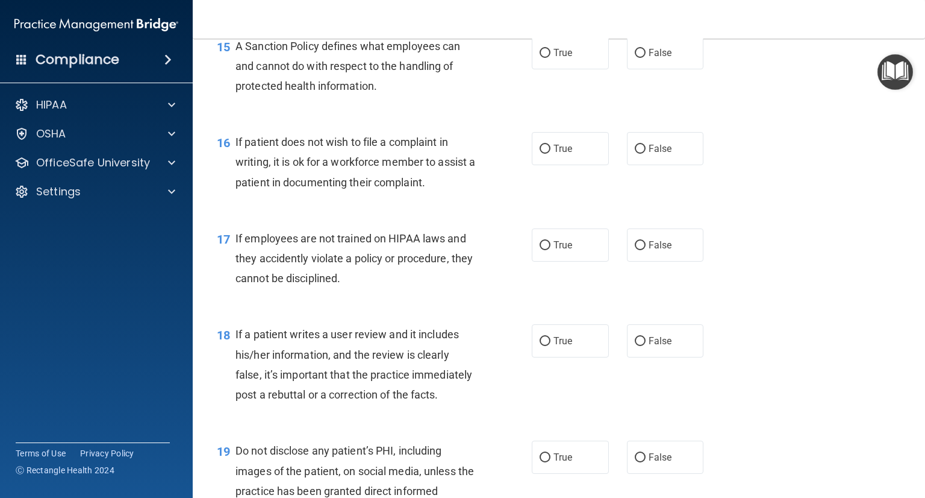
scroll to position [1767, 0]
click at [658, 58] on span "False" at bounding box center [660, 51] width 23 height 11
click at [646, 57] on input "False" at bounding box center [640, 52] width 11 height 9
radio input "true"
click at [649, 250] on span "False" at bounding box center [660, 244] width 23 height 11
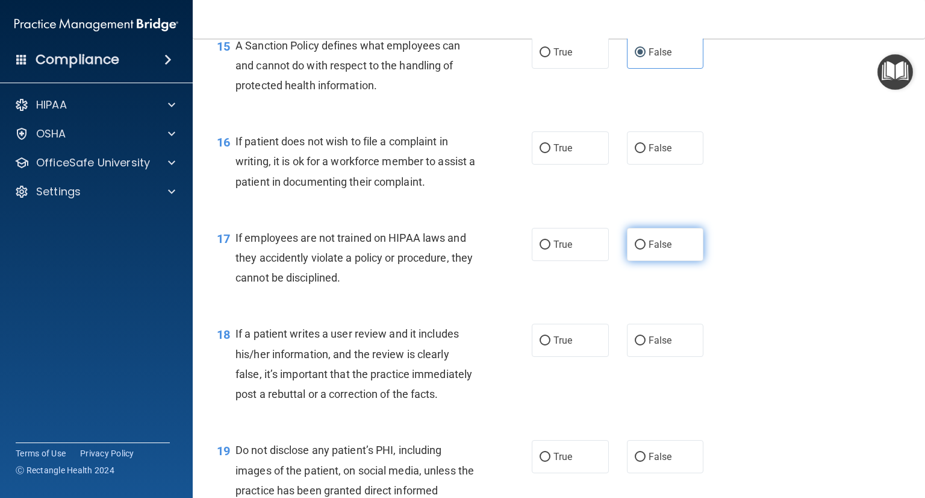
click at [646, 249] on input "False" at bounding box center [640, 244] width 11 height 9
radio input "true"
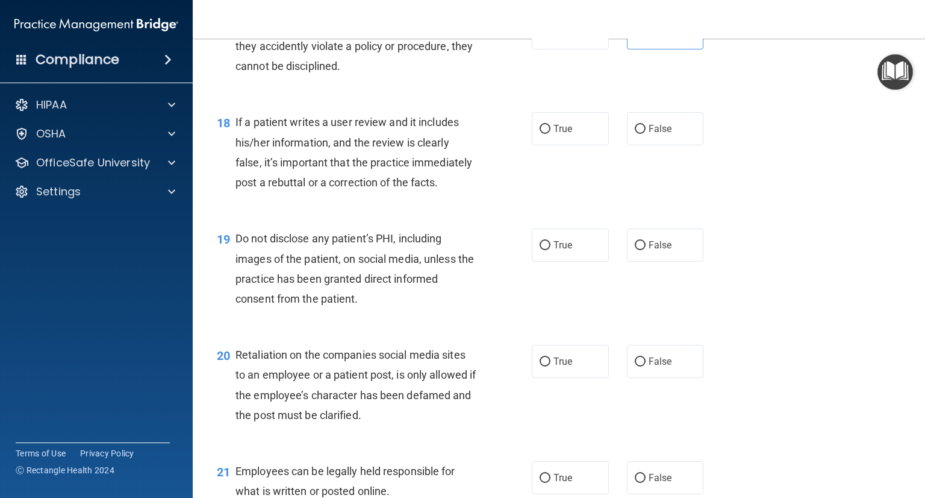
scroll to position [1981, 0]
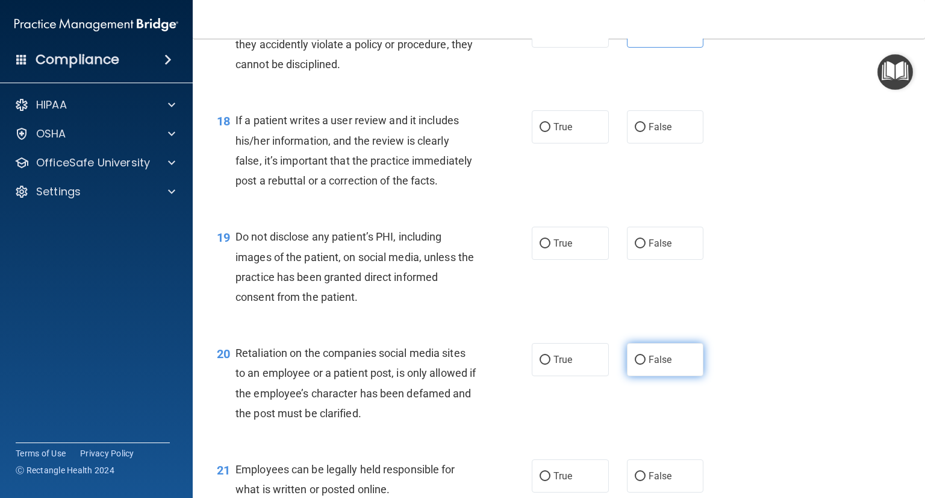
click at [656, 376] on label "False" at bounding box center [665, 359] width 77 height 33
click at [646, 365] on input "False" at bounding box center [640, 359] width 11 height 9
radio input "true"
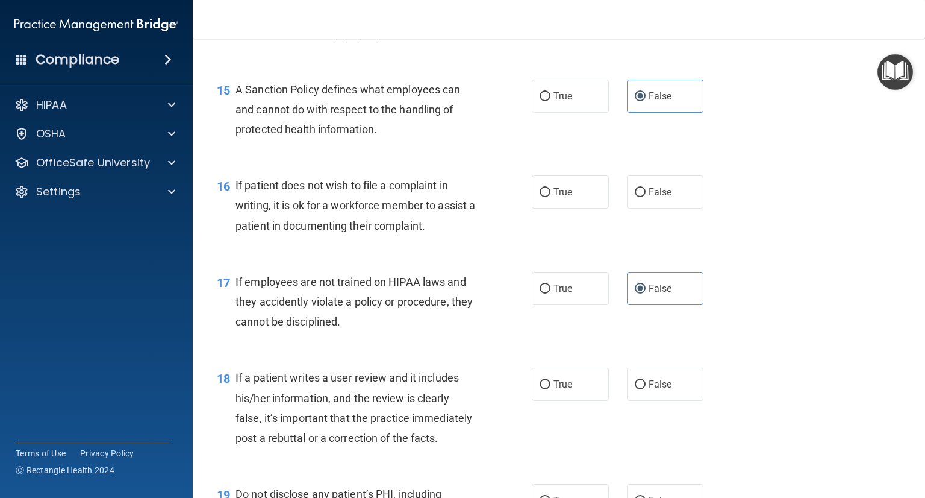
scroll to position [1724, 0]
drag, startPoint x: 557, startPoint y: 210, endPoint x: 424, endPoint y: 369, distance: 206.6
click at [424, 369] on div "01 It is ok to share your password with a co-worker in case immediate access of…" at bounding box center [559, 39] width 703 height 3366
click at [542, 201] on label "True" at bounding box center [570, 191] width 77 height 33
click at [542, 196] on input "True" at bounding box center [545, 191] width 11 height 9
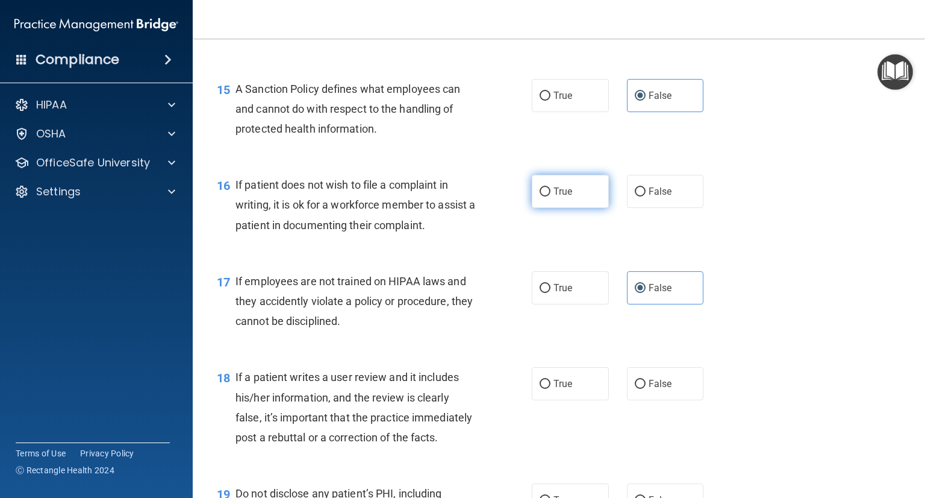
radio input "true"
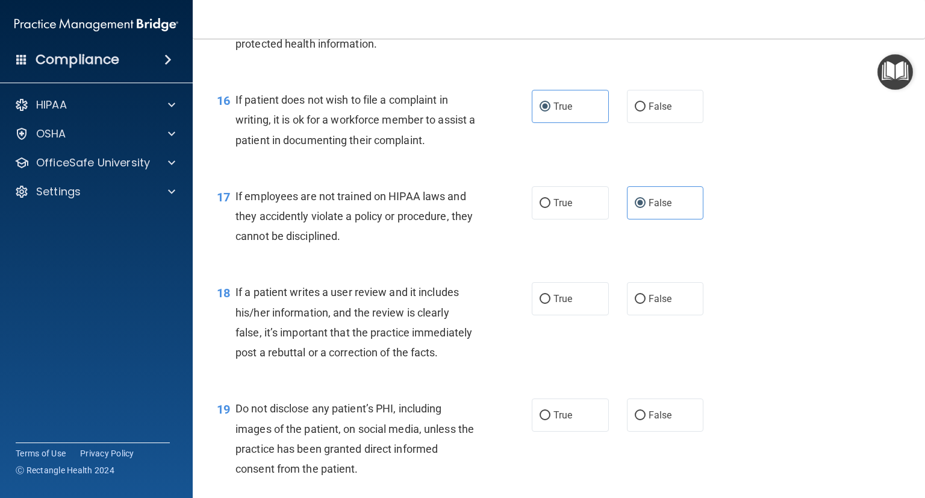
scroll to position [1815, 0]
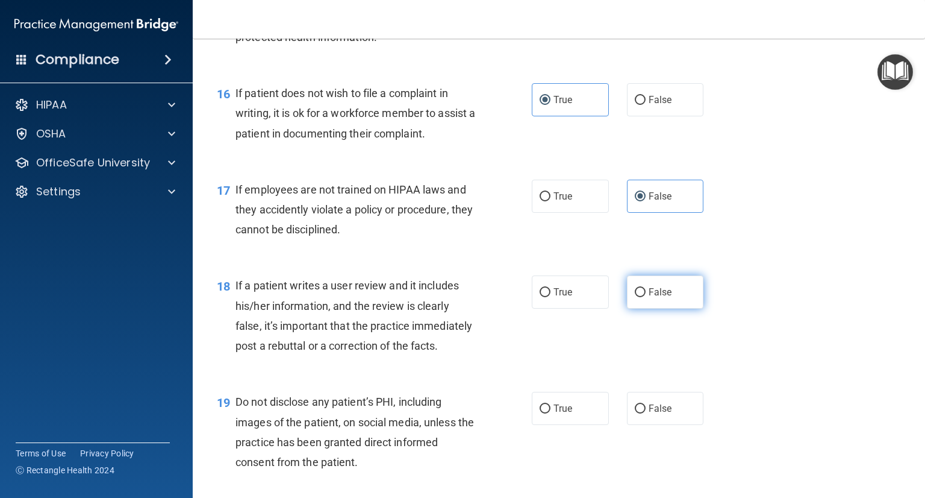
click at [631, 308] on label "False" at bounding box center [665, 291] width 77 height 33
click at [635, 297] on input "False" at bounding box center [640, 292] width 11 height 9
radio input "true"
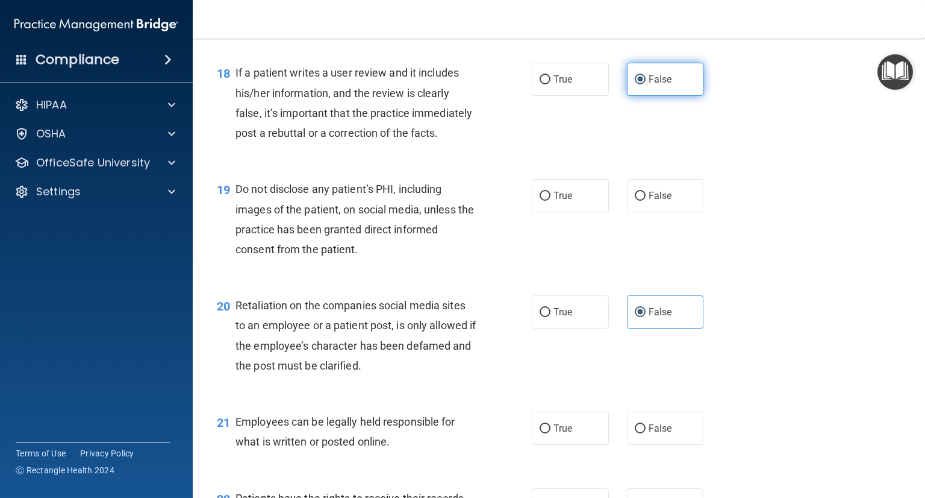
scroll to position [2029, 0]
click at [571, 211] on label "True" at bounding box center [570, 194] width 77 height 33
click at [551, 200] on input "True" at bounding box center [545, 195] width 11 height 9
radio input "true"
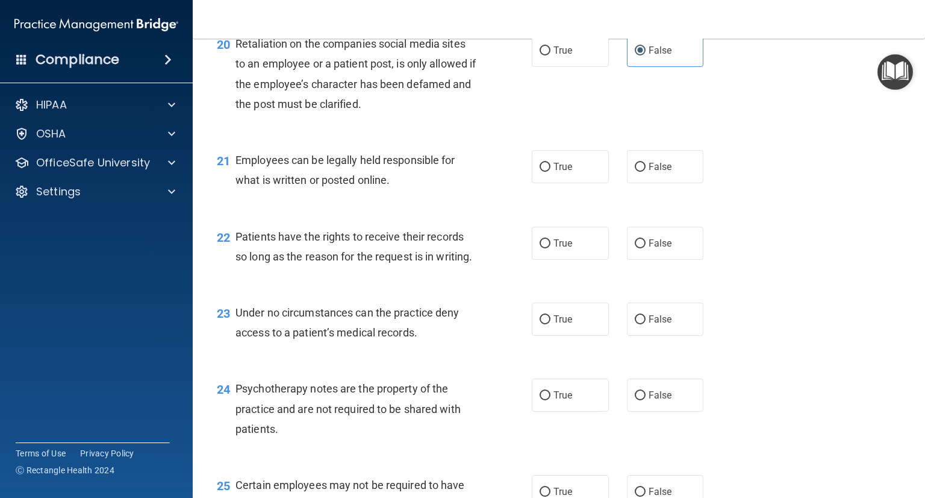
scroll to position [2290, 0]
click at [583, 183] on label "True" at bounding box center [570, 165] width 77 height 33
click at [551, 171] on input "True" at bounding box center [545, 166] width 11 height 9
radio input "true"
click at [657, 248] on span "False" at bounding box center [660, 242] width 23 height 11
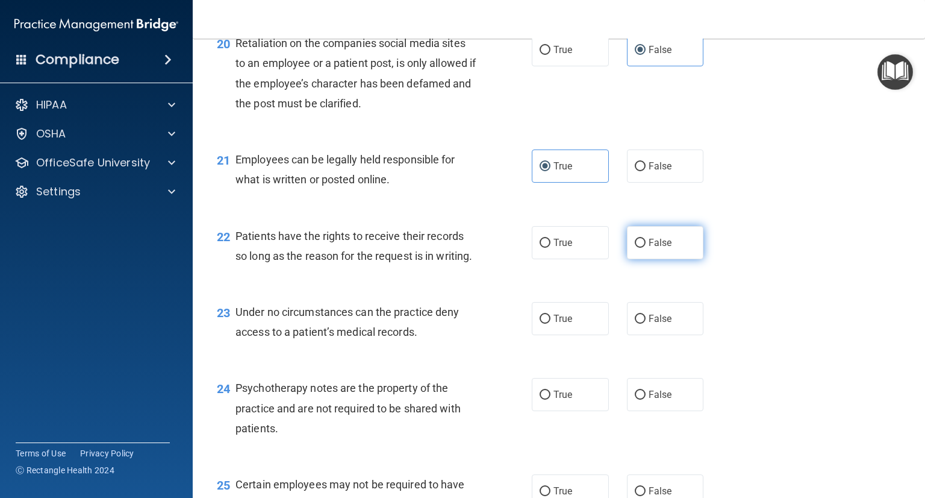
click at [646, 248] on input "False" at bounding box center [640, 243] width 11 height 9
radio input "true"
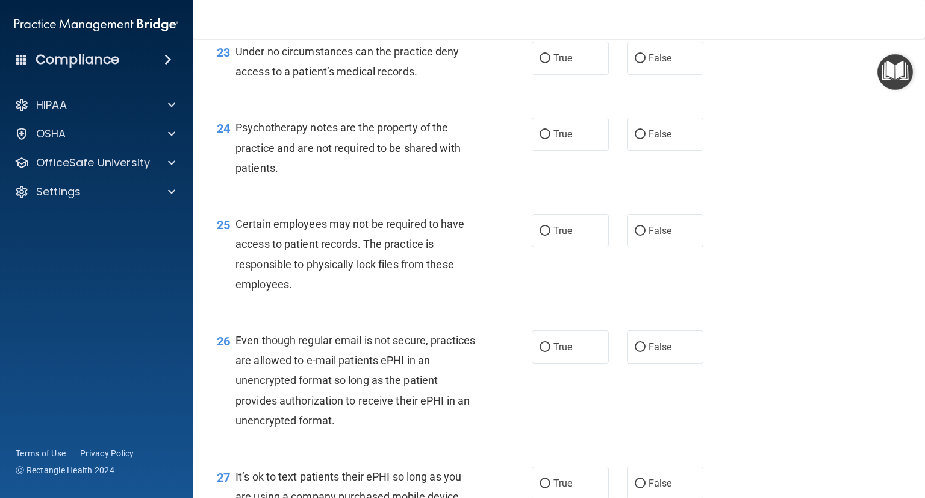
scroll to position [2554, 0]
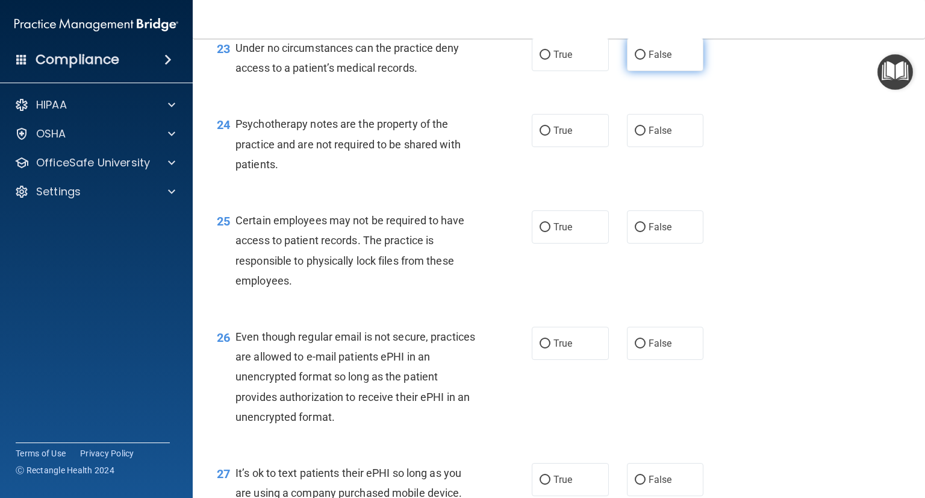
click at [627, 71] on label "False" at bounding box center [665, 54] width 77 height 33
click at [635, 60] on input "False" at bounding box center [640, 55] width 11 height 9
radio input "true"
click at [550, 147] on label "True" at bounding box center [570, 130] width 77 height 33
click at [550, 136] on input "True" at bounding box center [545, 131] width 11 height 9
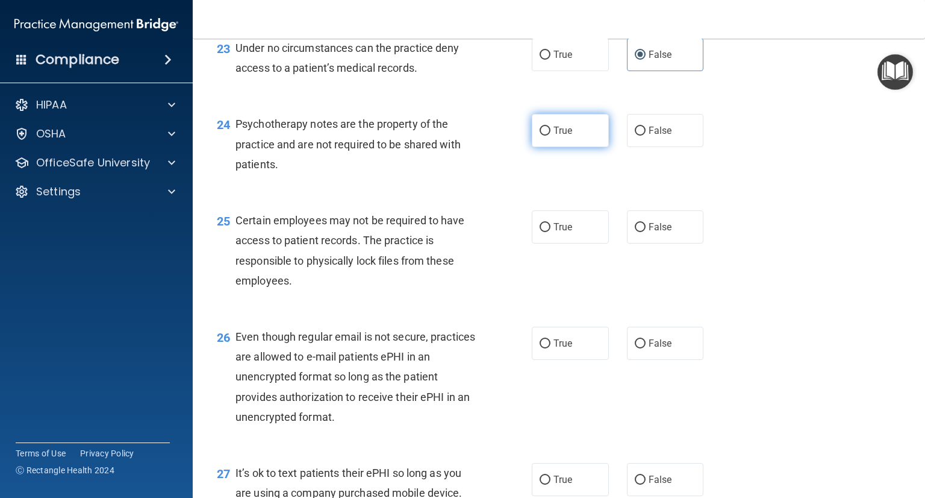
radio input "true"
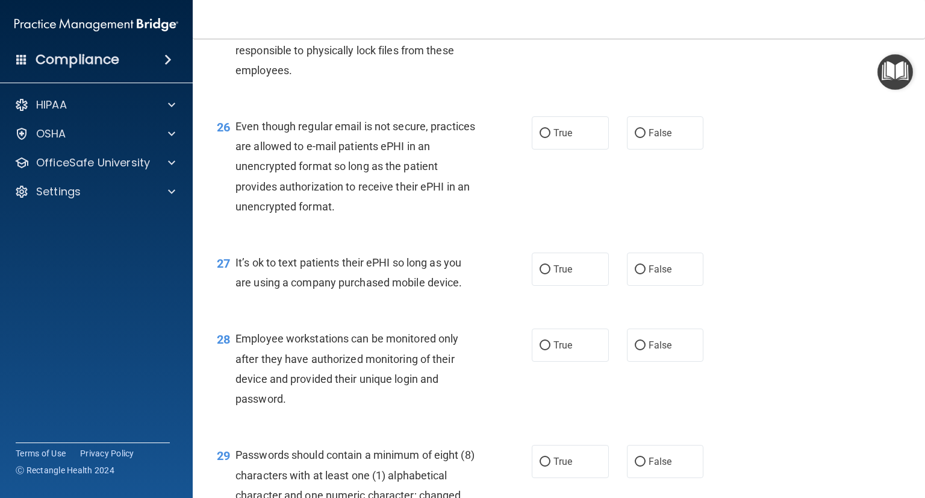
scroll to position [2767, 0]
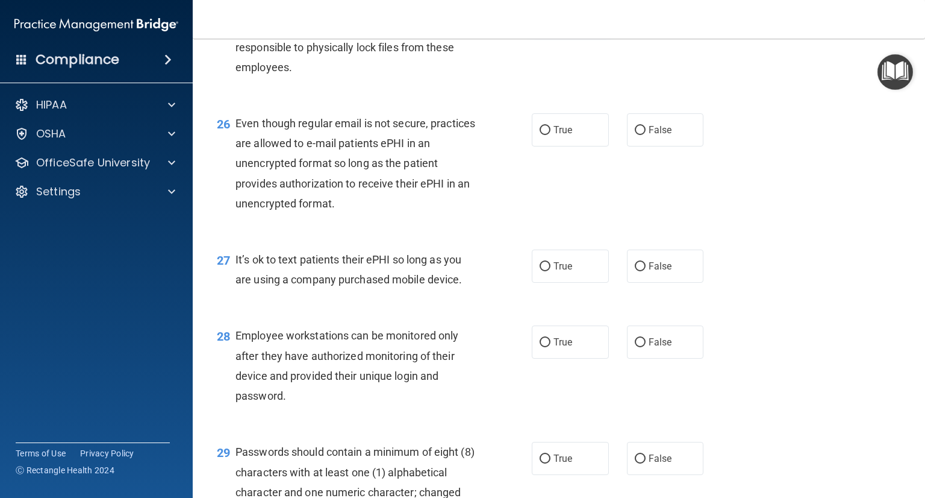
click at [566, 19] on span "True" at bounding box center [563, 13] width 19 height 11
click at [551, 19] on input "True" at bounding box center [545, 14] width 11 height 9
radio input "true"
click at [565, 136] on span "True" at bounding box center [563, 129] width 19 height 11
click at [551, 135] on input "True" at bounding box center [545, 130] width 11 height 9
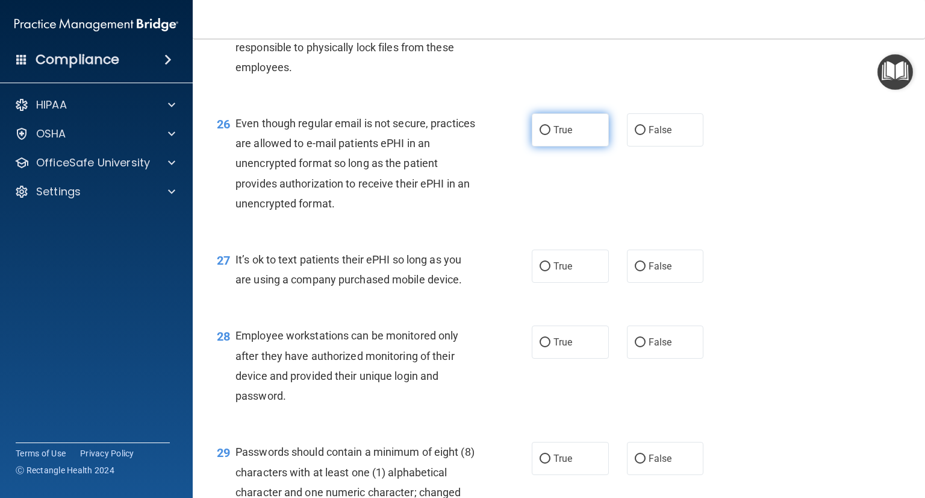
radio input "true"
click at [640, 283] on label "False" at bounding box center [665, 265] width 77 height 33
click at [640, 271] on input "False" at bounding box center [640, 266] width 11 height 9
radio input "true"
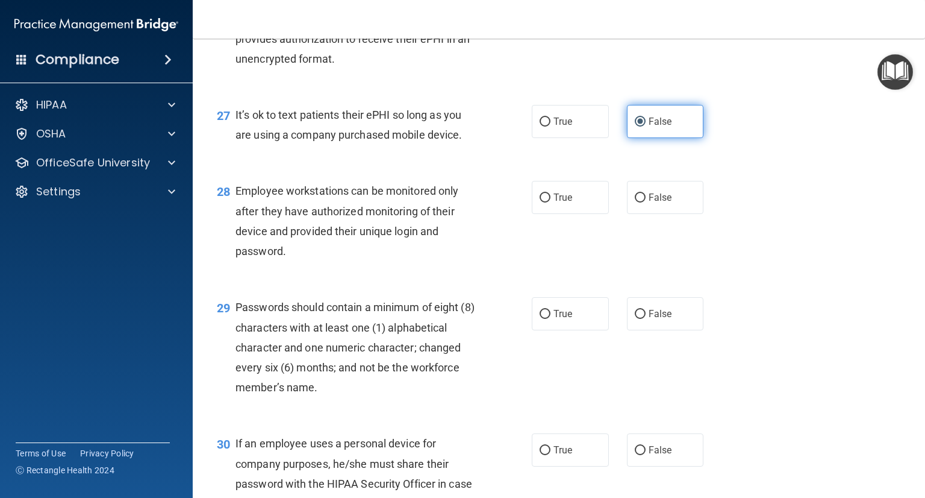
scroll to position [2914, 0]
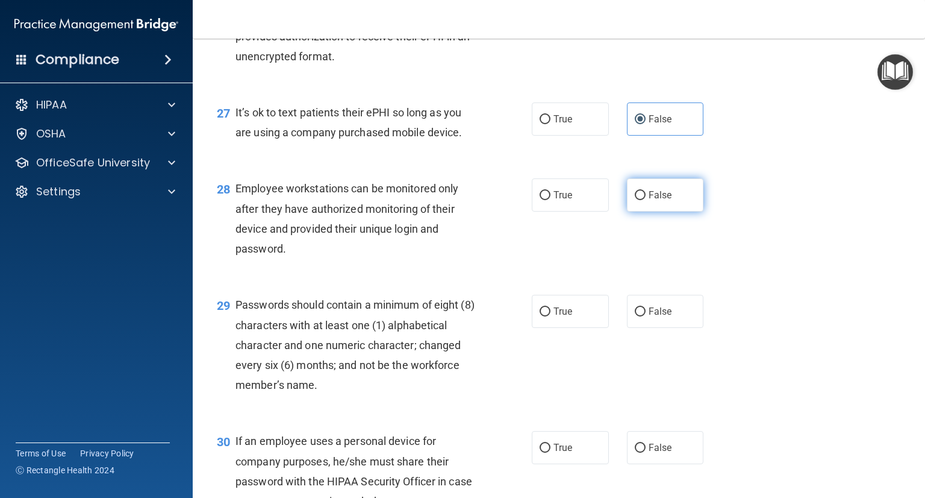
click at [657, 201] on span "False" at bounding box center [660, 194] width 23 height 11
click at [646, 200] on input "False" at bounding box center [640, 195] width 11 height 9
radio input "true"
click at [575, 328] on label "True" at bounding box center [570, 311] width 77 height 33
click at [551, 316] on input "True" at bounding box center [545, 311] width 11 height 9
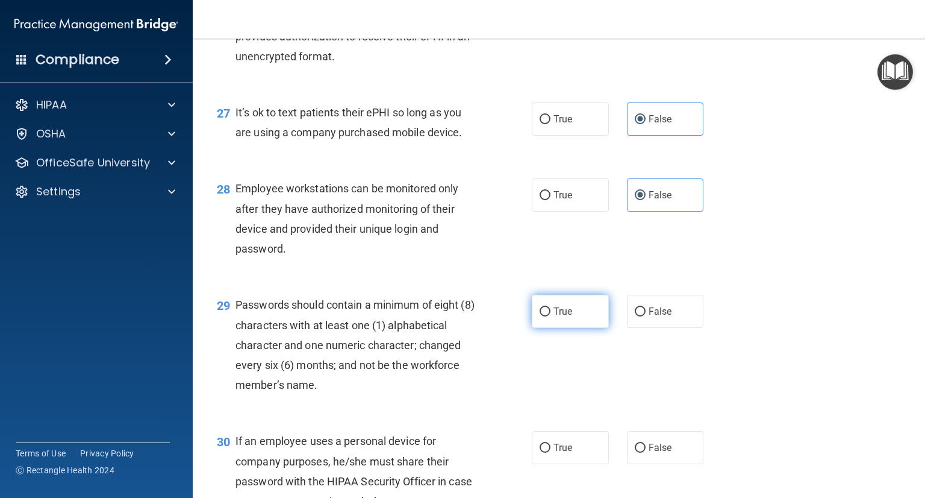
radio input "true"
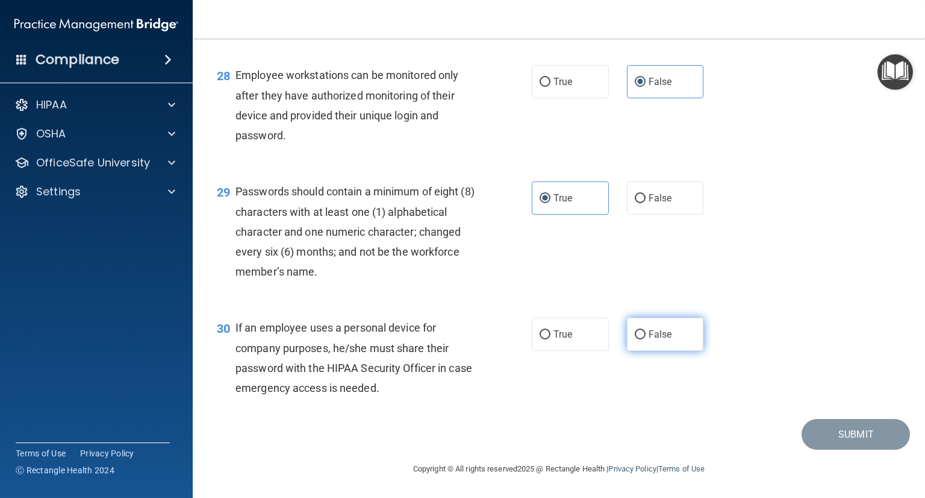
click at [637, 345] on label "False" at bounding box center [665, 334] width 77 height 33
click at [637, 339] on input "False" at bounding box center [640, 334] width 11 height 9
radio input "true"
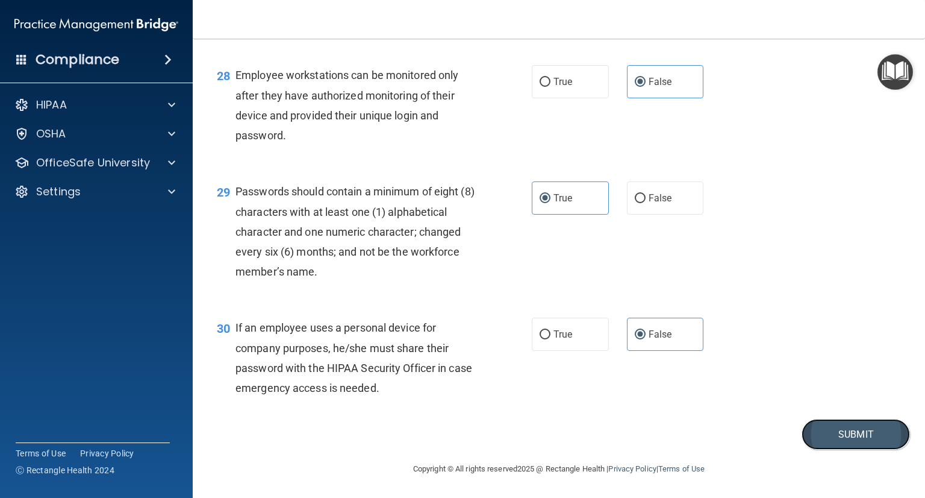
click at [824, 438] on button "Submit" at bounding box center [856, 434] width 108 height 31
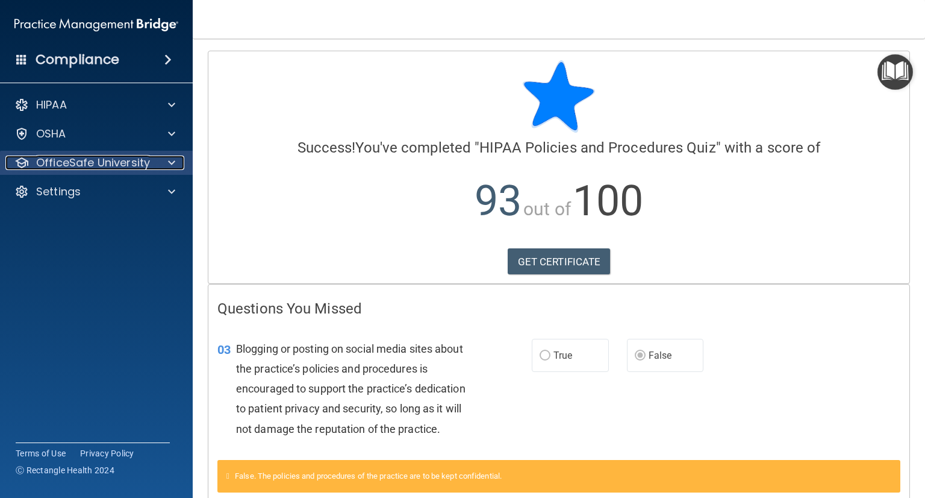
click at [128, 157] on p "OfficeSafe University" at bounding box center [93, 162] width 114 height 14
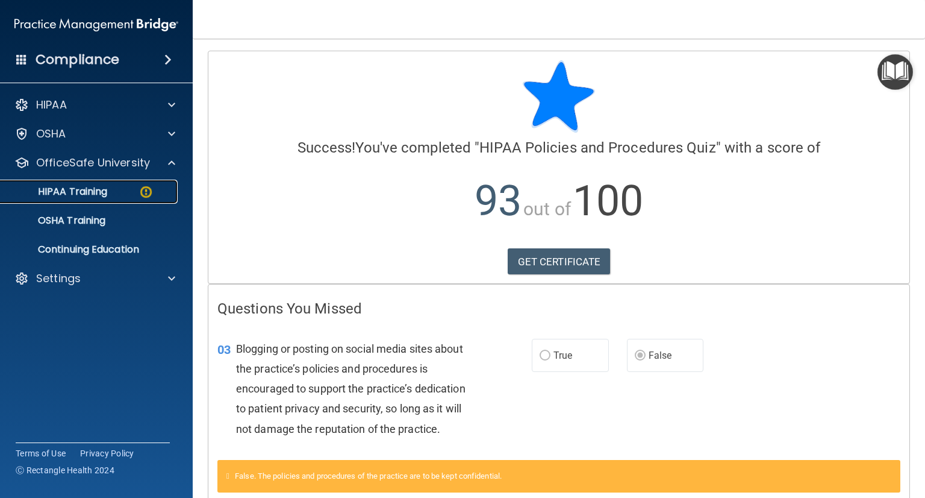
click at [127, 195] on div "HIPAA Training" at bounding box center [90, 192] width 164 height 12
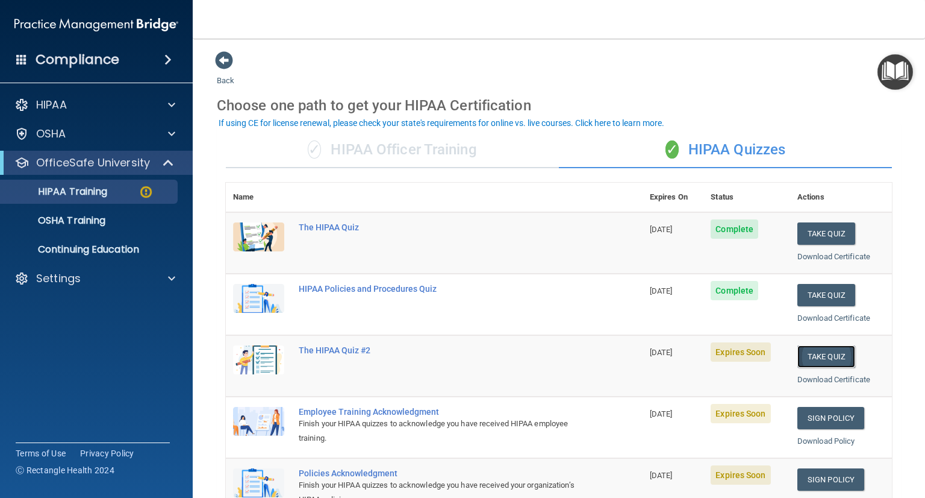
click at [812, 358] on button "Take Quiz" at bounding box center [827, 356] width 58 height 22
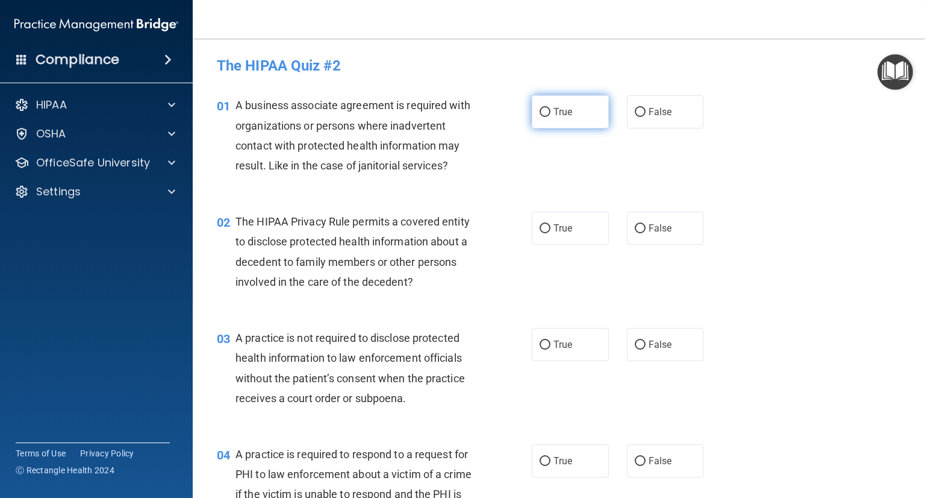
click at [554, 104] on label "True" at bounding box center [570, 111] width 77 height 33
click at [551, 108] on input "True" at bounding box center [545, 112] width 11 height 9
radio input "true"
click at [557, 224] on span "True" at bounding box center [563, 227] width 19 height 11
click at [551, 224] on input "True" at bounding box center [545, 228] width 11 height 9
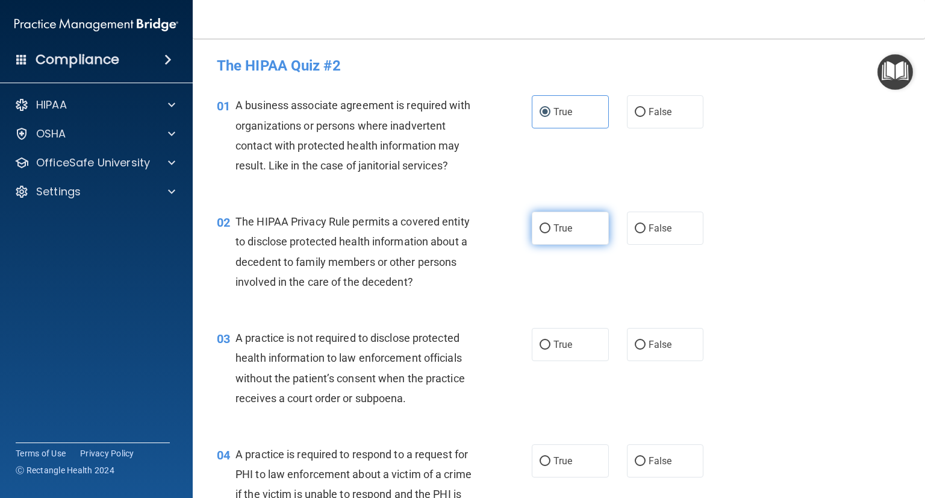
radio input "true"
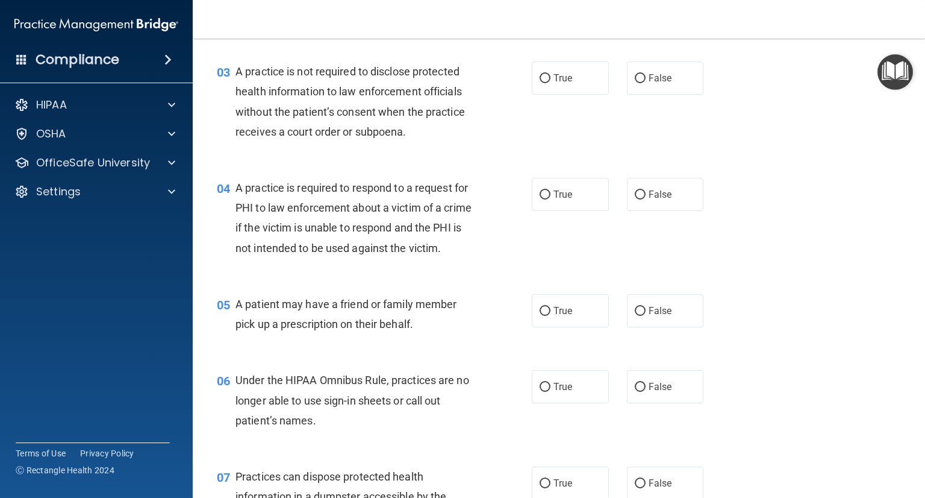
scroll to position [267, 0]
click at [644, 84] on label "False" at bounding box center [665, 77] width 77 height 33
click at [644, 83] on input "False" at bounding box center [640, 78] width 11 height 9
radio input "true"
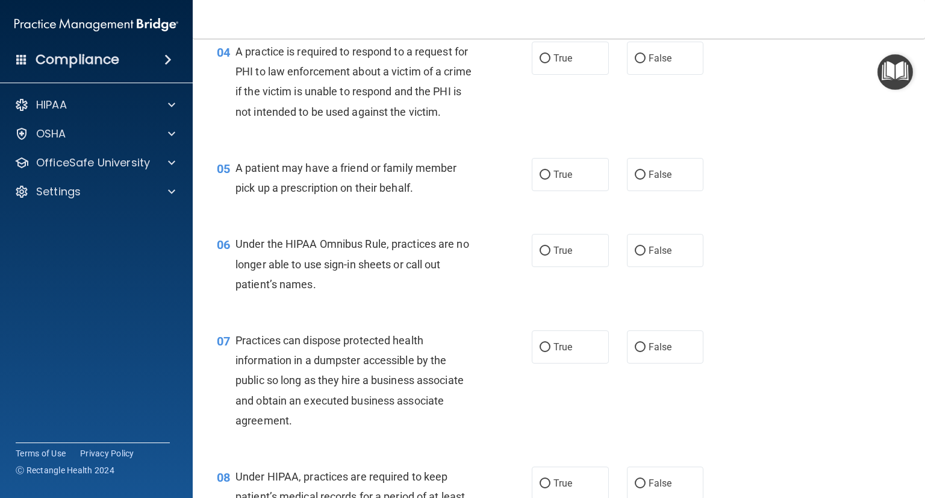
scroll to position [402, 0]
click at [554, 54] on span "True" at bounding box center [563, 58] width 19 height 11
click at [550, 55] on input "True" at bounding box center [545, 59] width 11 height 9
radio input "true"
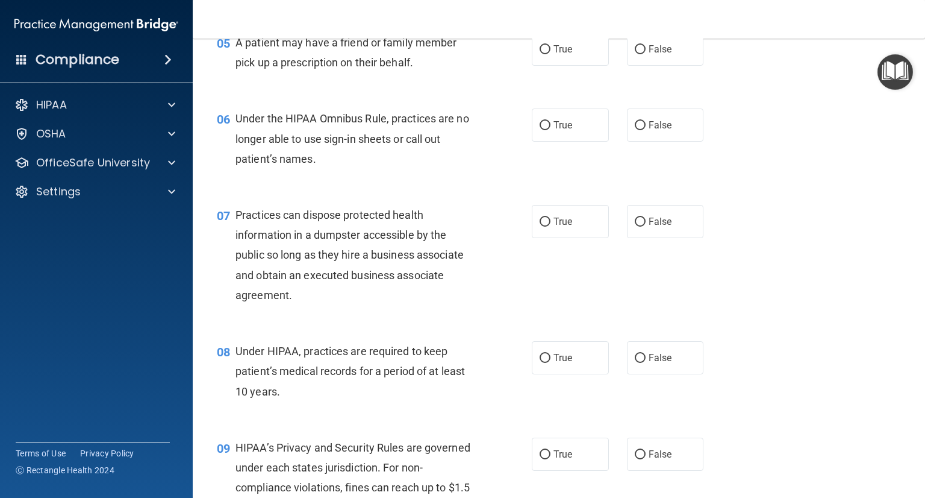
scroll to position [529, 0]
click at [562, 54] on span "True" at bounding box center [563, 47] width 19 height 11
click at [551, 53] on input "True" at bounding box center [545, 48] width 11 height 9
radio input "true"
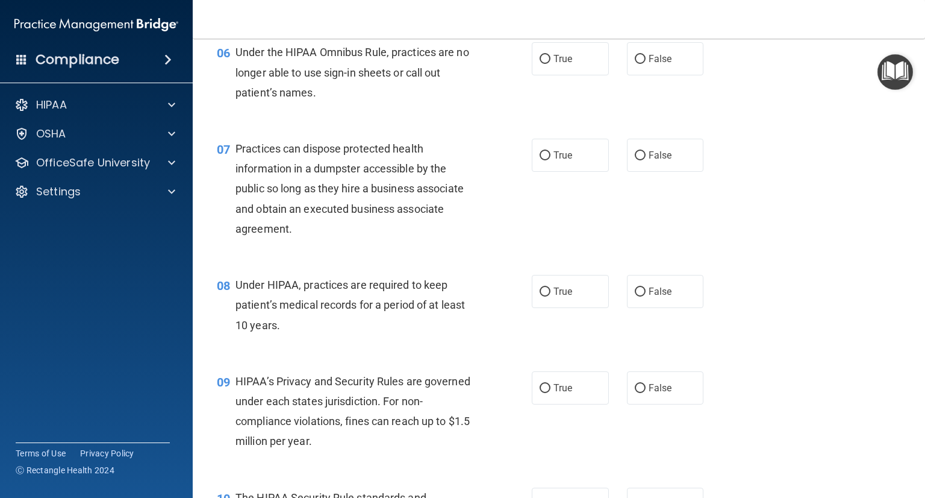
scroll to position [595, 0]
click at [658, 64] on span "False" at bounding box center [660, 57] width 23 height 11
click at [646, 63] on input "False" at bounding box center [640, 58] width 11 height 9
radio input "true"
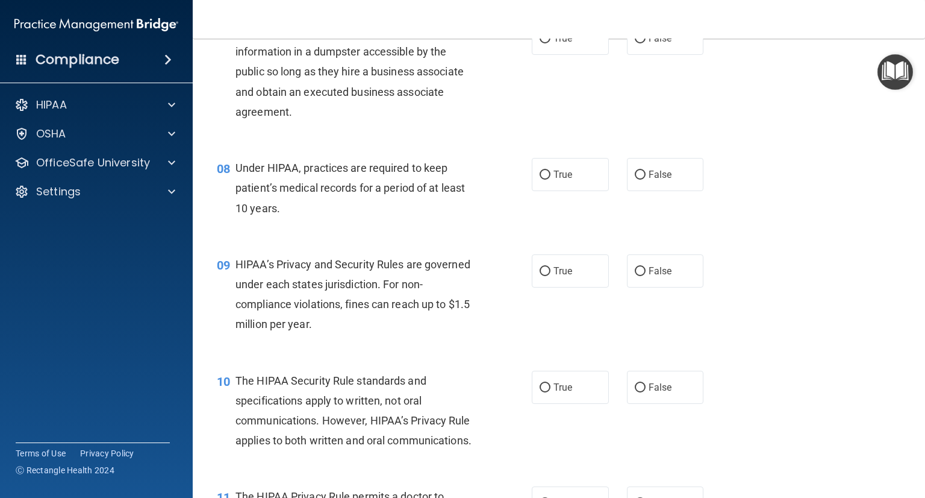
scroll to position [712, 0]
click at [662, 54] on label "False" at bounding box center [665, 36] width 77 height 33
click at [646, 42] on input "False" at bounding box center [640, 37] width 11 height 9
radio input "true"
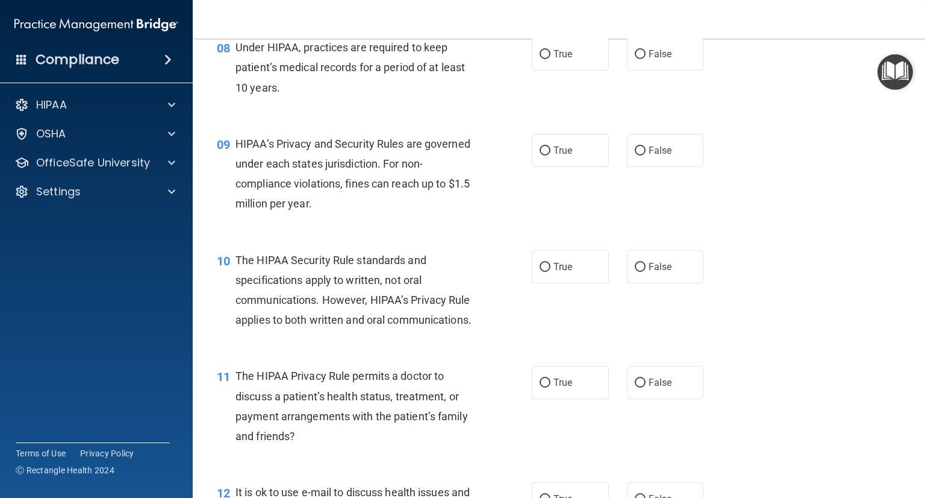
scroll to position [832, 0]
click at [569, 66] on label "True" at bounding box center [570, 53] width 77 height 33
click at [551, 59] on input "True" at bounding box center [545, 54] width 11 height 9
radio input "true"
click at [568, 156] on span "True" at bounding box center [563, 150] width 19 height 11
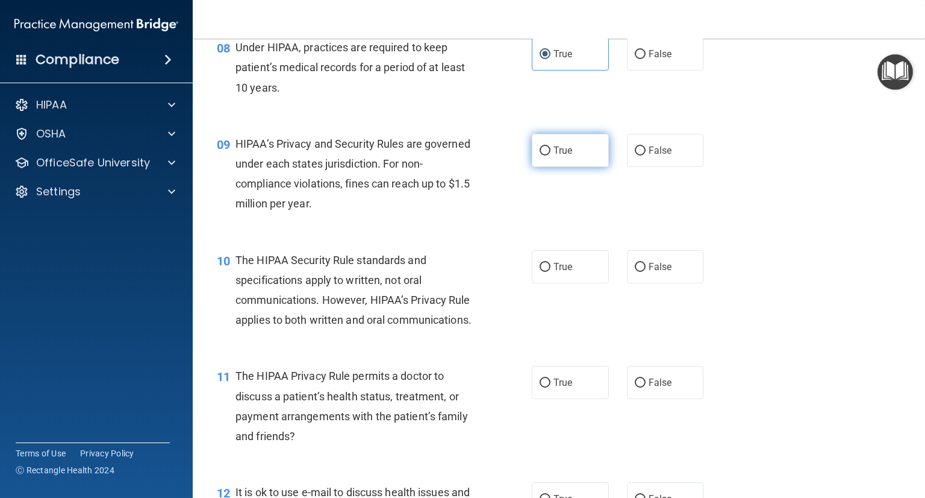
click at [551, 155] on input "True" at bounding box center [545, 150] width 11 height 9
radio input "true"
click at [539, 283] on label "True" at bounding box center [570, 266] width 77 height 33
click at [540, 272] on input "True" at bounding box center [545, 267] width 11 height 9
radio input "true"
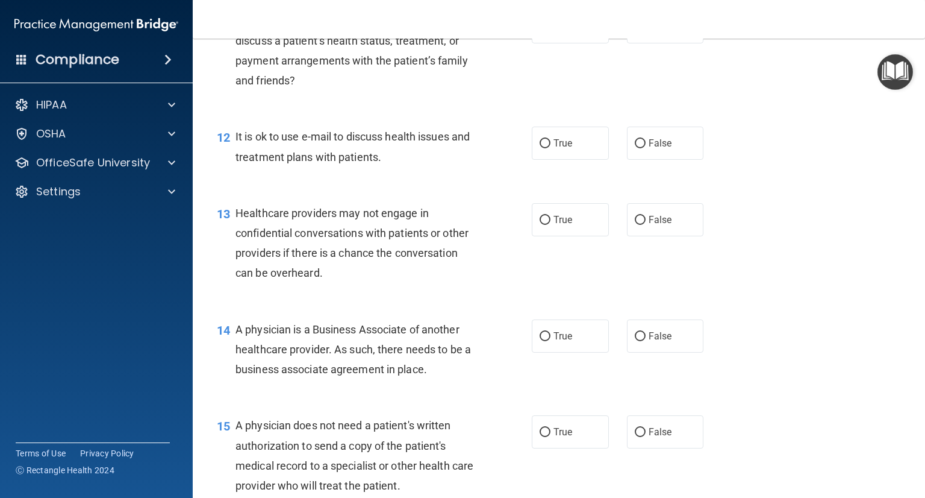
scroll to position [1193, 0]
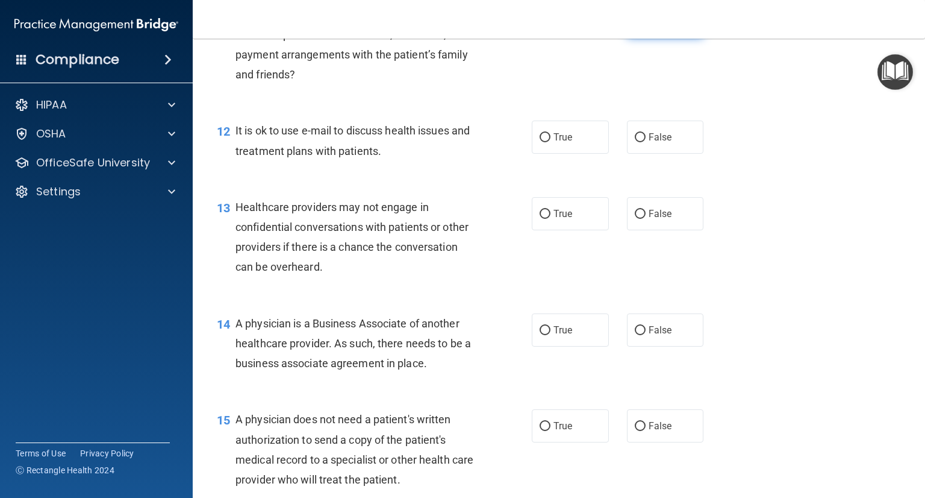
click at [635, 26] on input "False" at bounding box center [640, 21] width 11 height 9
radio input "true"
click at [554, 143] on span "True" at bounding box center [563, 136] width 19 height 11
click at [551, 142] on input "True" at bounding box center [545, 137] width 11 height 9
radio input "true"
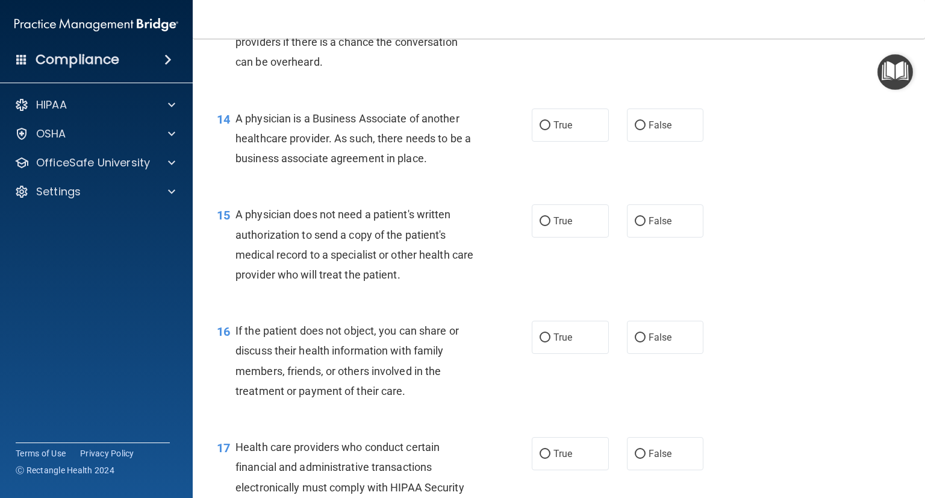
scroll to position [1380, 0]
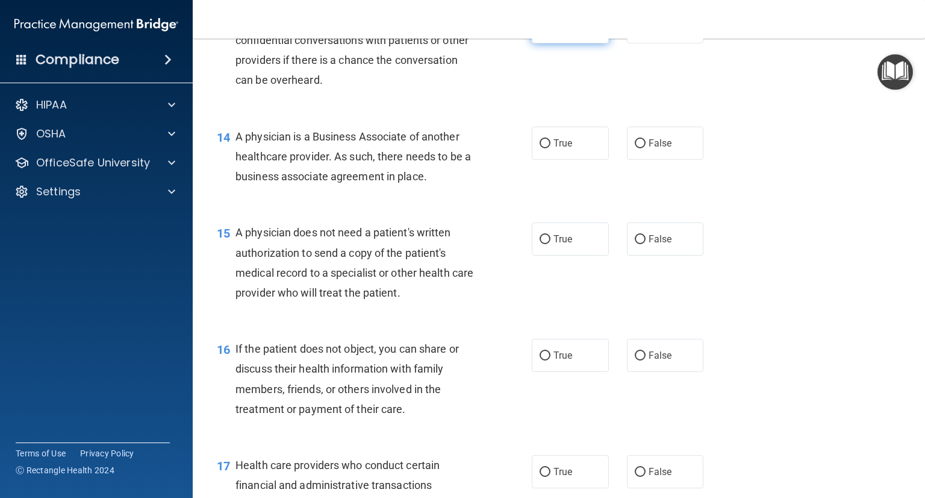
click at [542, 43] on label "True" at bounding box center [570, 26] width 77 height 33
click at [542, 32] on input "True" at bounding box center [545, 27] width 11 height 9
radio input "true"
click at [554, 149] on span "True" at bounding box center [563, 142] width 19 height 11
click at [551, 148] on input "True" at bounding box center [545, 143] width 11 height 9
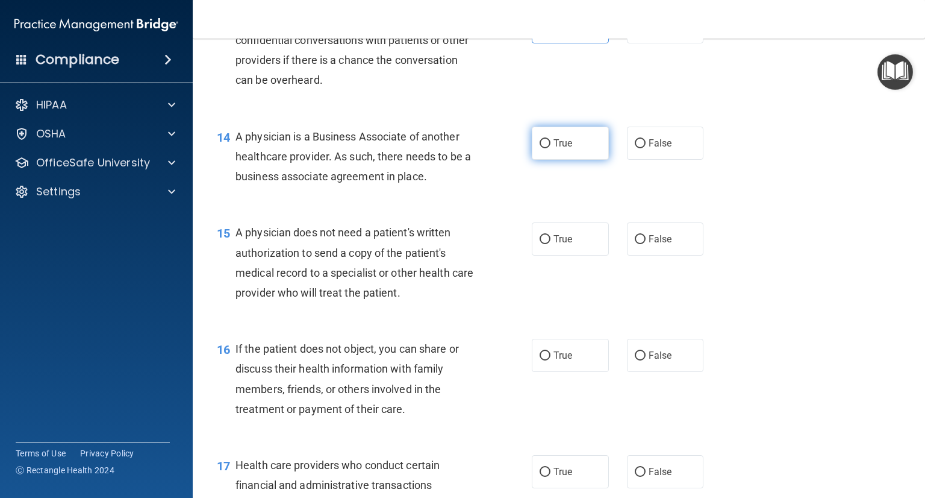
radio input "true"
click at [668, 255] on label "False" at bounding box center [665, 238] width 77 height 33
click at [646, 244] on input "False" at bounding box center [640, 239] width 11 height 9
radio input "true"
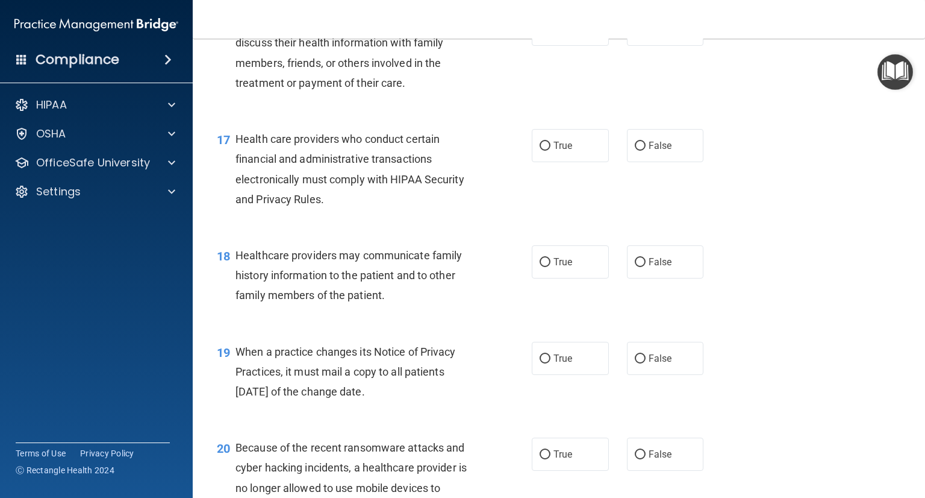
scroll to position [1714, 0]
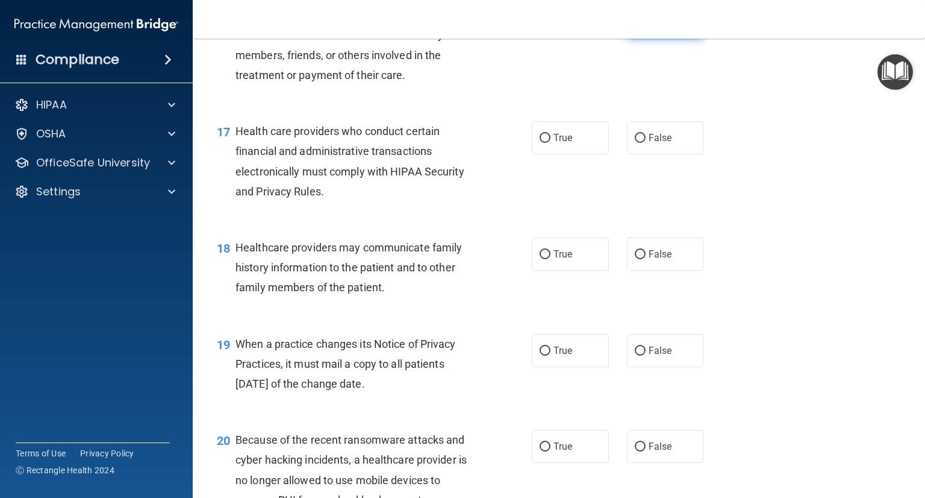
click at [652, 38] on label "False" at bounding box center [665, 21] width 77 height 33
click at [646, 27] on input "False" at bounding box center [640, 21] width 11 height 9
radio input "true"
click at [564, 143] on span "True" at bounding box center [563, 137] width 19 height 11
click at [551, 143] on input "True" at bounding box center [545, 138] width 11 height 9
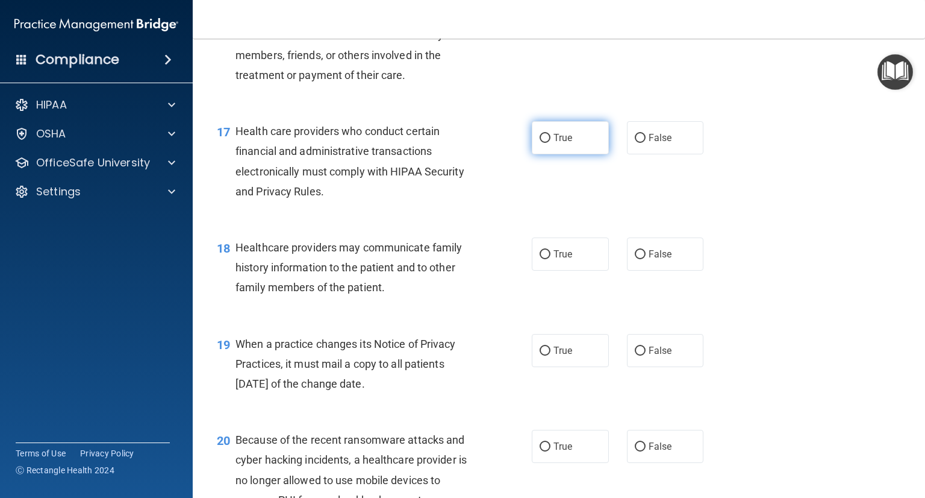
radio input "true"
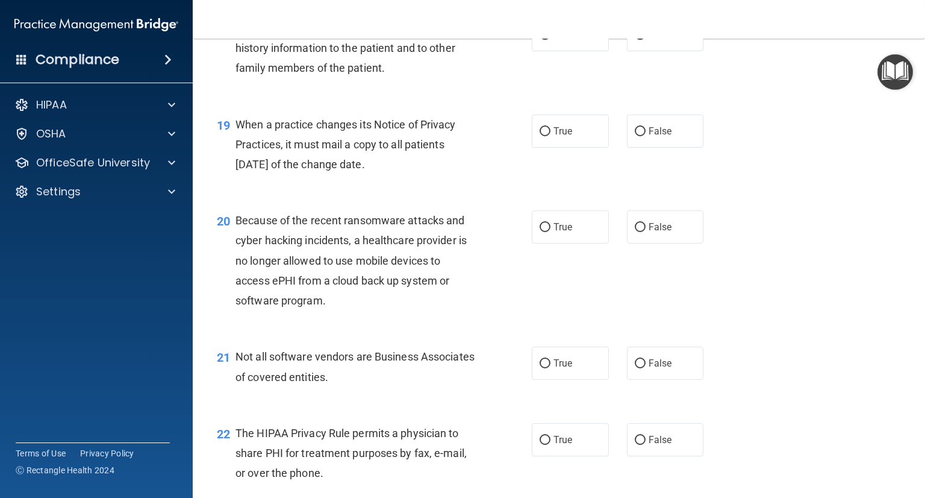
scroll to position [1933, 0]
click at [631, 51] on label "False" at bounding box center [665, 34] width 77 height 33
click at [635, 40] on input "False" at bounding box center [640, 35] width 11 height 9
radio input "true"
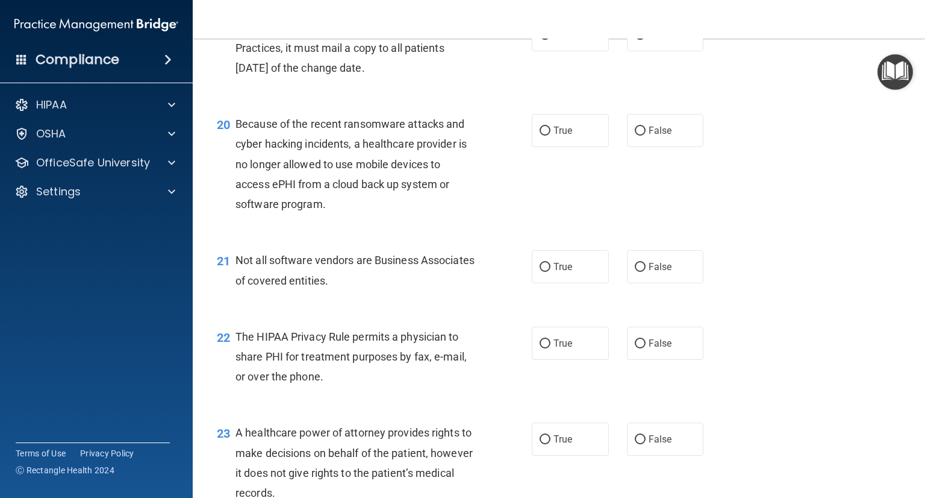
scroll to position [2031, 0]
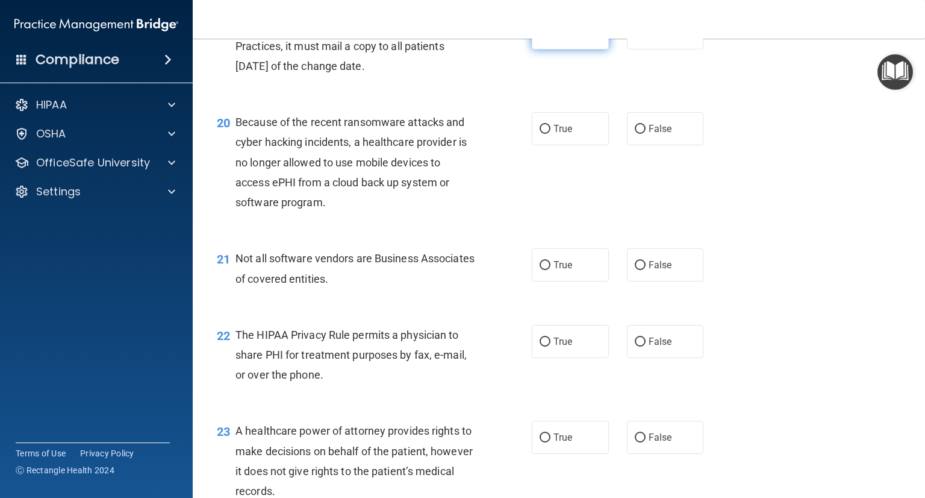
click at [534, 49] on label "True" at bounding box center [570, 32] width 77 height 33
click at [540, 38] on input "True" at bounding box center [545, 33] width 11 height 9
radio input "true"
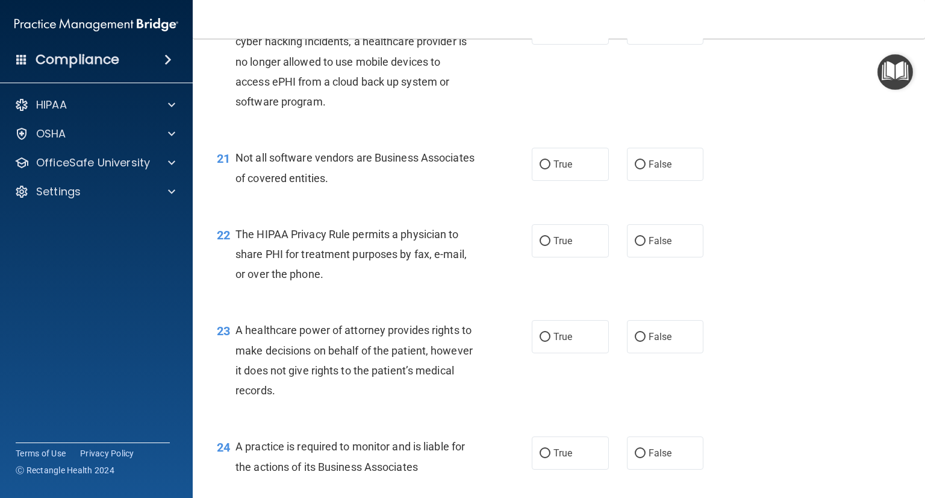
scroll to position [2132, 0]
click at [654, 33] on span "False" at bounding box center [660, 27] width 23 height 11
click at [646, 33] on input "False" at bounding box center [640, 27] width 11 height 9
radio input "true"
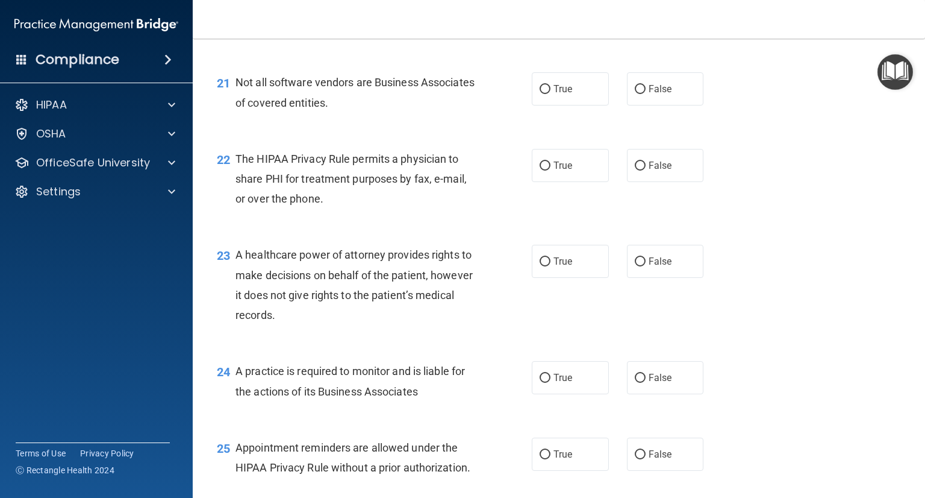
scroll to position [2208, 0]
click at [536, 105] on label "True" at bounding box center [570, 88] width 77 height 33
click at [540, 93] on input "True" at bounding box center [545, 88] width 11 height 9
radio input "true"
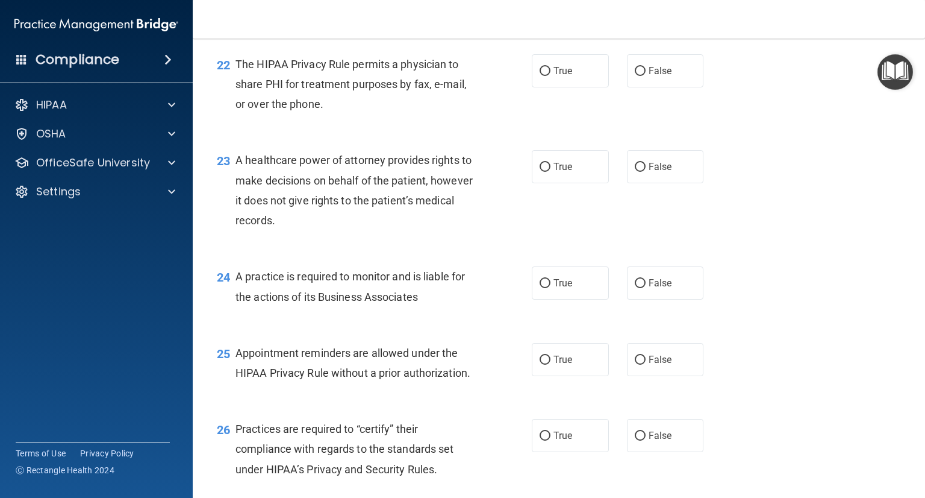
scroll to position [2303, 0]
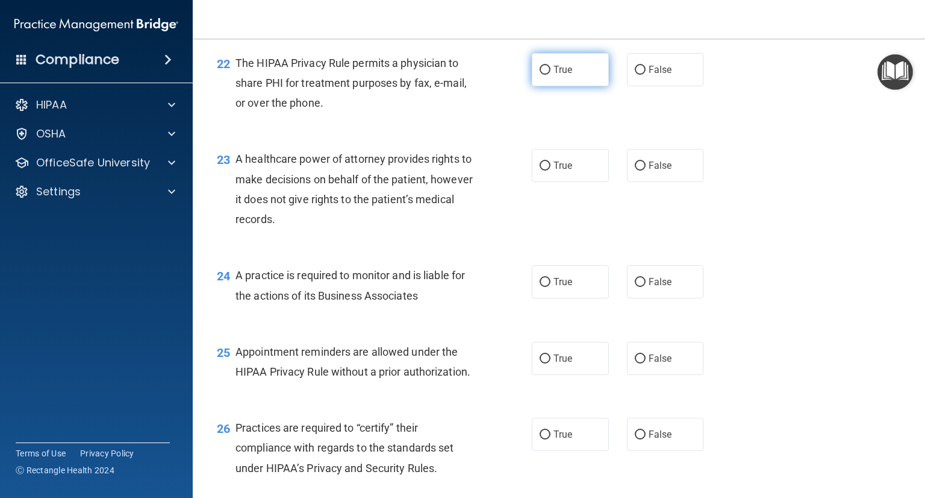
click at [554, 75] on span "True" at bounding box center [563, 69] width 19 height 11
click at [551, 75] on input "True" at bounding box center [545, 70] width 11 height 9
radio input "true"
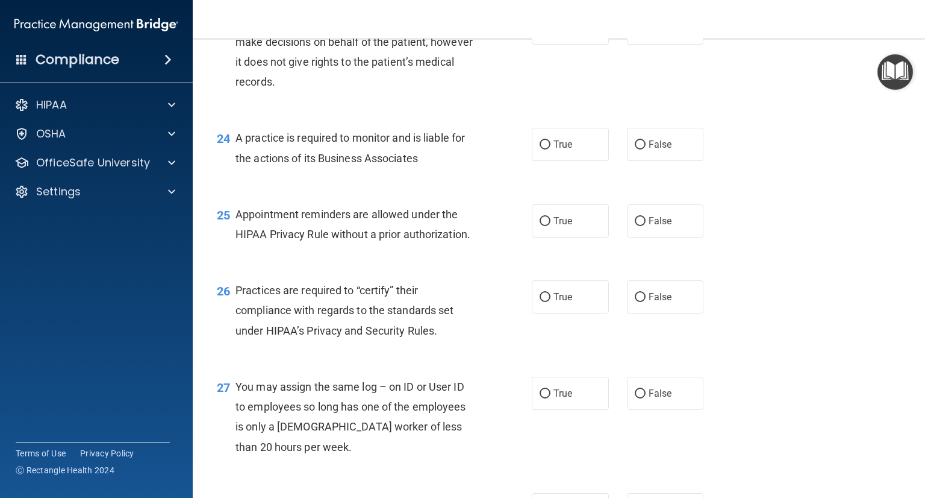
scroll to position [2437, 0]
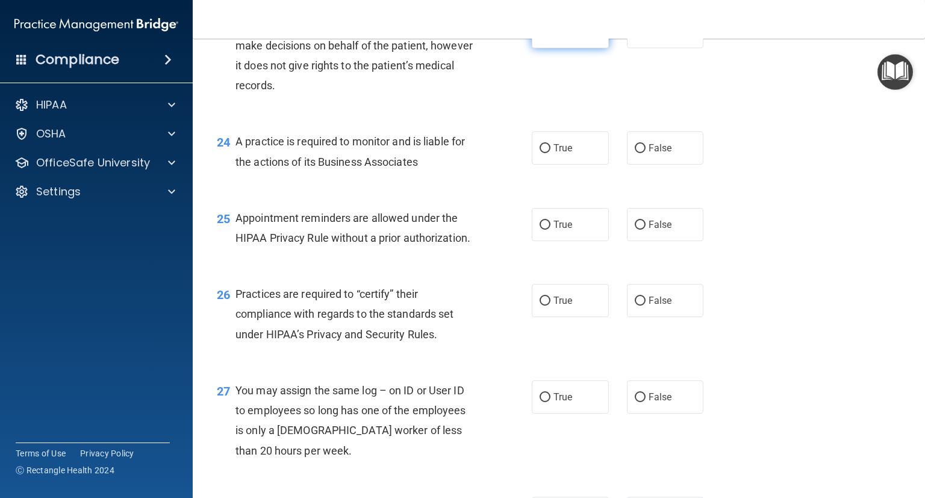
click at [558, 48] on label "True" at bounding box center [570, 31] width 77 height 33
click at [551, 37] on input "True" at bounding box center [545, 32] width 11 height 9
radio input "true"
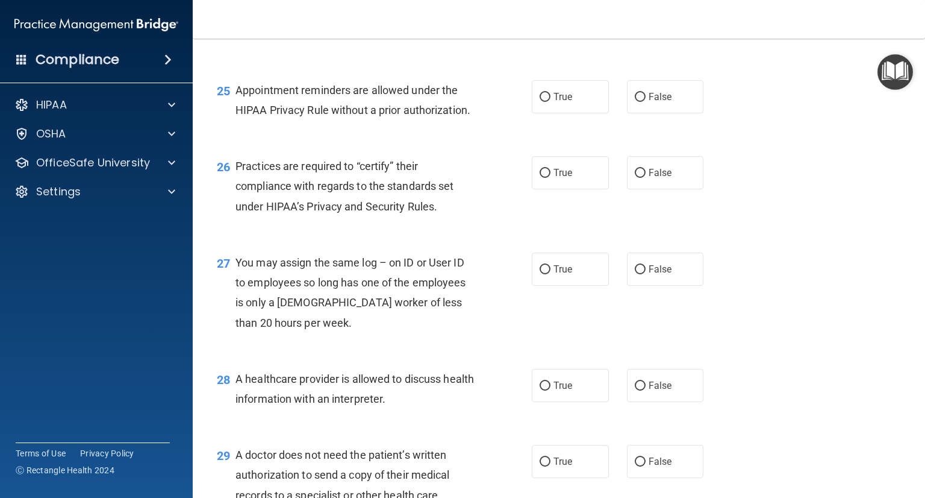
scroll to position [2564, 0]
click at [279, 40] on span "A practice is required to monitor and is liable for the actions of its Business…" at bounding box center [351, 23] width 230 height 33
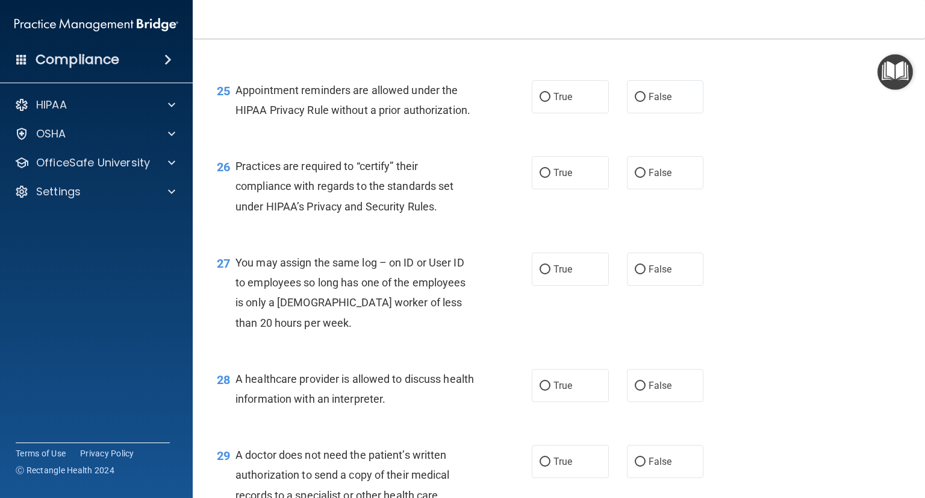
click at [325, 64] on div "24 A practice is required to monitor and is liable for the actions of its Busin…" at bounding box center [559, 27] width 703 height 76
click at [318, 40] on span "A practice is required to monitor and is liable for the actions of its Business…" at bounding box center [351, 23] width 230 height 33
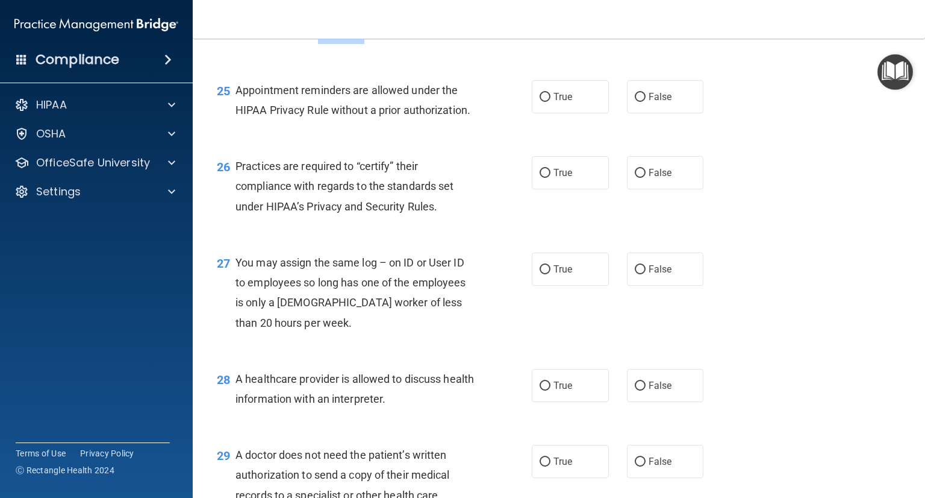
click at [318, 40] on span "A practice is required to monitor and is liable for the actions of its Business…" at bounding box center [351, 23] width 230 height 33
click at [335, 114] on div "25 Appointment reminders are allowed under the HIPAA Privacy Rule without a pri…" at bounding box center [559, 103] width 703 height 76
click at [580, 37] on label "True" at bounding box center [570, 20] width 77 height 33
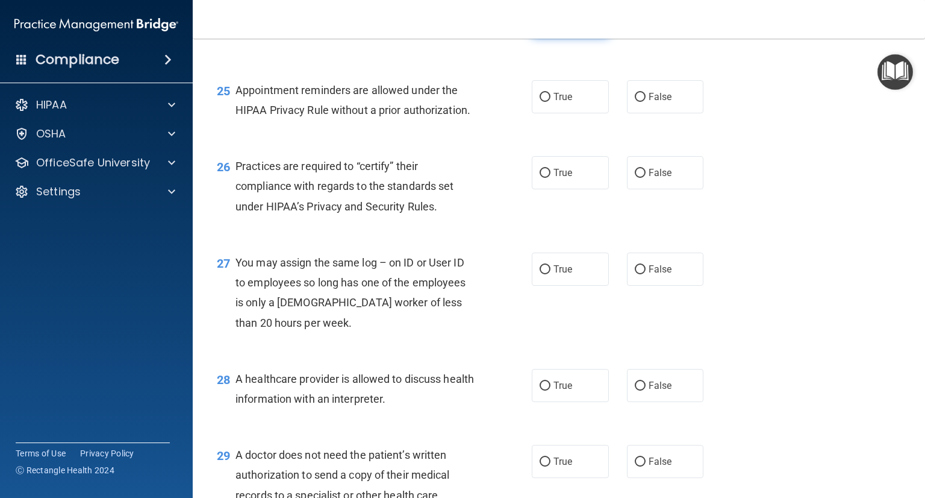
click at [551, 25] on input "True" at bounding box center [545, 20] width 11 height 9
radio input "true"
click at [548, 113] on label "True" at bounding box center [570, 96] width 77 height 33
click at [548, 102] on input "True" at bounding box center [545, 97] width 11 height 9
radio input "true"
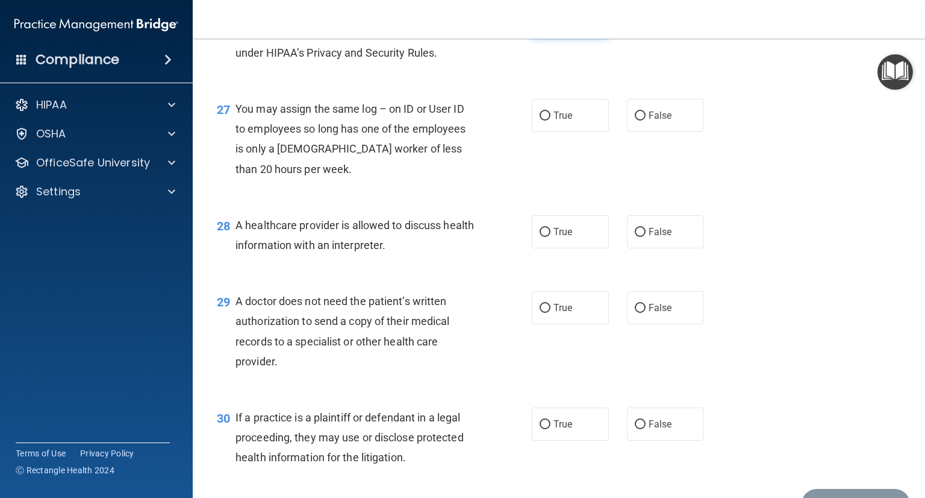
scroll to position [2719, 0]
click at [565, 35] on label "True" at bounding box center [570, 18] width 77 height 33
click at [551, 23] on input "True" at bounding box center [545, 18] width 11 height 9
radio input "true"
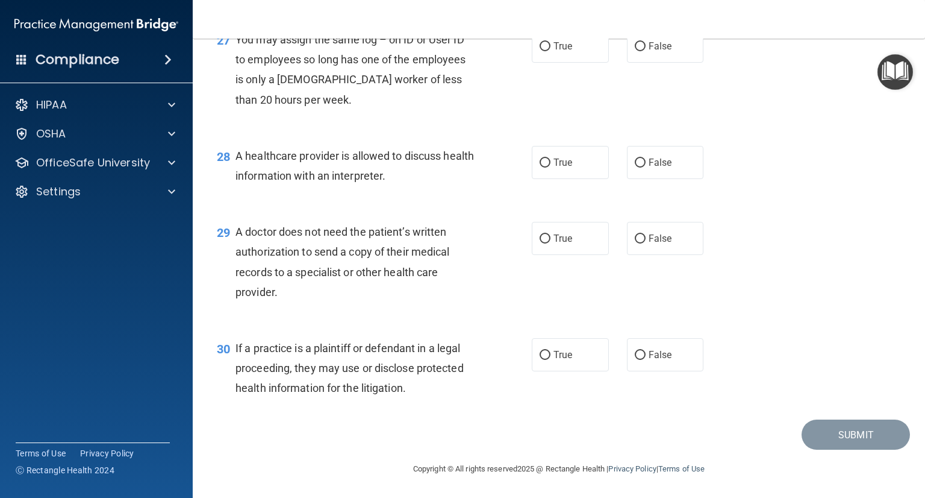
scroll to position [2804, 0]
click at [557, 52] on span "True" at bounding box center [563, 45] width 19 height 11
click at [551, 51] on input "True" at bounding box center [545, 46] width 11 height 9
radio input "true"
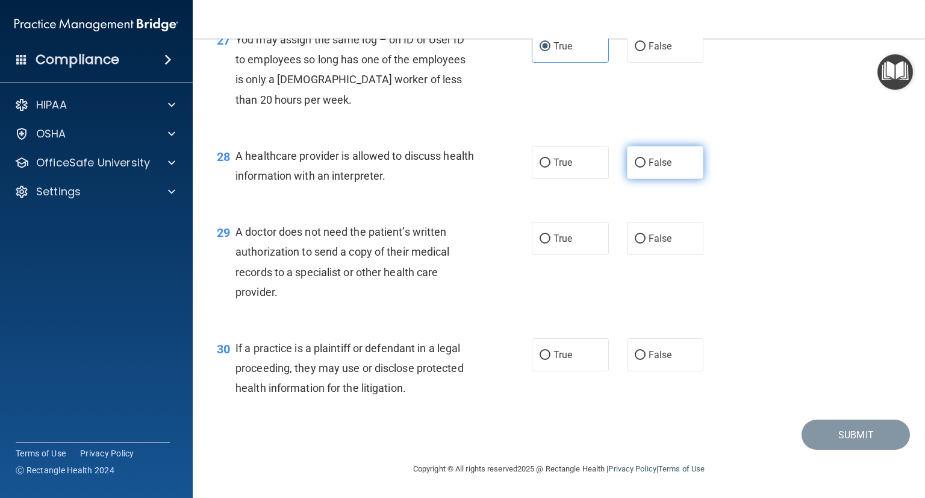
click at [638, 155] on label "False" at bounding box center [665, 162] width 77 height 33
click at [638, 158] on input "False" at bounding box center [640, 162] width 11 height 9
radio input "true"
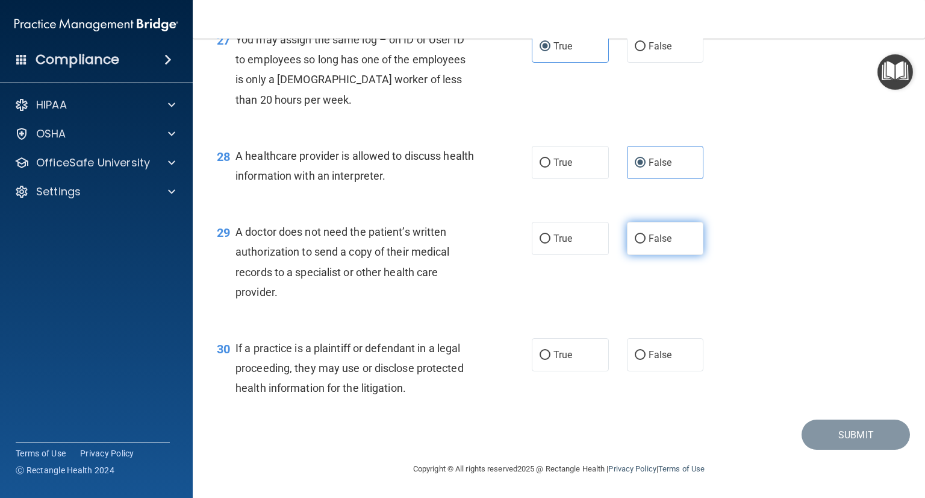
click at [637, 229] on label "False" at bounding box center [665, 238] width 77 height 33
click at [637, 234] on input "False" at bounding box center [640, 238] width 11 height 9
radio input "true"
drag, startPoint x: 316, startPoint y: 347, endPoint x: 374, endPoint y: 342, distance: 58.0
click at [374, 342] on span "If a practice is a plaintiff or defendant in a legal proceeding, they may use o…" at bounding box center [350, 368] width 228 height 52
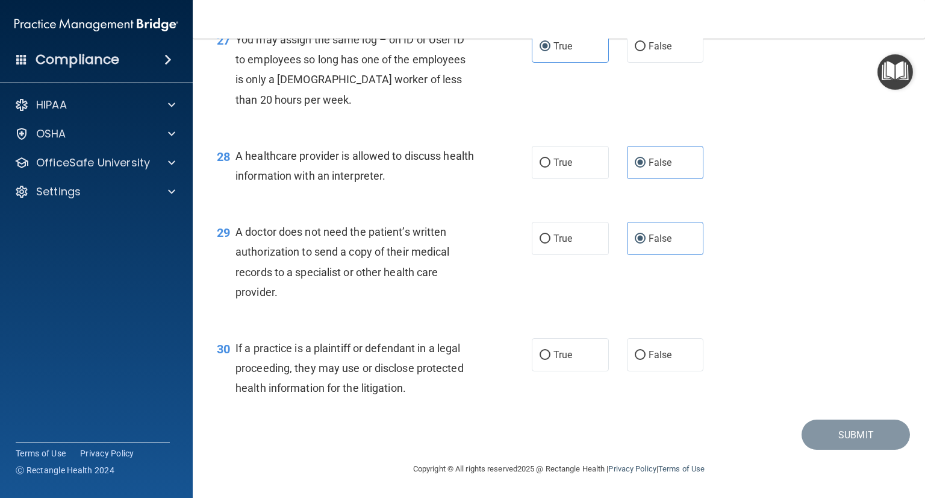
click at [366, 379] on div "If a practice is a plaintiff or defendant in a legal proceeding, they may use o…" at bounding box center [361, 368] width 250 height 60
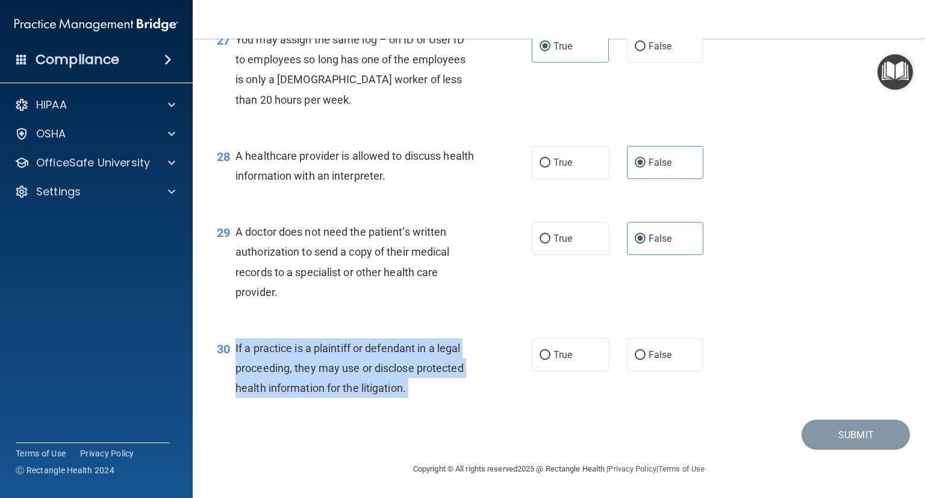
click at [366, 379] on div "If a practice is a plaintiff or defendant in a legal proceeding, they may use o…" at bounding box center [361, 368] width 250 height 60
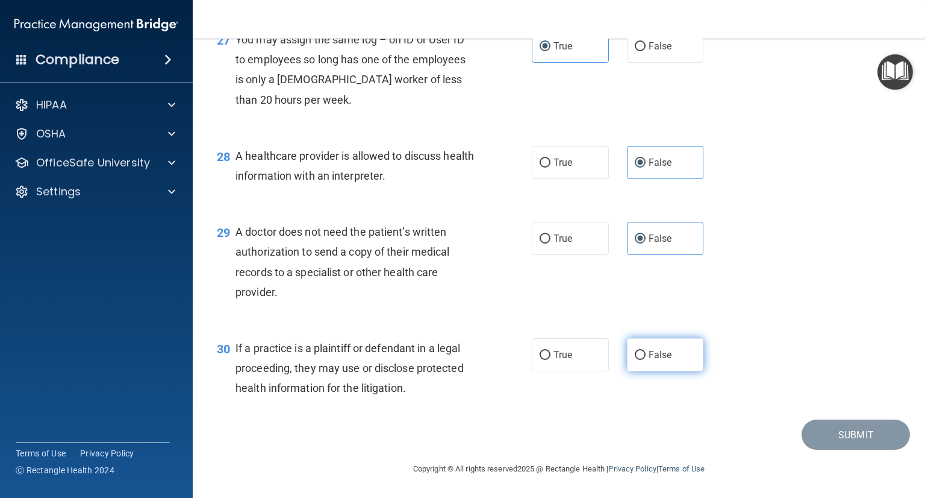
click at [627, 343] on label "False" at bounding box center [665, 354] width 77 height 33
click at [635, 351] on input "False" at bounding box center [640, 355] width 11 height 9
radio input "true"
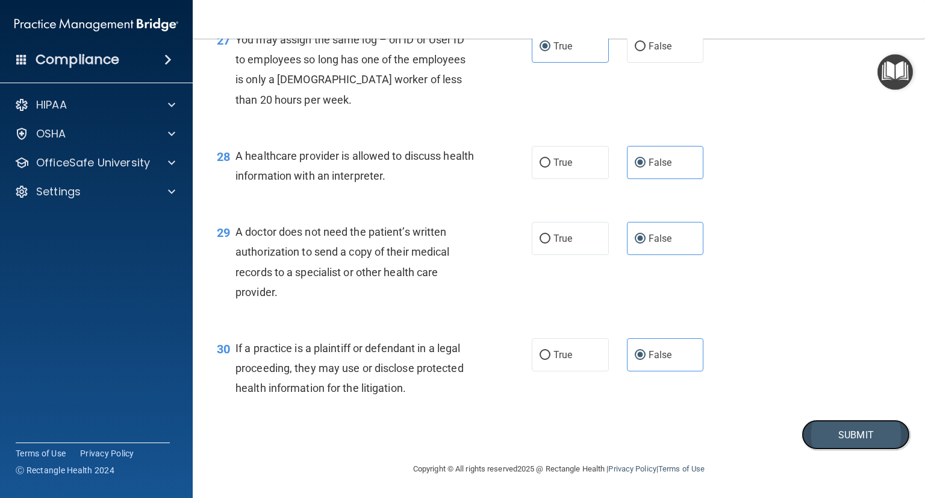
click at [810, 421] on button "Submit" at bounding box center [856, 434] width 108 height 31
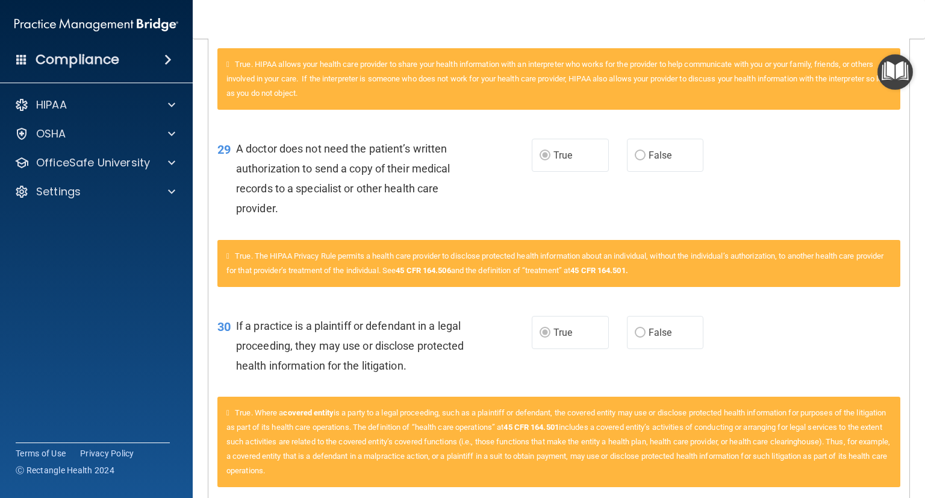
scroll to position [2637, 0]
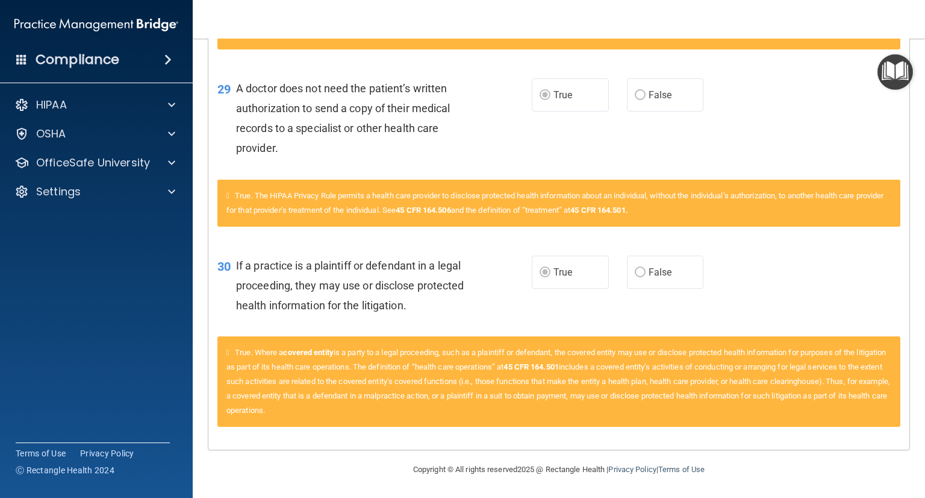
click at [484, 331] on div "30 If a practice is a plaintiff or defendant in a legal proceeding, they may us…" at bounding box center [558, 288] width 701 height 96
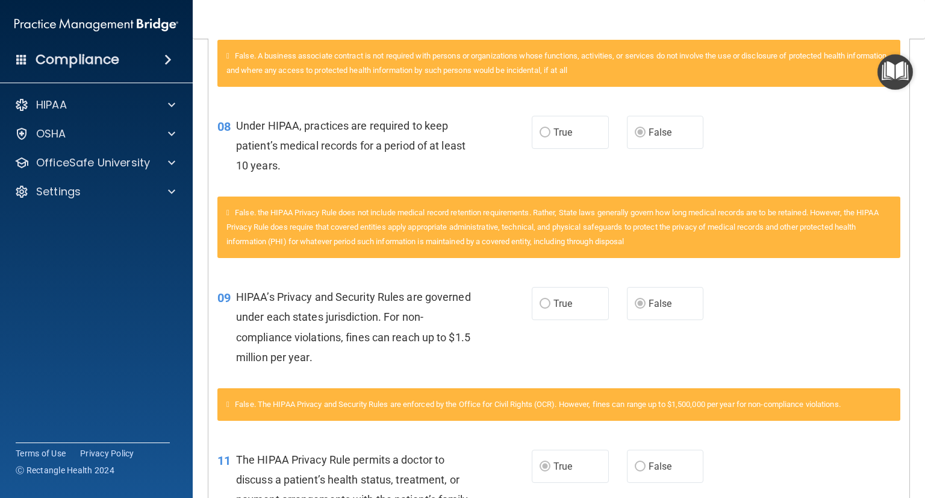
scroll to position [0, 0]
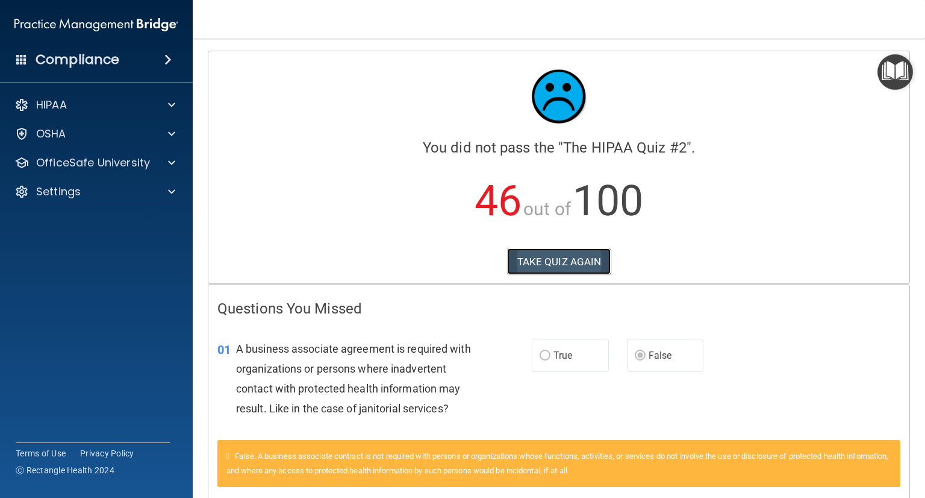
click at [548, 263] on button "TAKE QUIZ AGAIN" at bounding box center [559, 261] width 104 height 27
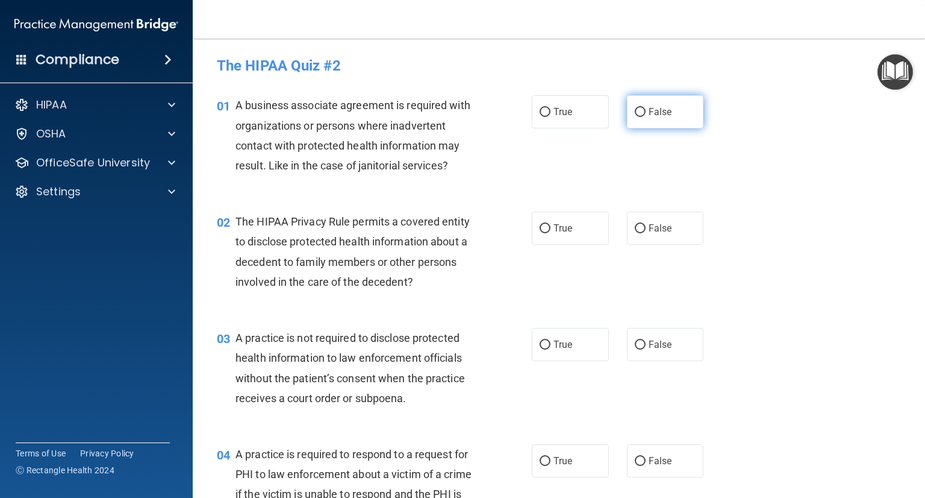
click at [651, 113] on span "False" at bounding box center [660, 111] width 23 height 11
click at [646, 113] on input "False" at bounding box center [640, 112] width 11 height 9
radio input "true"
click at [636, 224] on input "False" at bounding box center [640, 228] width 11 height 9
radio input "true"
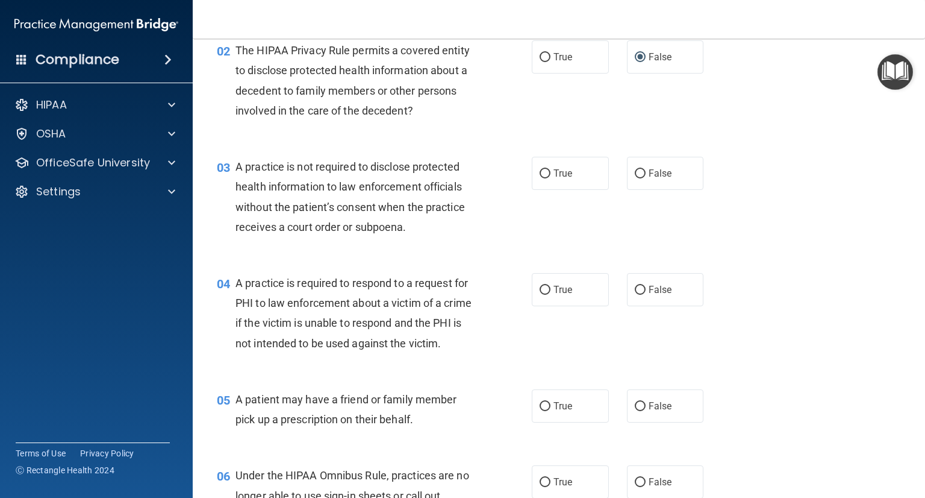
scroll to position [186, 0]
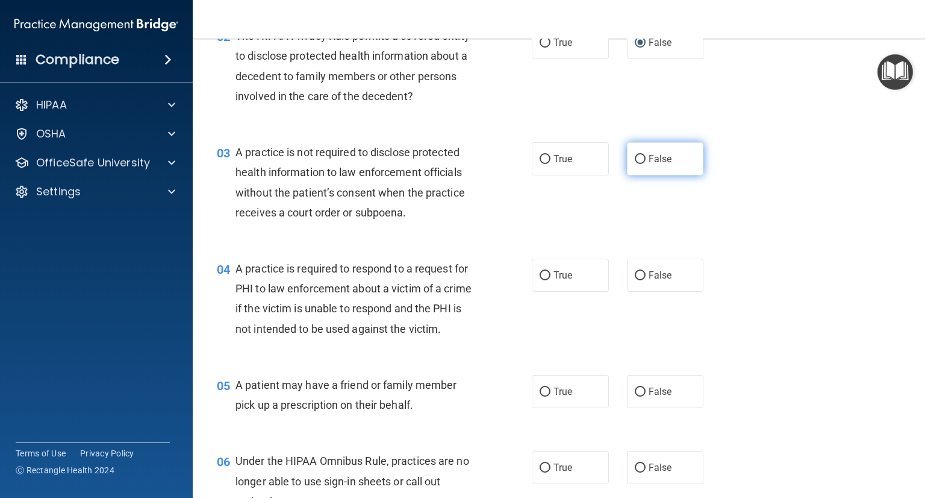
click at [635, 155] on input "False" at bounding box center [640, 159] width 11 height 9
radio input "true"
click at [544, 273] on input "True" at bounding box center [545, 275] width 11 height 9
radio input "true"
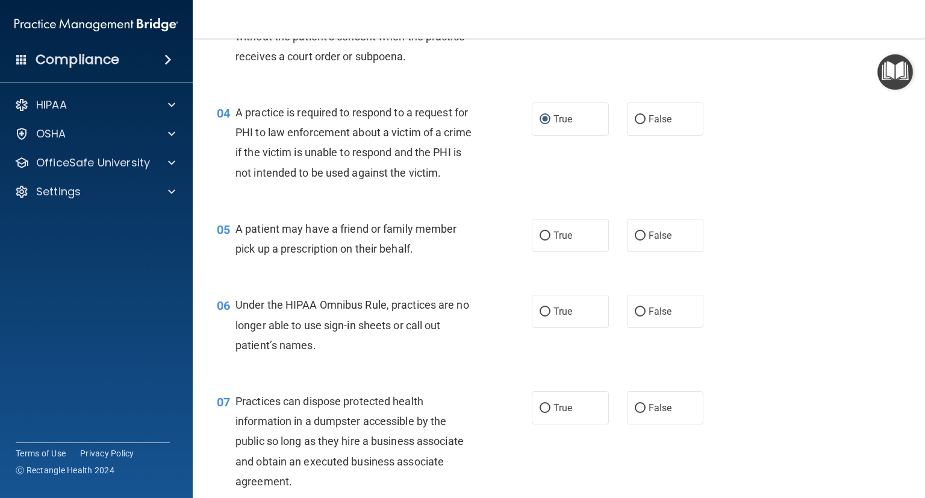
scroll to position [371, 0]
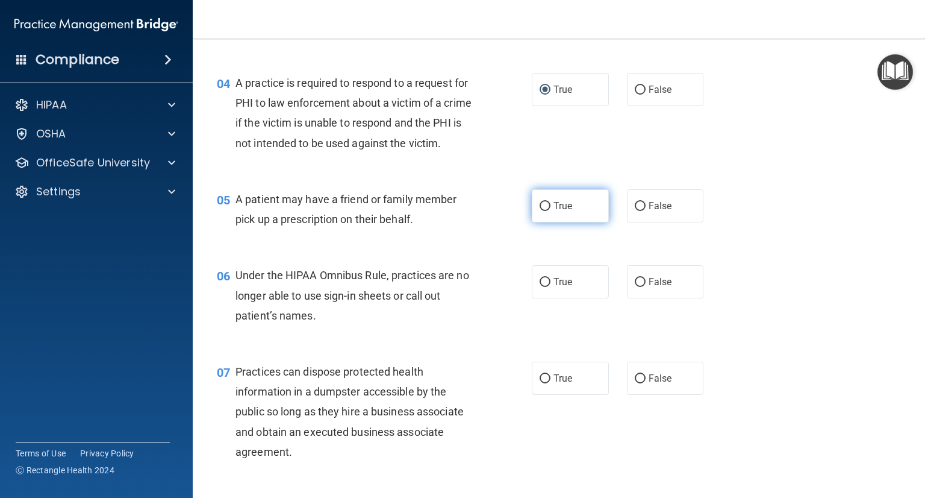
click at [566, 211] on span "True" at bounding box center [563, 205] width 19 height 11
click at [551, 211] on input "True" at bounding box center [545, 206] width 11 height 9
radio input "true"
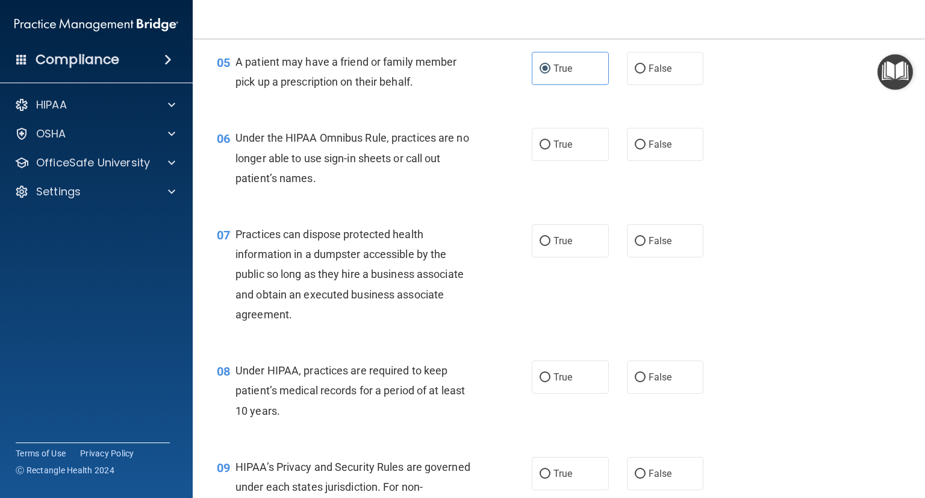
scroll to position [508, 0]
click at [645, 161] on label "False" at bounding box center [665, 144] width 77 height 33
click at [645, 150] on input "False" at bounding box center [640, 145] width 11 height 9
radio input "true"
click button "Take the quiz anyway!" at bounding box center [0, 0] width 0 height 0
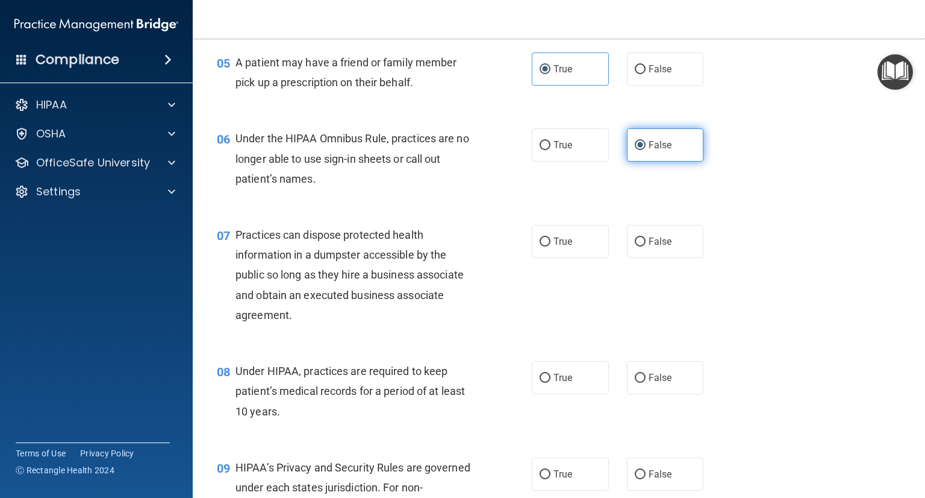
scroll to position [69, 0]
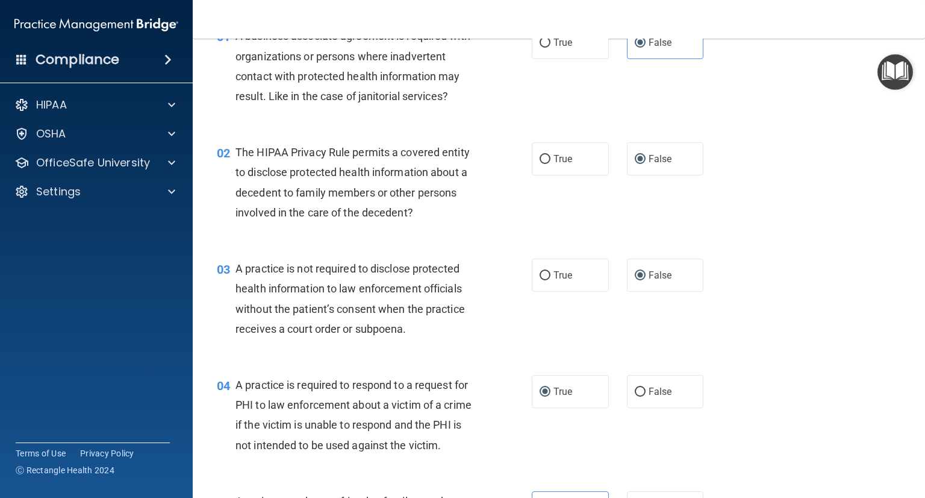
click button "Take the quiz anyway!" at bounding box center [0, 0] width 0 height 0
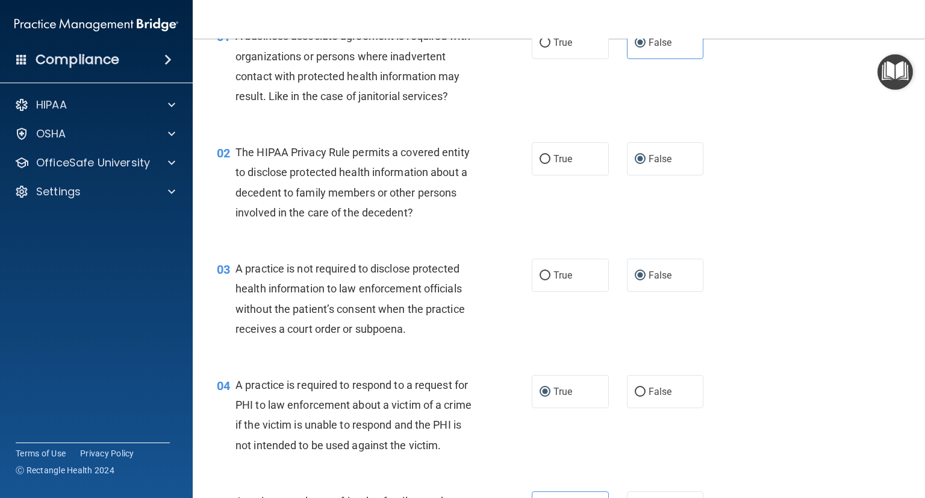
click button "Take the quiz anyway!" at bounding box center [0, 0] width 0 height 0
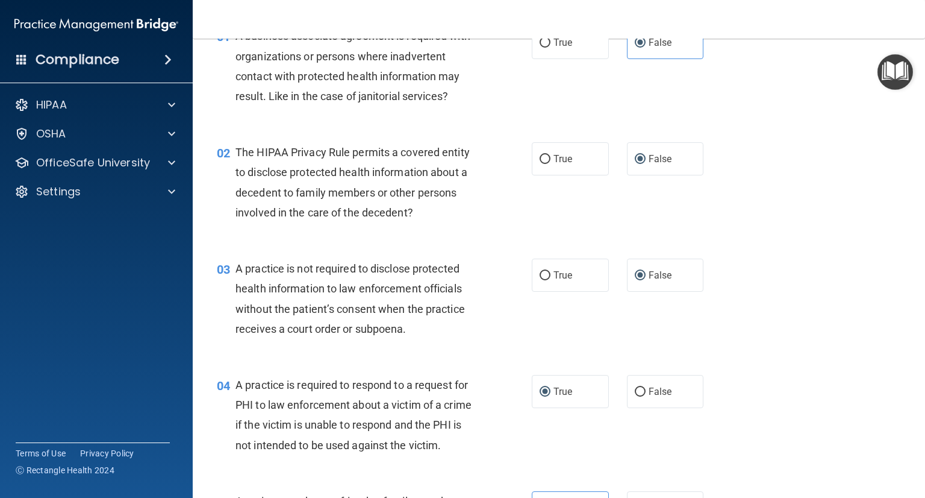
drag, startPoint x: 656, startPoint y: 213, endPoint x: 605, endPoint y: 208, distance: 51.4
click at [605, 208] on div "02 The HIPAA Privacy Rule permits a covered entity to disclose protected health…" at bounding box center [559, 185] width 703 height 116
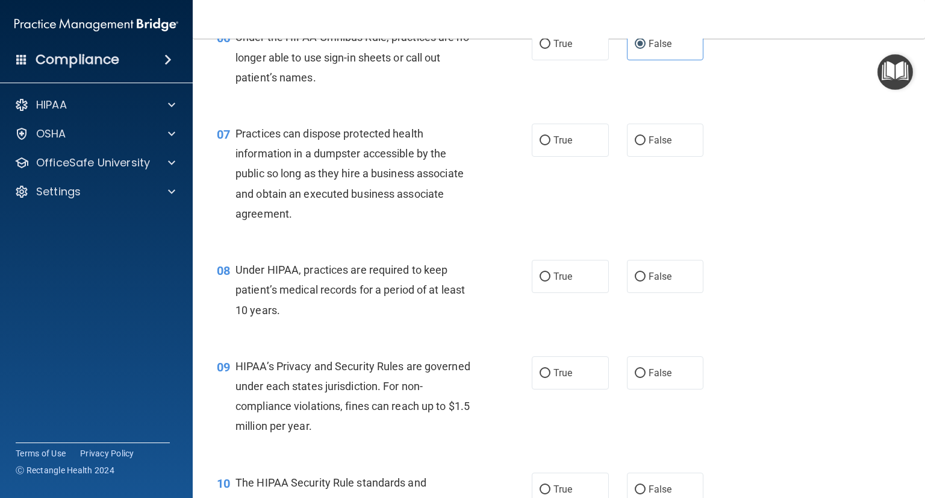
scroll to position [609, 0]
click at [655, 157] on label "False" at bounding box center [665, 140] width 77 height 33
click at [646, 146] on input "False" at bounding box center [640, 141] width 11 height 9
radio input "true"
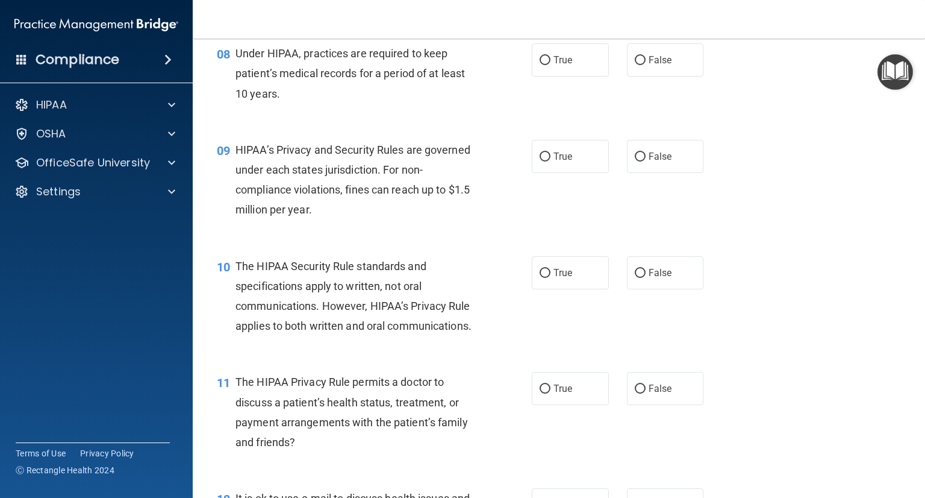
scroll to position [827, 0]
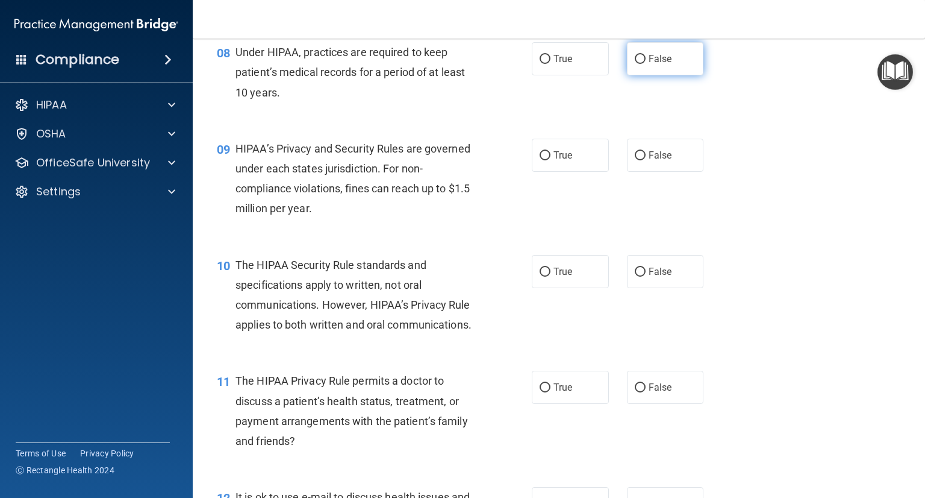
click at [672, 75] on label "False" at bounding box center [665, 58] width 77 height 33
click at [646, 64] on input "False" at bounding box center [640, 59] width 11 height 9
radio input "true"
click at [650, 172] on label "False" at bounding box center [665, 155] width 77 height 33
click at [646, 160] on input "False" at bounding box center [640, 155] width 11 height 9
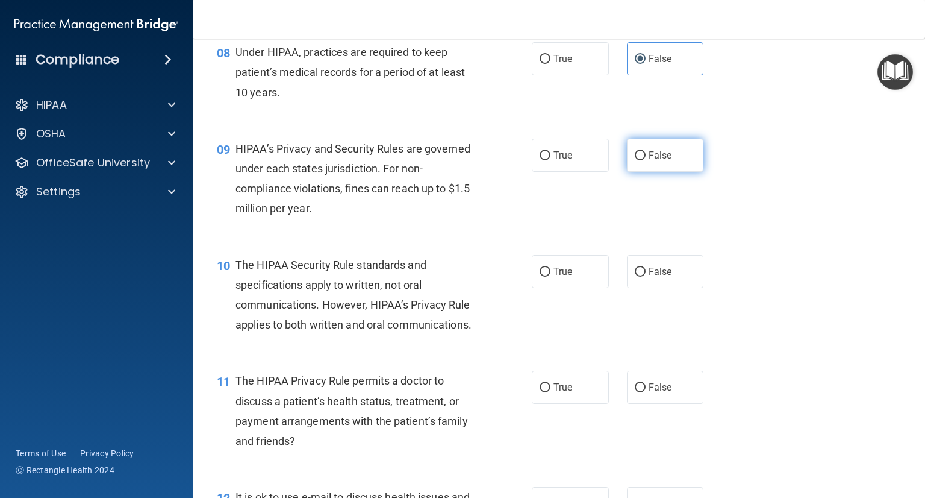
radio input "true"
click at [566, 404] on label "True" at bounding box center [570, 387] width 77 height 33
click at [551, 392] on input "True" at bounding box center [545, 387] width 11 height 9
radio input "true"
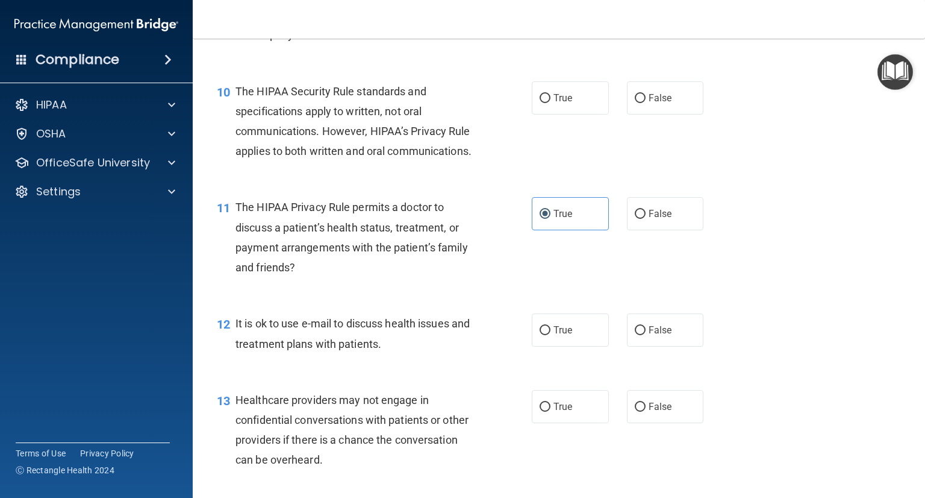
scroll to position [1053, 0]
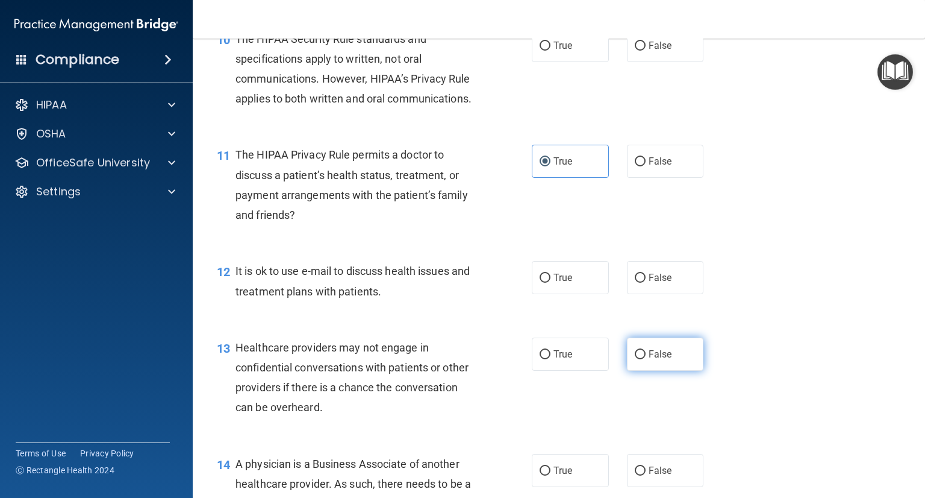
click at [676, 371] on label "False" at bounding box center [665, 353] width 77 height 33
click at [646, 359] on input "False" at bounding box center [640, 354] width 11 height 9
radio input "true"
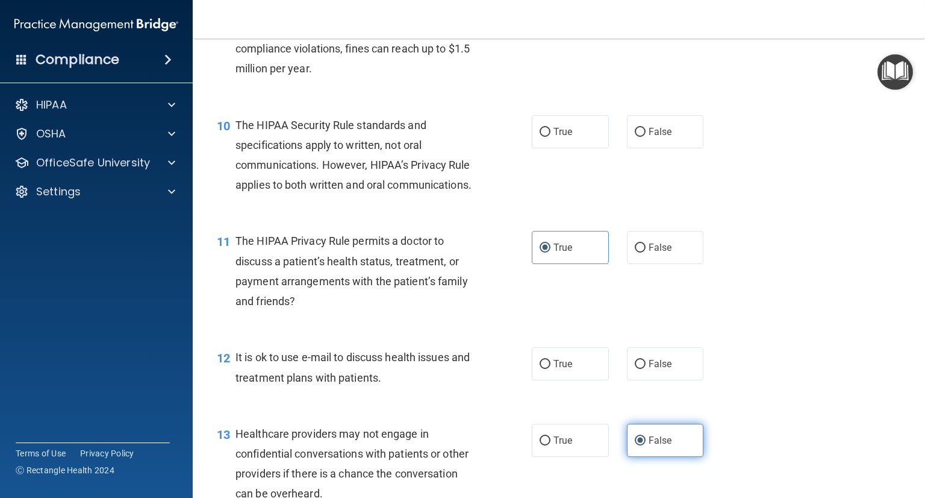
scroll to position [966, 0]
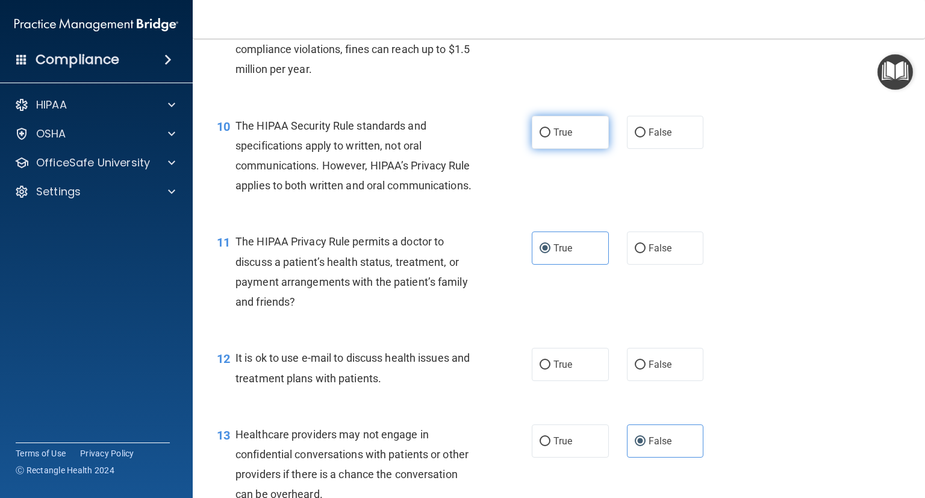
click at [542, 137] on input "True" at bounding box center [545, 132] width 11 height 9
radio input "true"
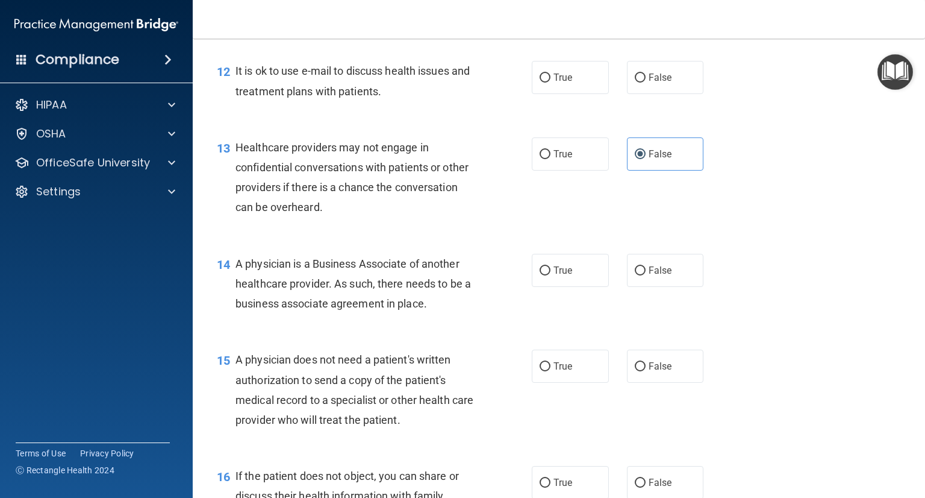
scroll to position [1253, 0]
click at [572, 94] on label "True" at bounding box center [570, 77] width 77 height 33
click at [551, 83] on input "True" at bounding box center [545, 78] width 11 height 9
radio input "true"
click at [650, 287] on label "False" at bounding box center [665, 270] width 77 height 33
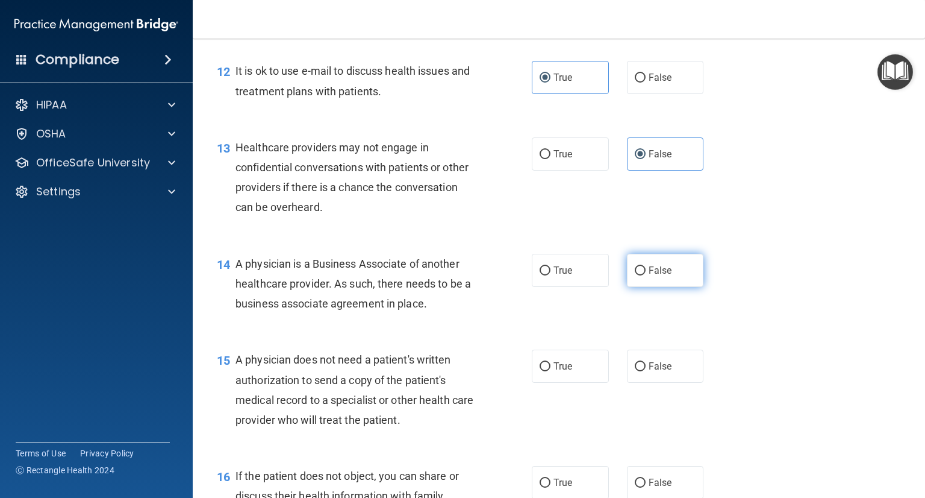
click at [646, 275] on input "False" at bounding box center [640, 270] width 11 height 9
radio input "true"
click at [532, 383] on label "True" at bounding box center [570, 365] width 77 height 33
click at [540, 371] on input "True" at bounding box center [545, 366] width 11 height 9
radio input "true"
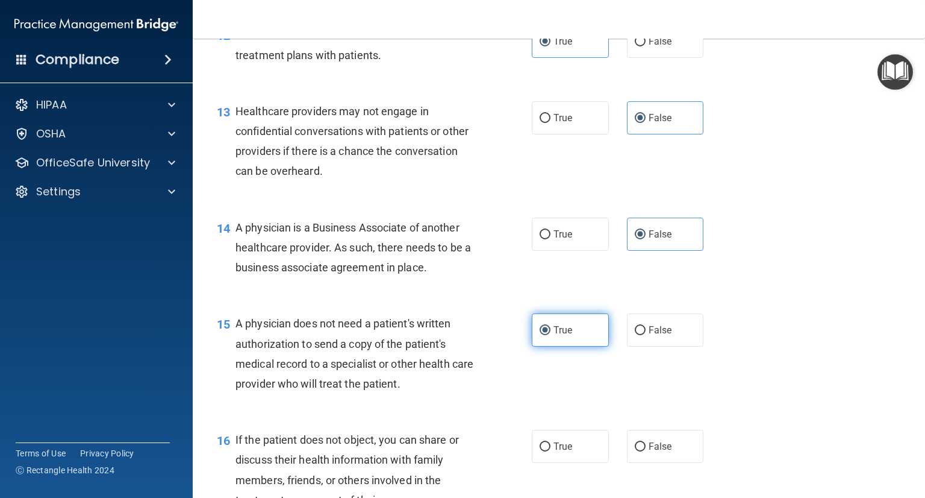
scroll to position [1297, 0]
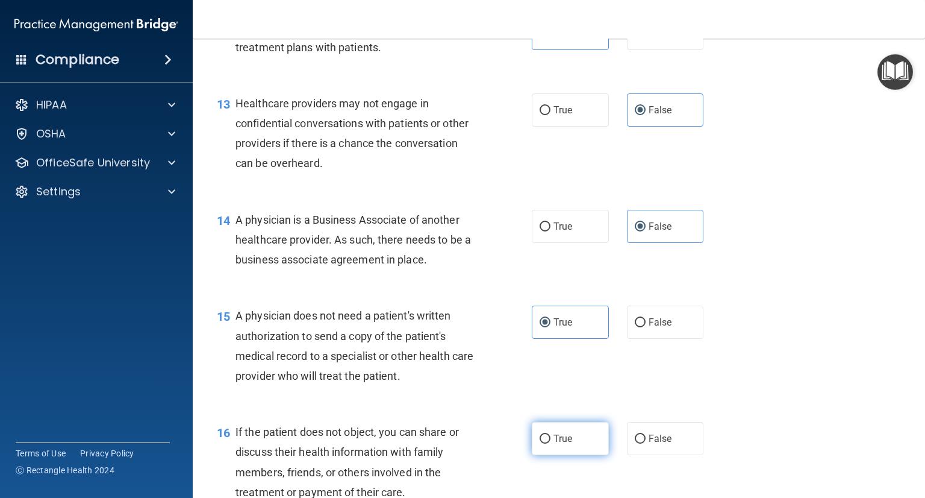
click at [560, 444] on span "True" at bounding box center [563, 438] width 19 height 11
click at [551, 443] on input "True" at bounding box center [545, 438] width 11 height 9
radio input "true"
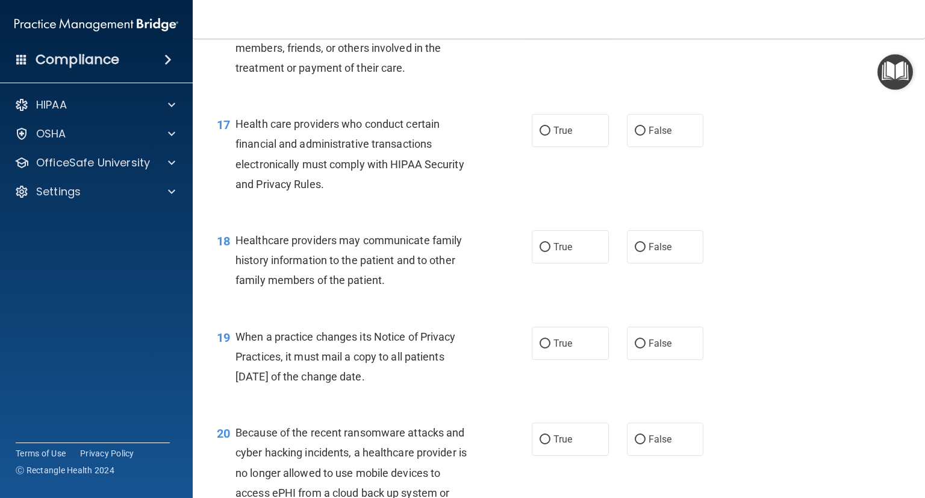
scroll to position [1722, 0]
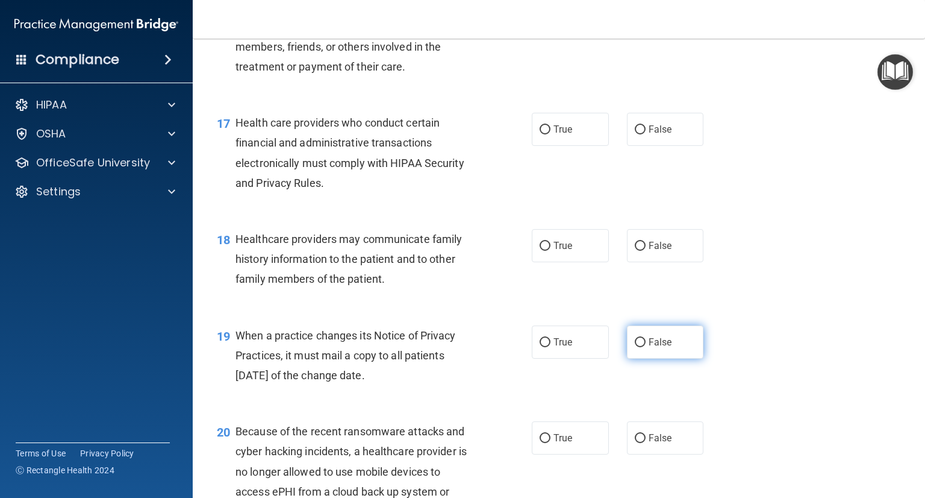
click at [663, 359] on label "False" at bounding box center [665, 341] width 77 height 33
click at [646, 347] on input "False" at bounding box center [640, 342] width 11 height 9
radio input "true"
click at [554, 251] on span "True" at bounding box center [563, 245] width 19 height 11
click at [549, 251] on input "True" at bounding box center [545, 246] width 11 height 9
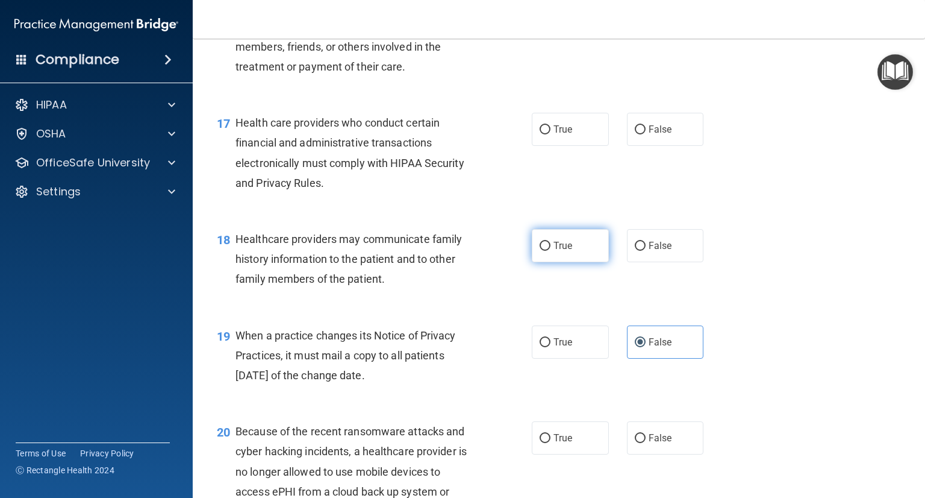
radio input "true"
click at [649, 251] on span "False" at bounding box center [660, 245] width 23 height 11
click at [645, 251] on input "False" at bounding box center [640, 246] width 11 height 9
radio input "true"
radio input "false"
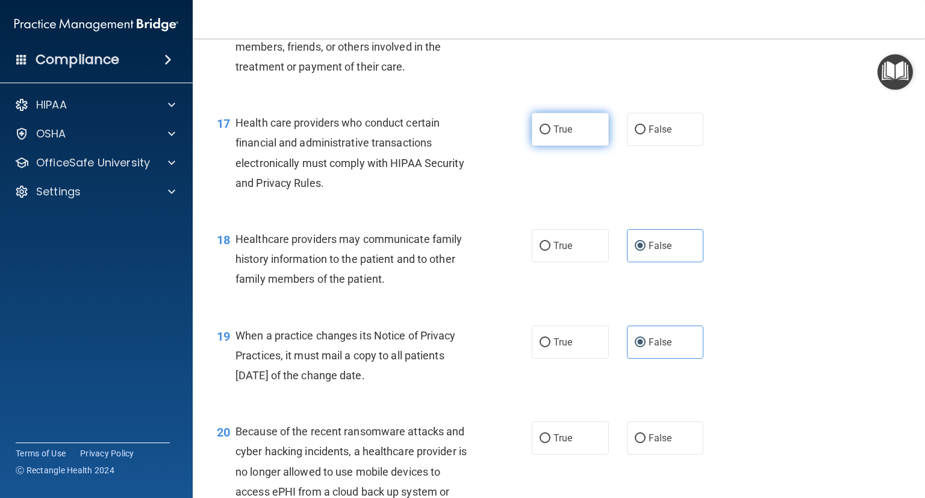
click at [583, 146] on label "True" at bounding box center [570, 129] width 77 height 33
click at [551, 134] on input "True" at bounding box center [545, 129] width 11 height 9
radio input "true"
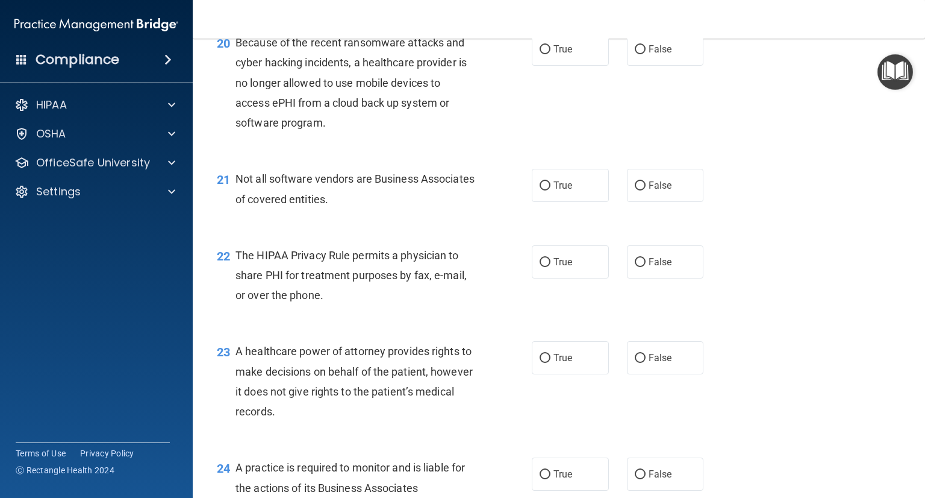
scroll to position [2110, 0]
click at [657, 66] on label "False" at bounding box center [665, 49] width 77 height 33
click at [646, 55] on input "False" at bounding box center [640, 50] width 11 height 9
radio input "true"
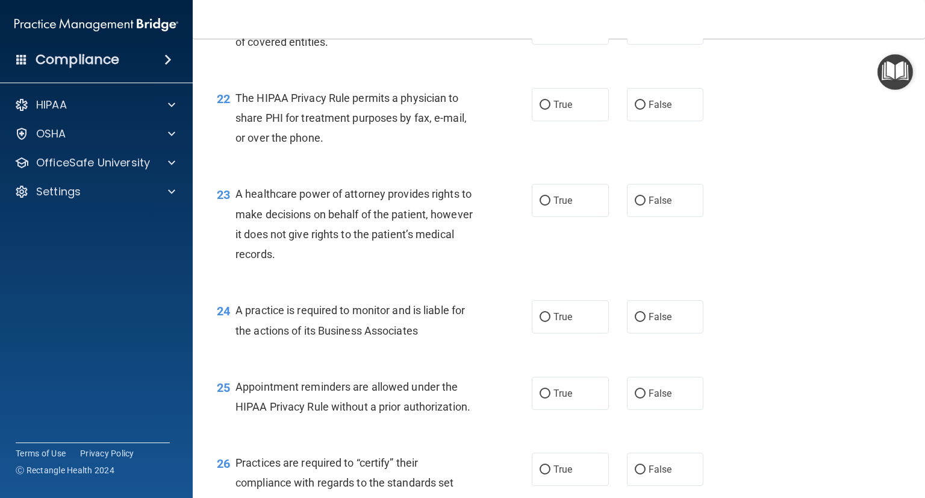
scroll to position [2268, 0]
click at [303, 48] on span "Not all software vendors are Business Associates of covered entities." at bounding box center [355, 31] width 239 height 33
click at [554, 45] on label "True" at bounding box center [570, 27] width 77 height 33
click at [551, 33] on input "True" at bounding box center [545, 28] width 11 height 9
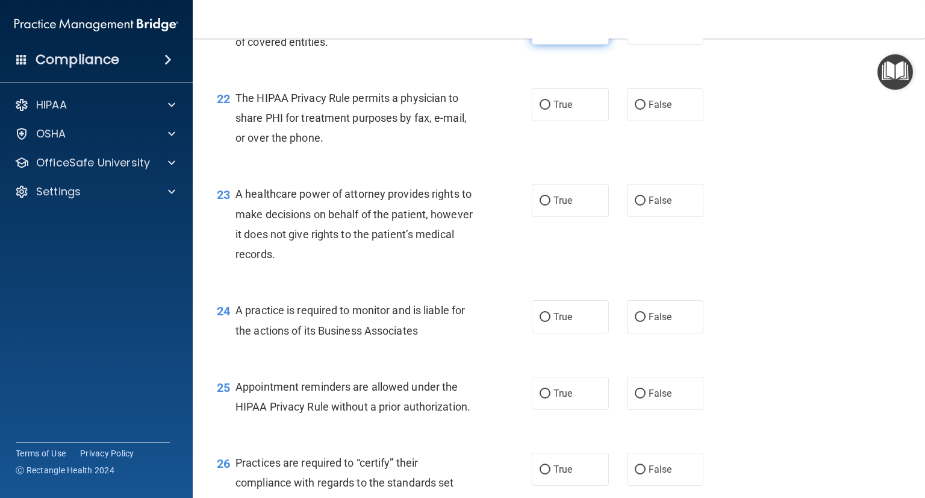
radio input "true"
click at [571, 121] on label "True" at bounding box center [570, 104] width 77 height 33
click at [551, 110] on input "True" at bounding box center [545, 105] width 11 height 9
radio input "true"
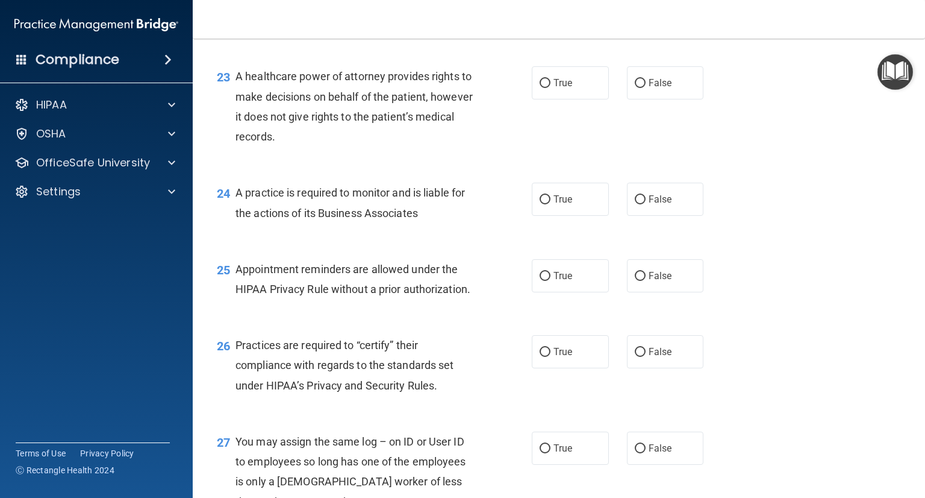
scroll to position [2386, 0]
click at [651, 99] on label "False" at bounding box center [665, 82] width 77 height 33
click at [646, 87] on input "False" at bounding box center [640, 82] width 11 height 9
radio input "true"
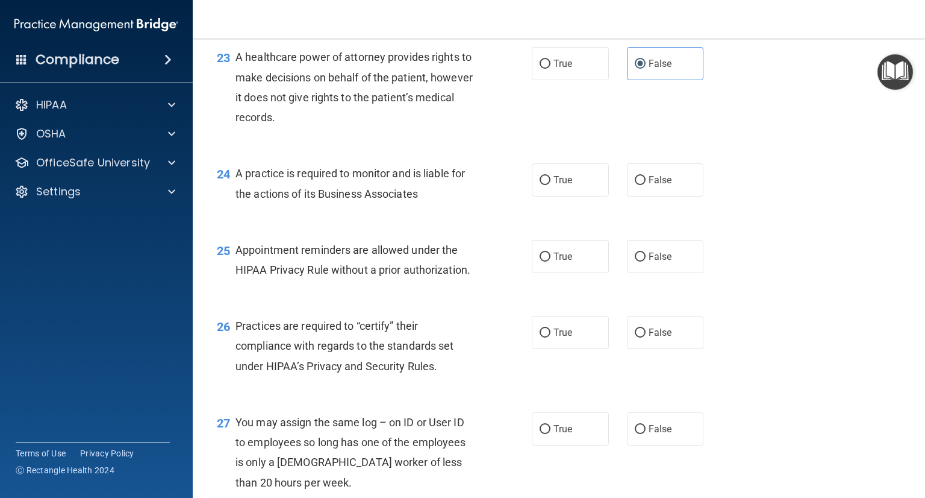
scroll to position [2405, 0]
click at [654, 185] on span "False" at bounding box center [660, 179] width 23 height 11
click at [646, 184] on input "False" at bounding box center [640, 179] width 11 height 9
radio input "true"
click at [641, 348] on label "False" at bounding box center [665, 331] width 77 height 33
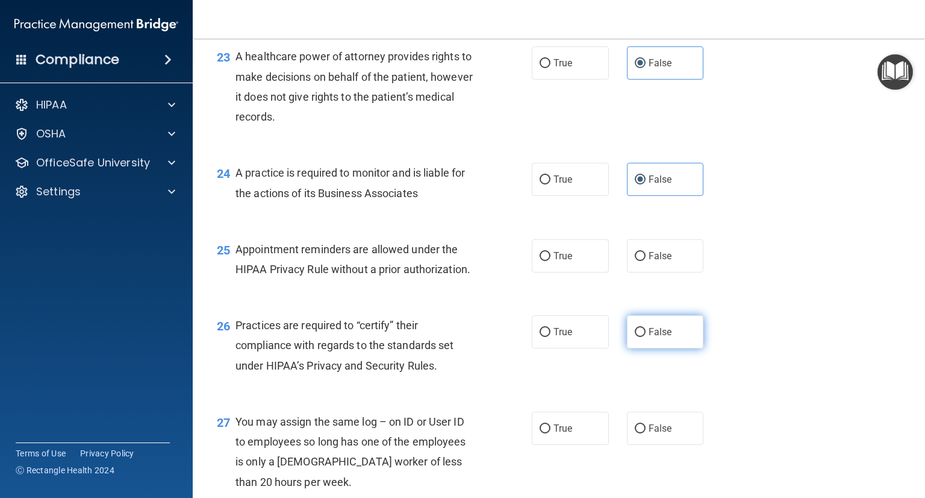
click at [641, 337] on input "False" at bounding box center [640, 332] width 11 height 9
radio input "true"
click at [540, 261] on input "True" at bounding box center [545, 256] width 11 height 9
radio input "true"
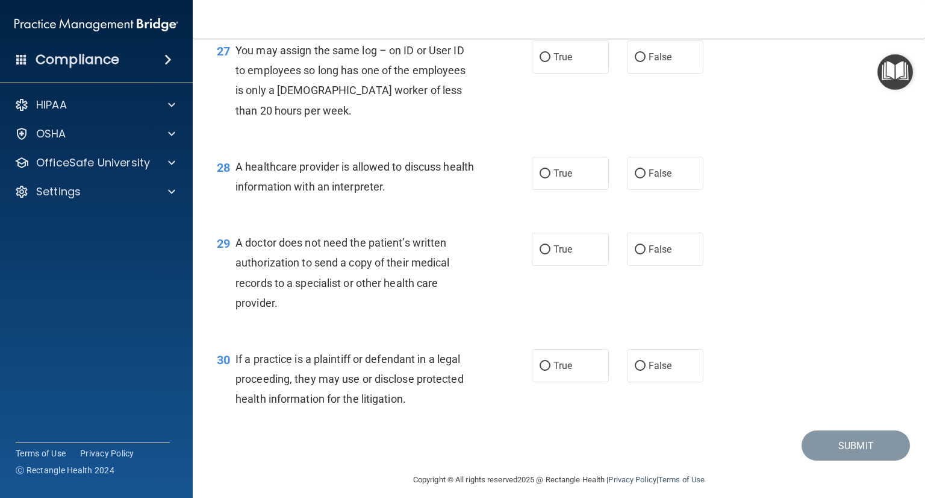
scroll to position [2781, 0]
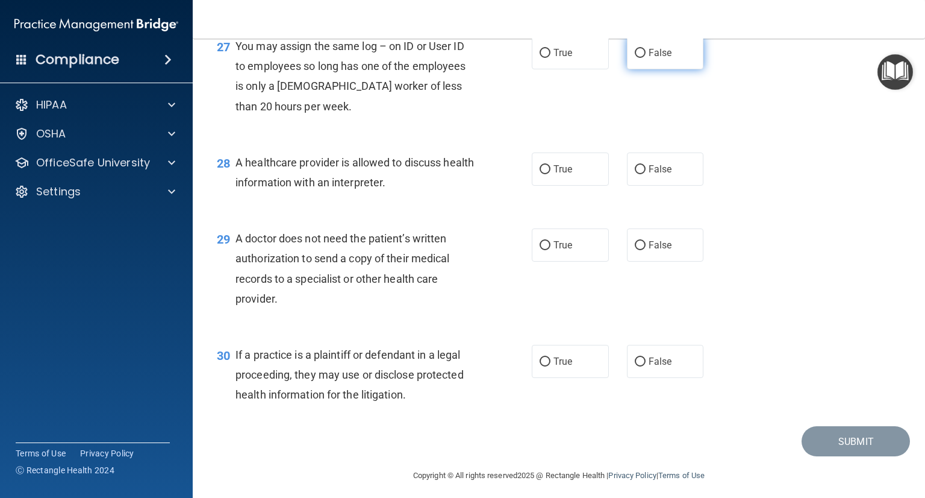
click at [655, 58] on span "False" at bounding box center [660, 52] width 23 height 11
click at [646, 58] on input "False" at bounding box center [640, 53] width 11 height 9
radio input "true"
click at [548, 186] on label "True" at bounding box center [570, 168] width 77 height 33
click at [548, 174] on input "True" at bounding box center [545, 169] width 11 height 9
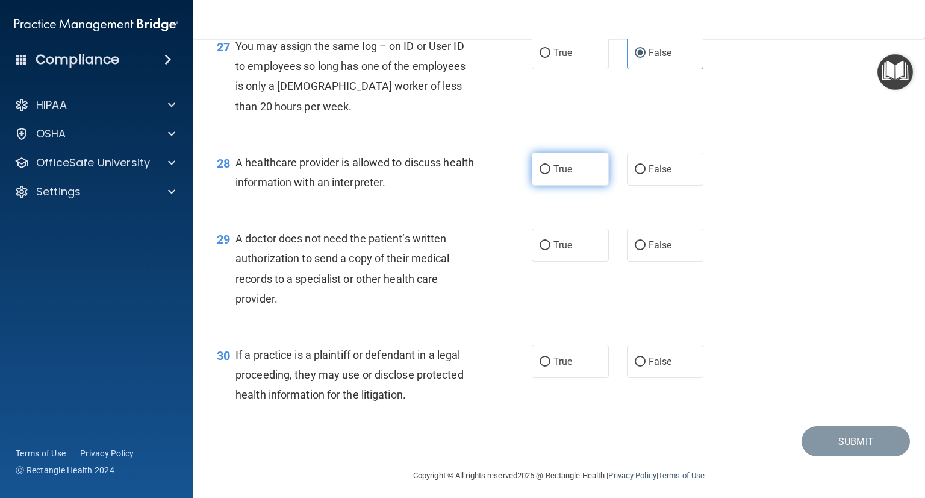
radio input "true"
click at [554, 262] on label "True" at bounding box center [570, 244] width 77 height 33
click at [551, 250] on input "True" at bounding box center [545, 245] width 11 height 9
radio input "true"
click at [569, 378] on label "True" at bounding box center [570, 361] width 77 height 33
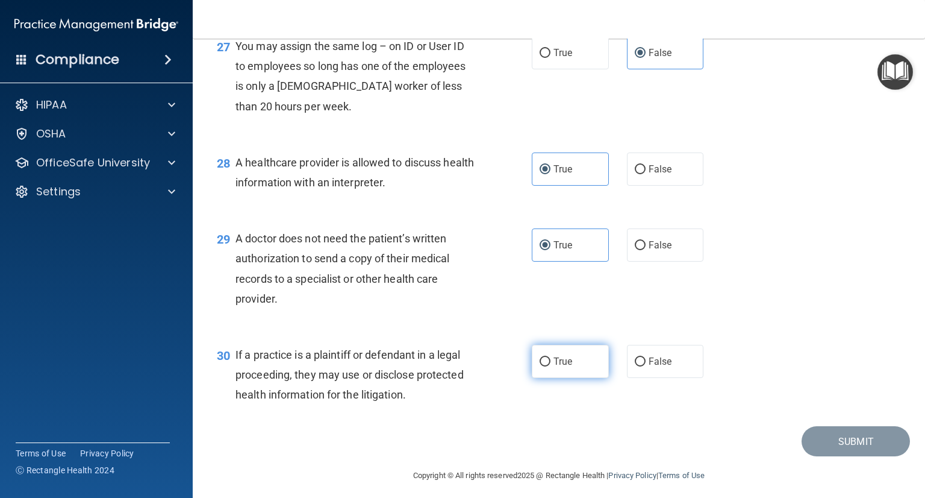
click at [551, 366] on input "True" at bounding box center [545, 361] width 11 height 9
radio input "true"
click at [838, 457] on button "Submit" at bounding box center [856, 441] width 108 height 31
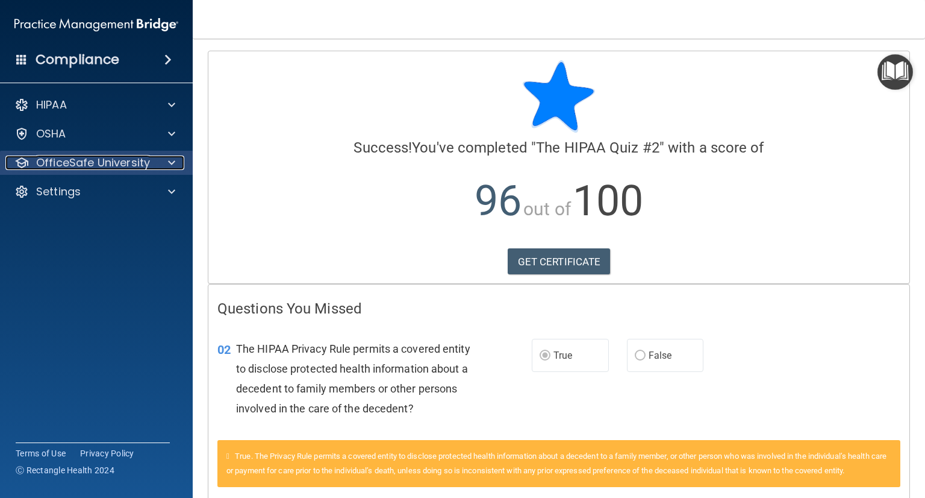
click at [125, 163] on p "OfficeSafe University" at bounding box center [93, 162] width 114 height 14
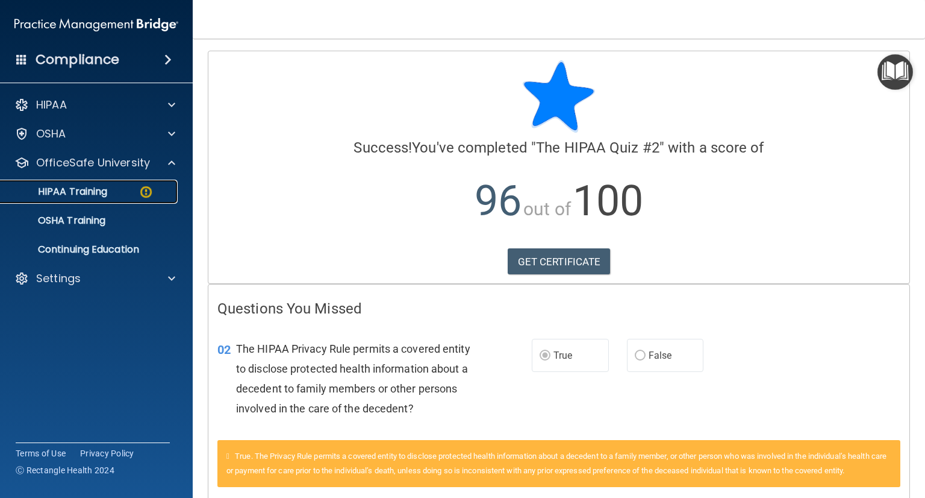
click at [130, 194] on div "HIPAA Training" at bounding box center [90, 192] width 164 height 12
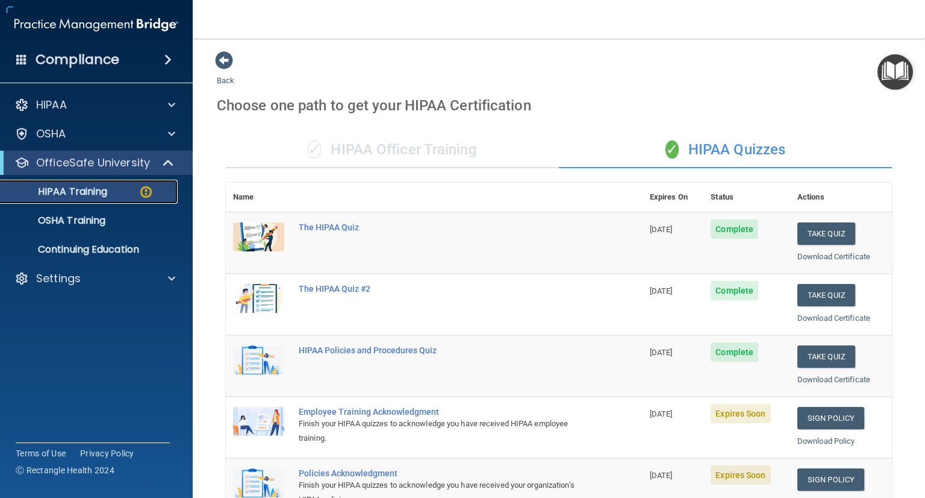
scroll to position [229, 0]
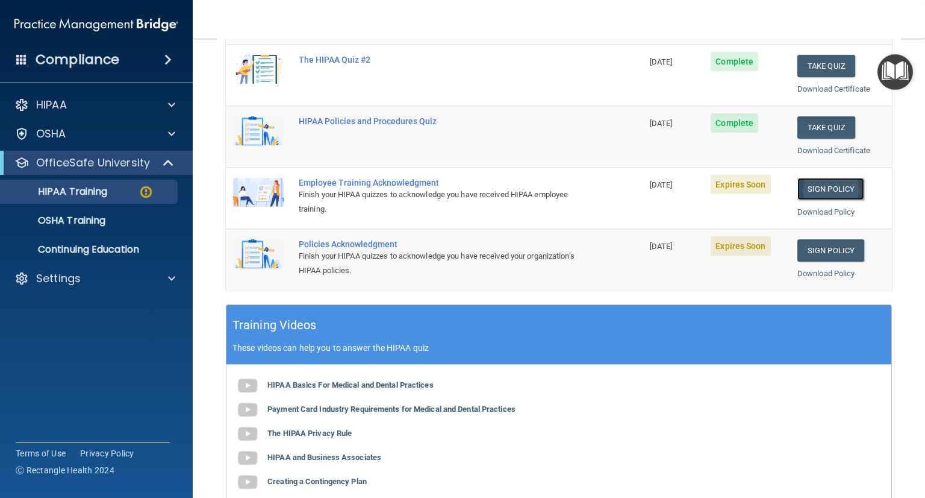
click at [810, 186] on link "Sign Policy" at bounding box center [831, 189] width 67 height 22
click at [819, 245] on link "Sign Policy" at bounding box center [831, 250] width 67 height 22
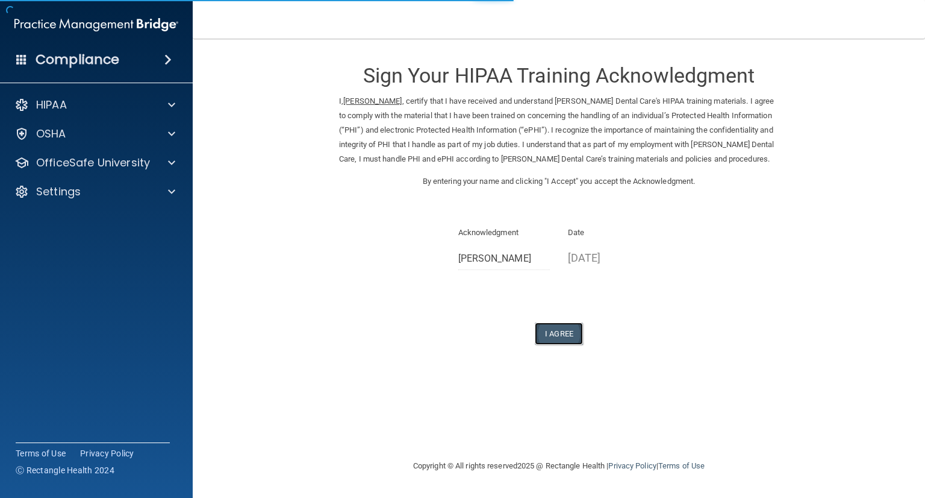
click at [556, 331] on button "I Agree" at bounding box center [559, 333] width 48 height 22
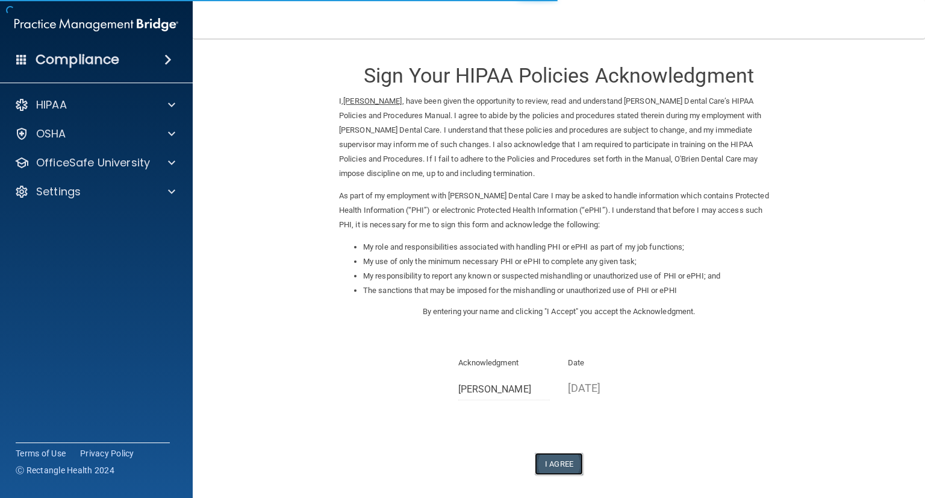
click at [553, 468] on button "I Agree" at bounding box center [559, 464] width 48 height 22
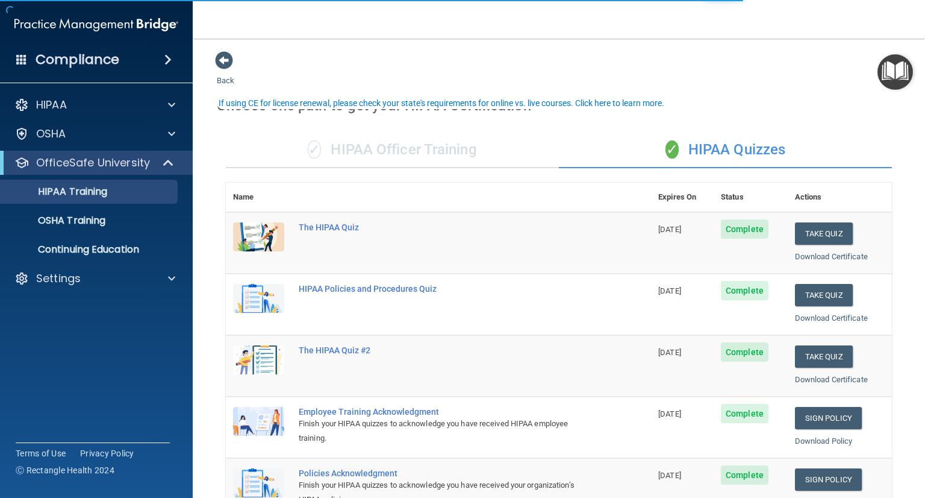
scroll to position [24, 0]
